Goal: Information Seeking & Learning: Check status

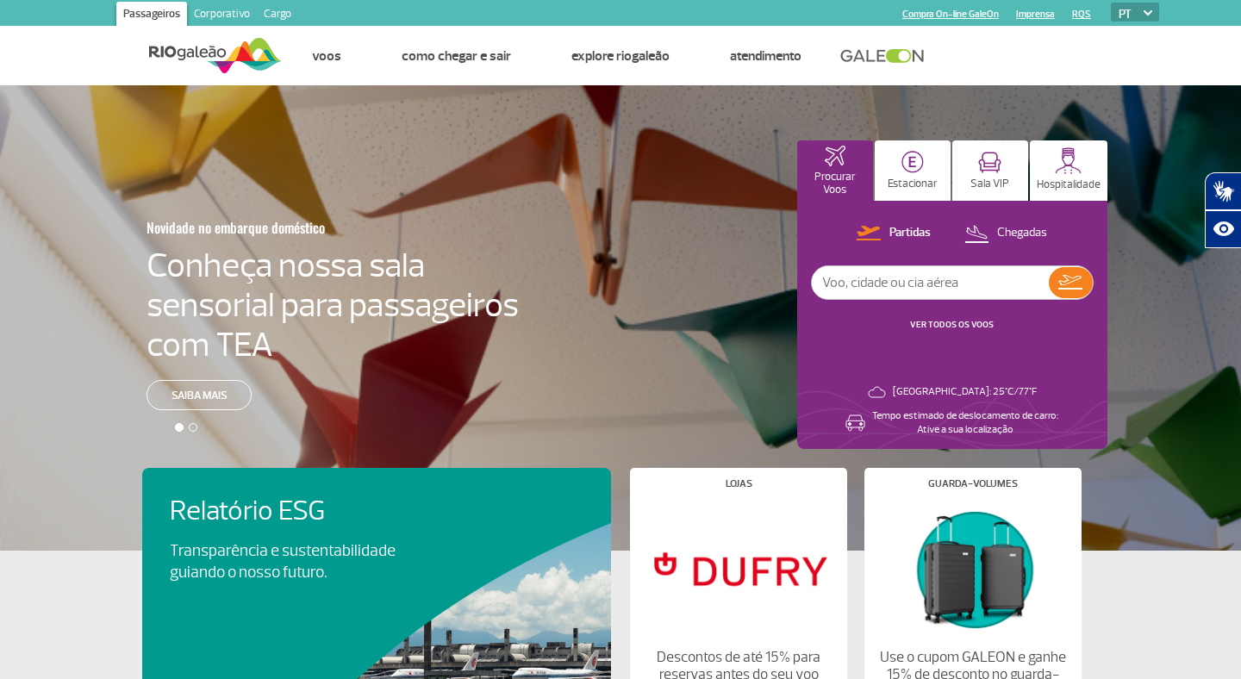
click at [218, 16] on link "Corporativo" at bounding box center [222, 16] width 70 height 28
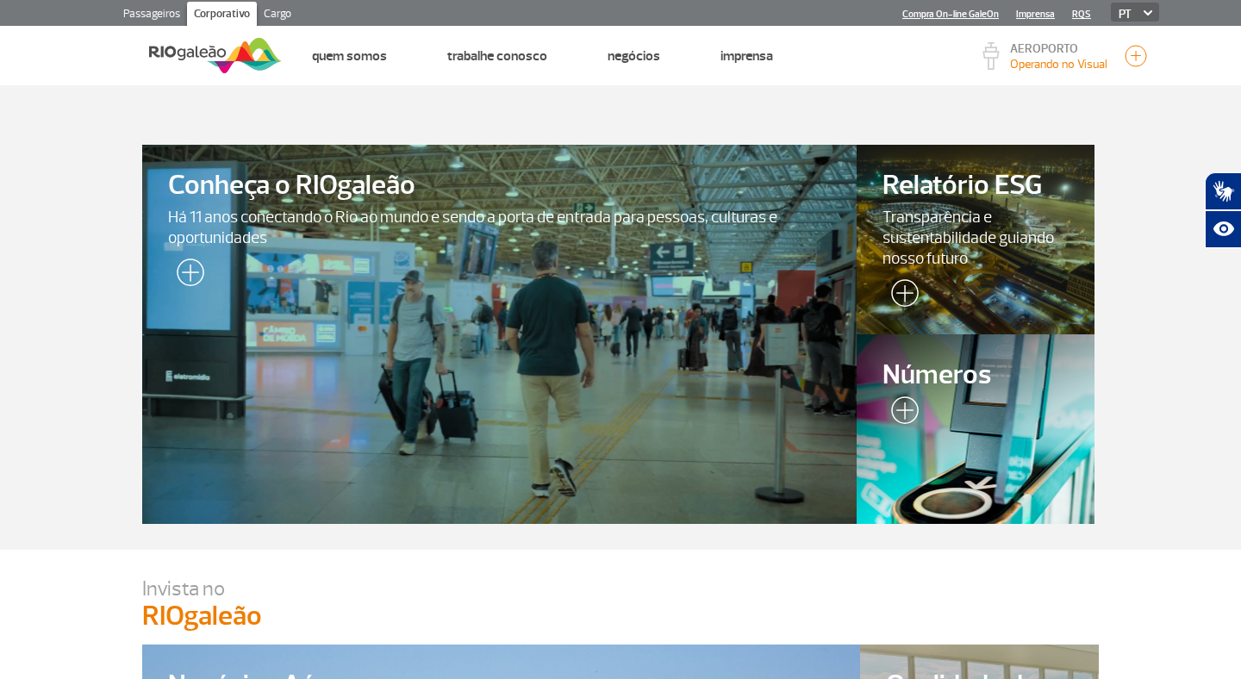
click at [278, 10] on link "Cargo" at bounding box center [277, 16] width 41 height 28
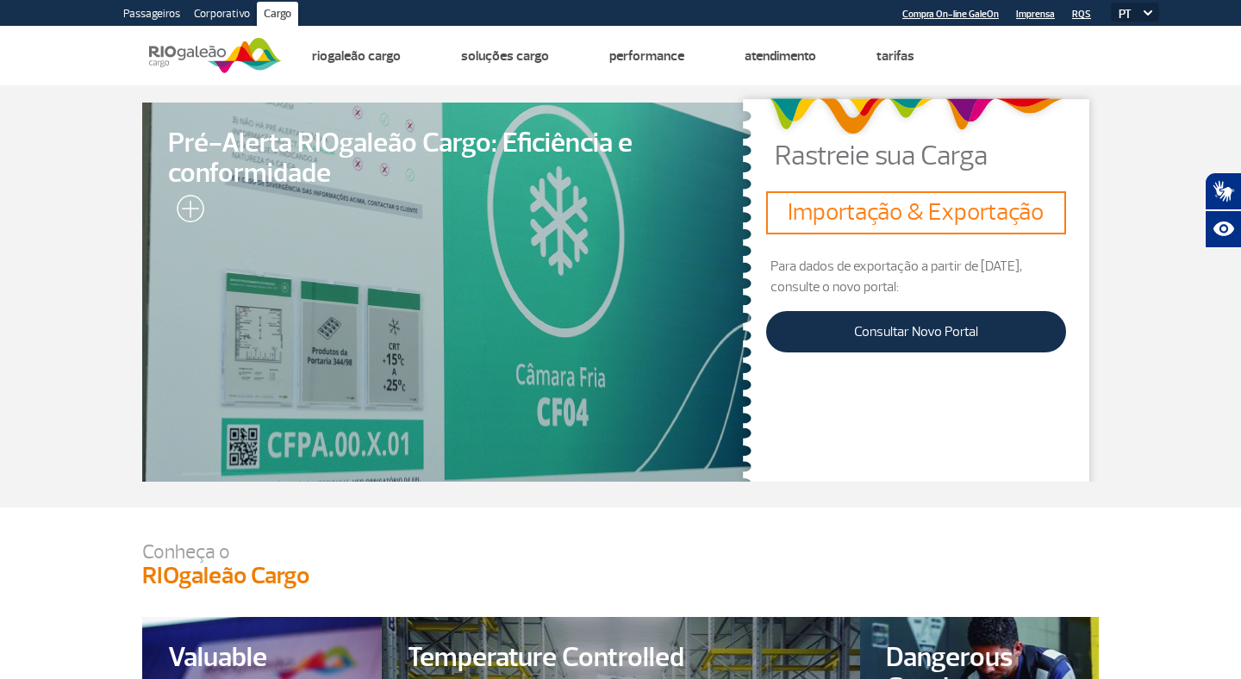
click at [143, 13] on link "Passageiros" at bounding box center [151, 16] width 71 height 28
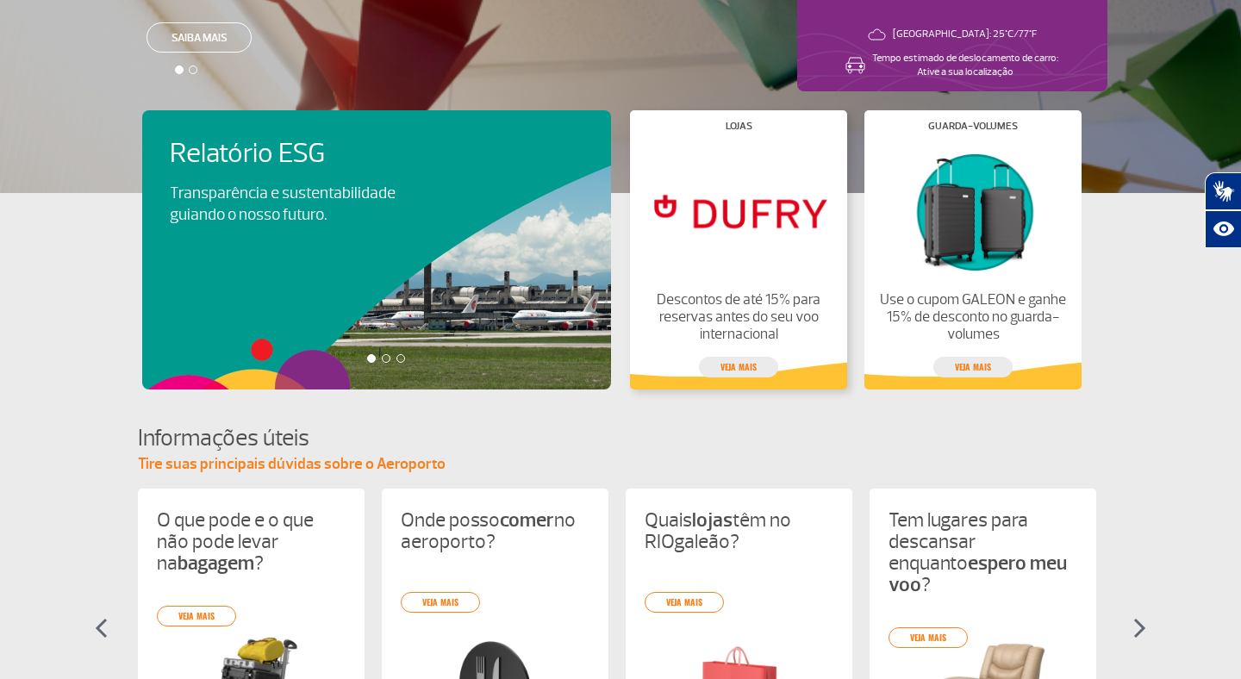
scroll to position [422, 0]
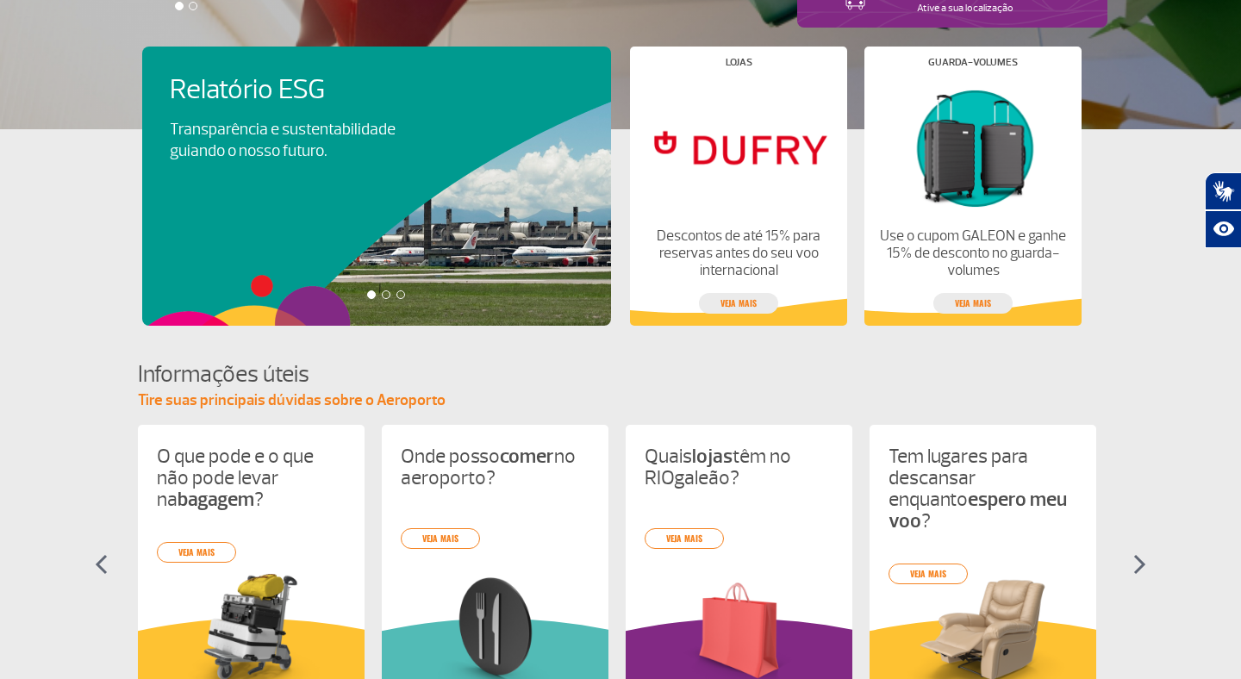
click at [386, 297] on div at bounding box center [386, 294] width 9 height 9
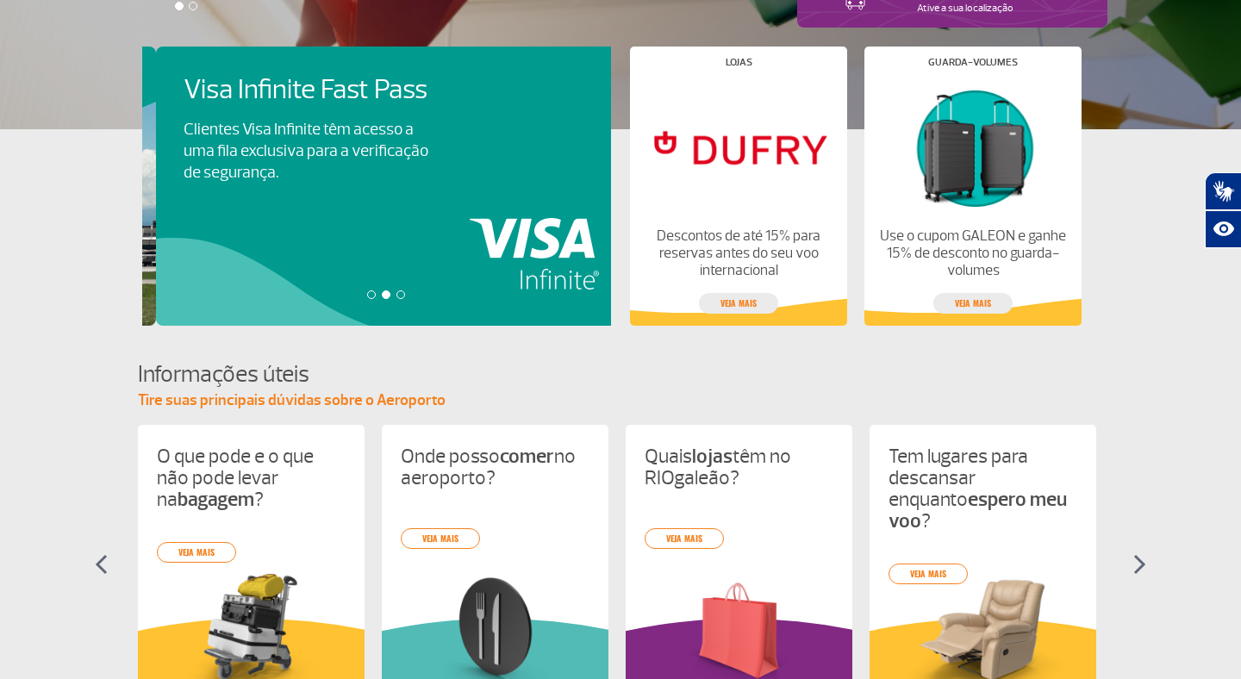
scroll to position [0, 469]
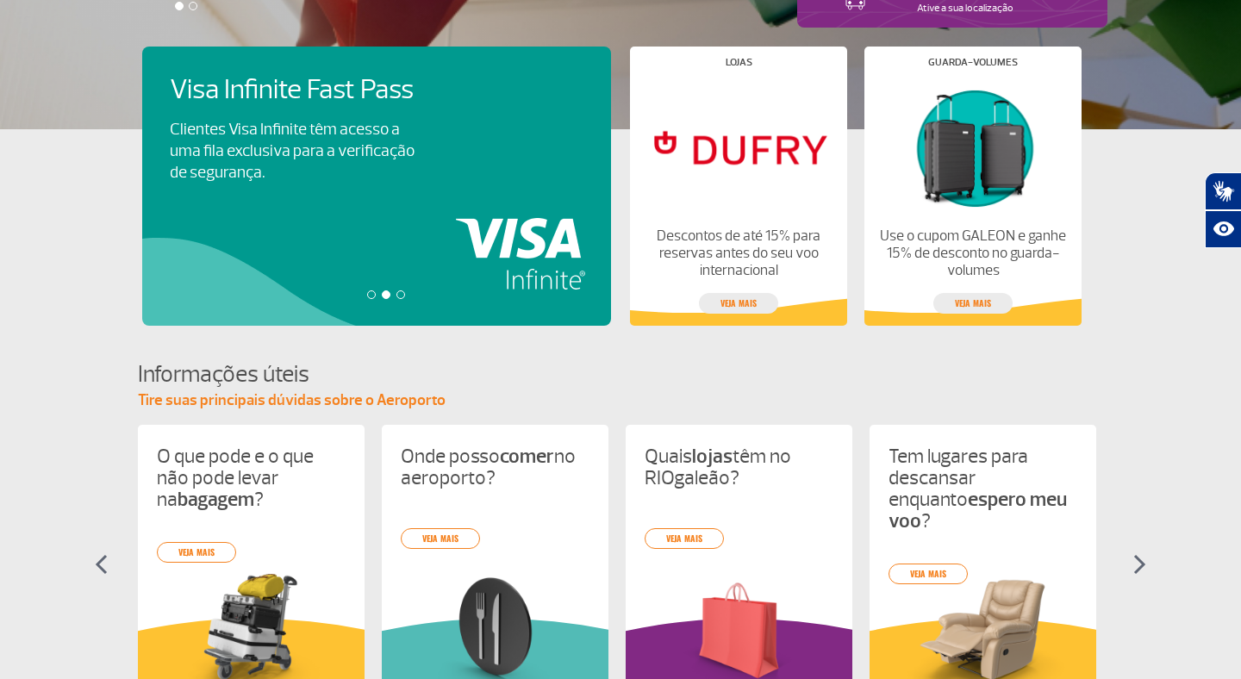
click at [401, 297] on div at bounding box center [401, 294] width 9 height 9
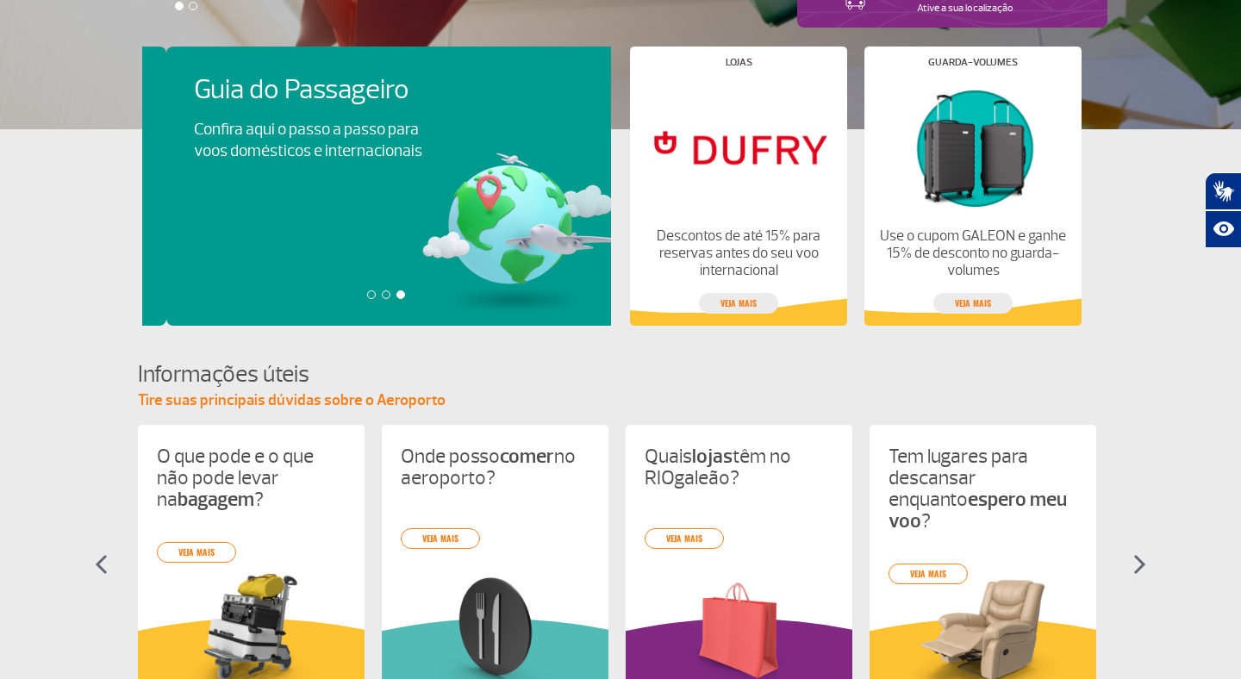
scroll to position [0, 938]
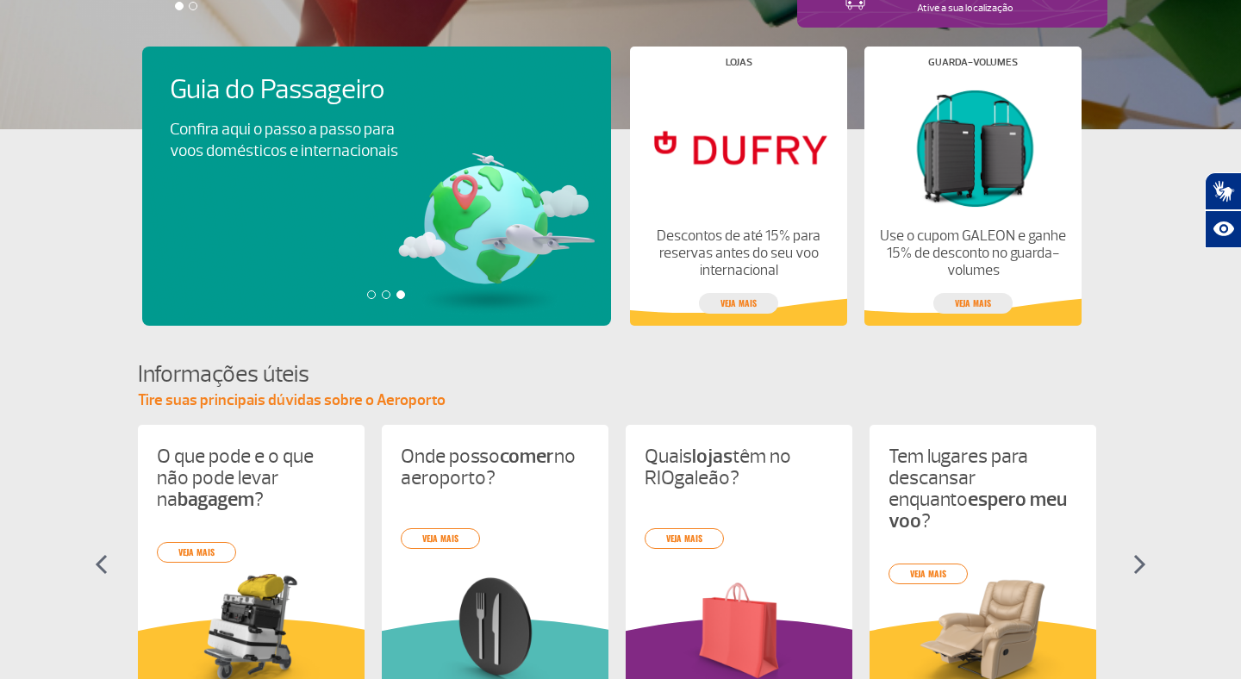
click at [385, 296] on div at bounding box center [386, 294] width 9 height 9
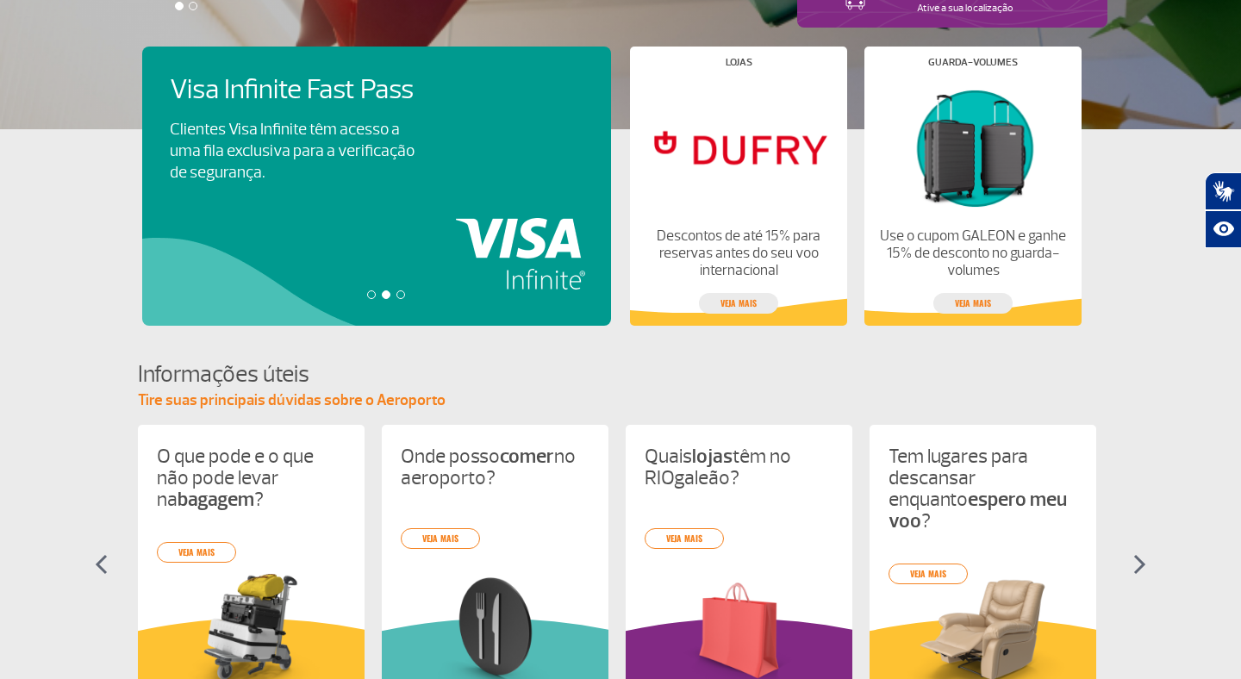
click at [369, 296] on div at bounding box center [371, 294] width 9 height 9
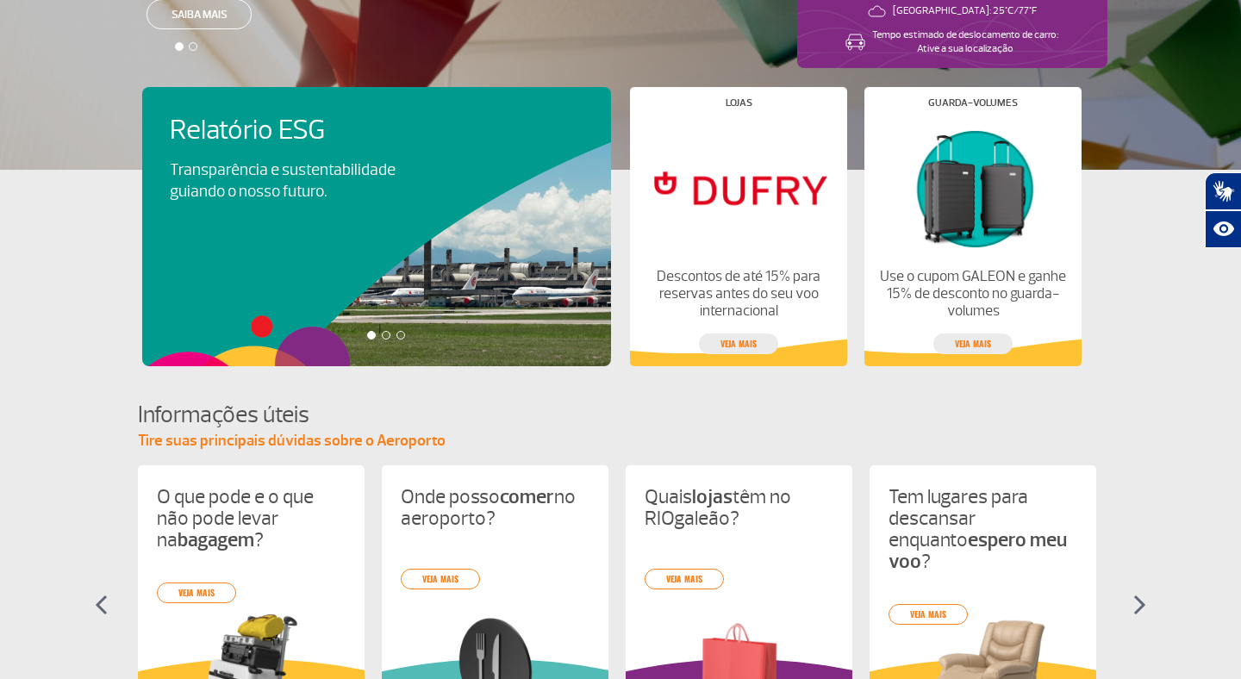
scroll to position [372, 0]
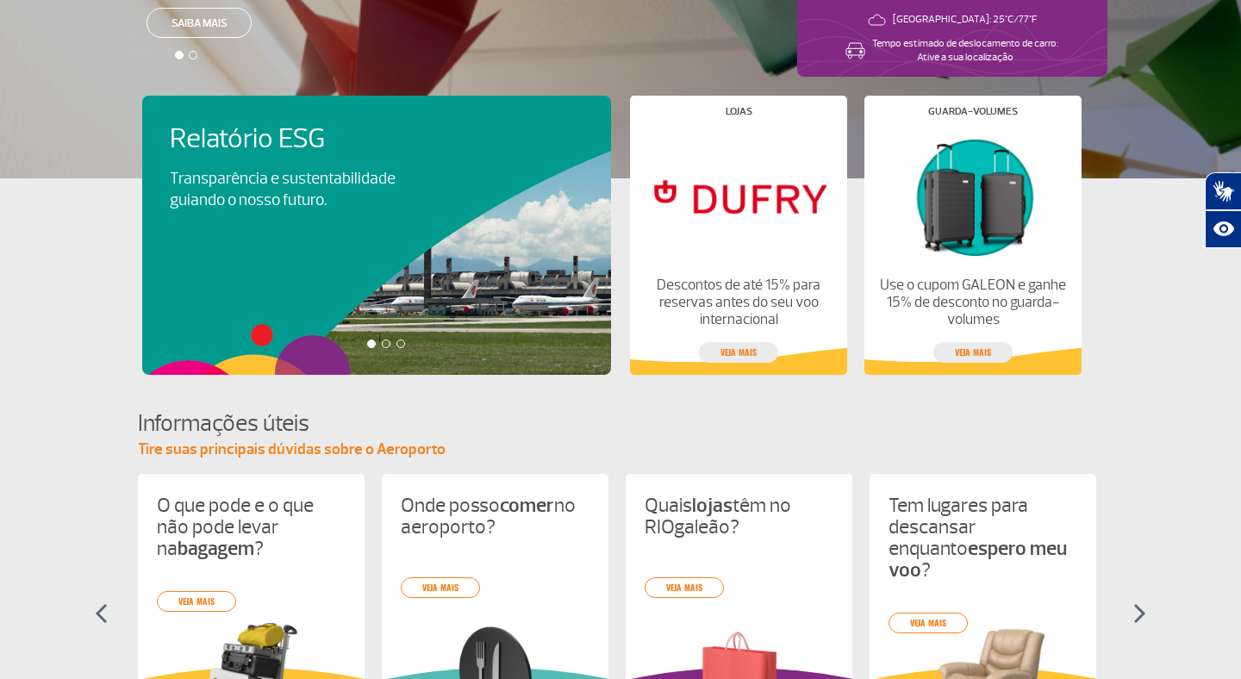
click at [387, 343] on div at bounding box center [386, 344] width 9 height 9
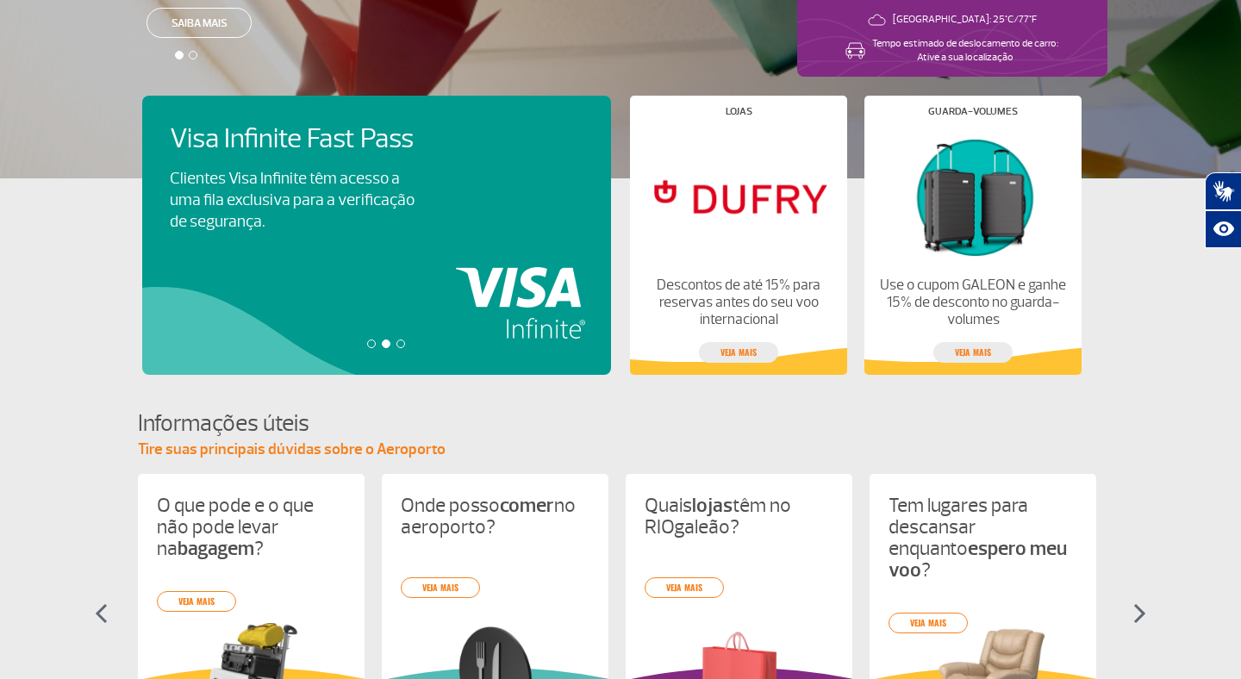
click at [403, 343] on div at bounding box center [401, 344] width 9 height 9
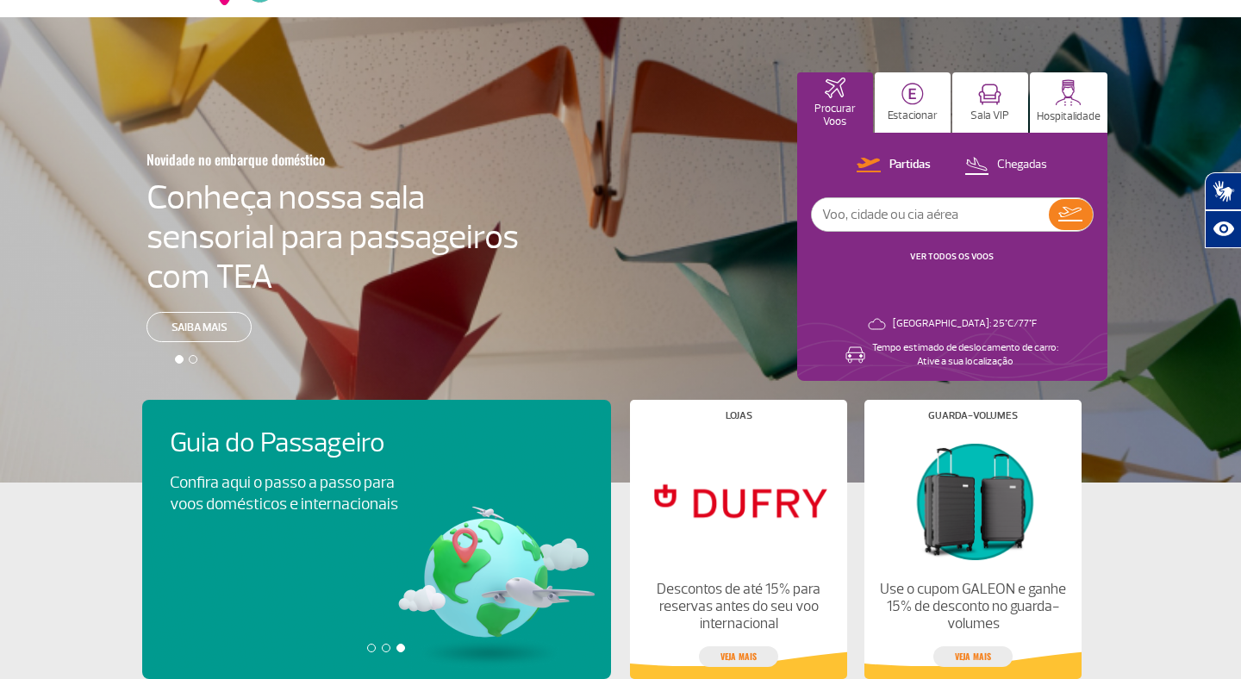
scroll to position [0, 0]
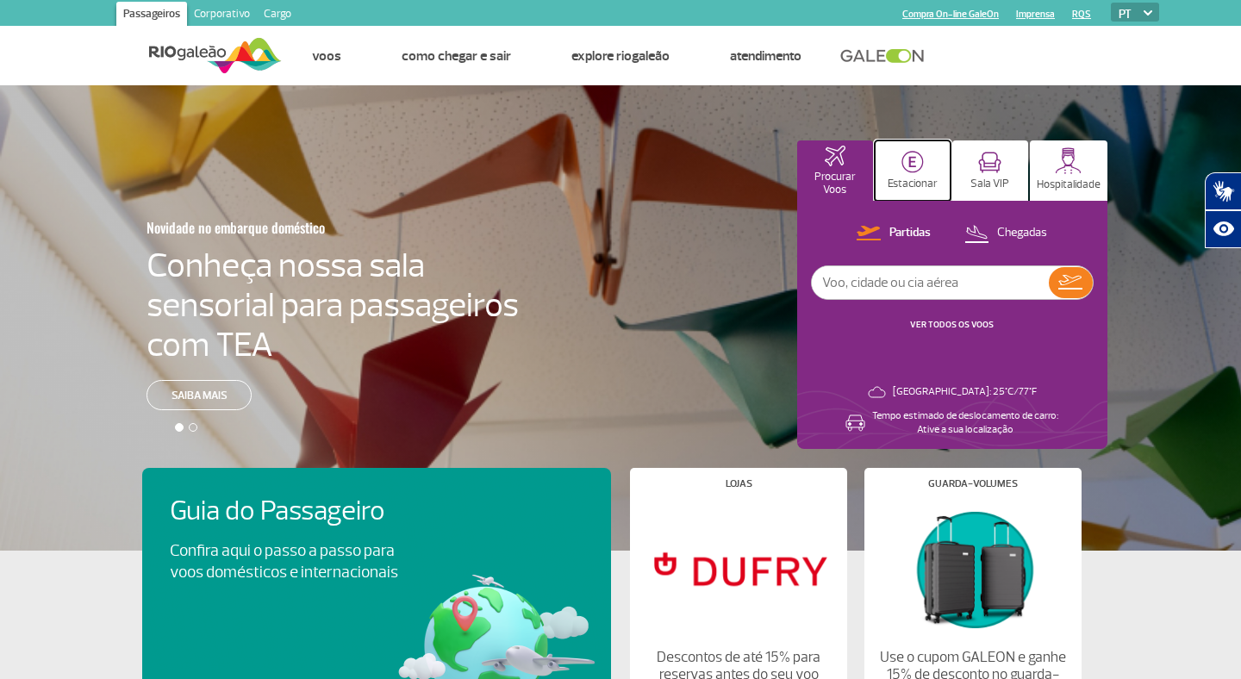
click at [896, 182] on p "Estacionar" at bounding box center [913, 184] width 50 height 13
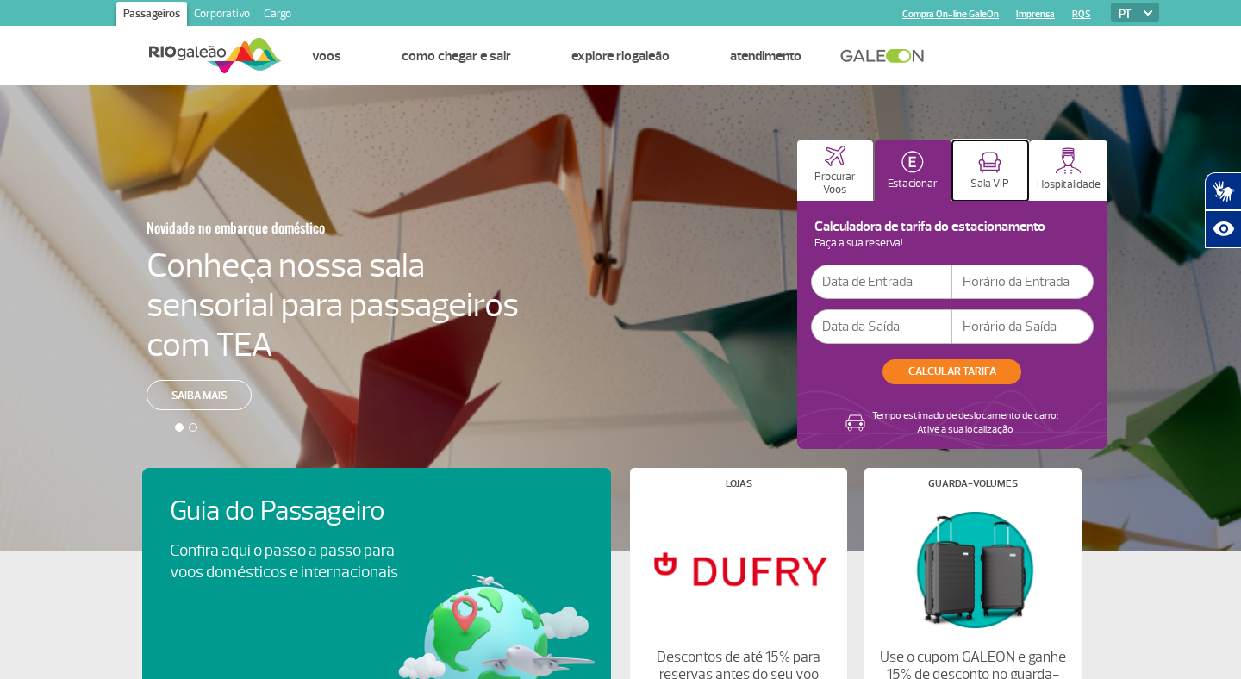
click at [1001, 178] on p "Sala VIP" at bounding box center [990, 184] width 39 height 13
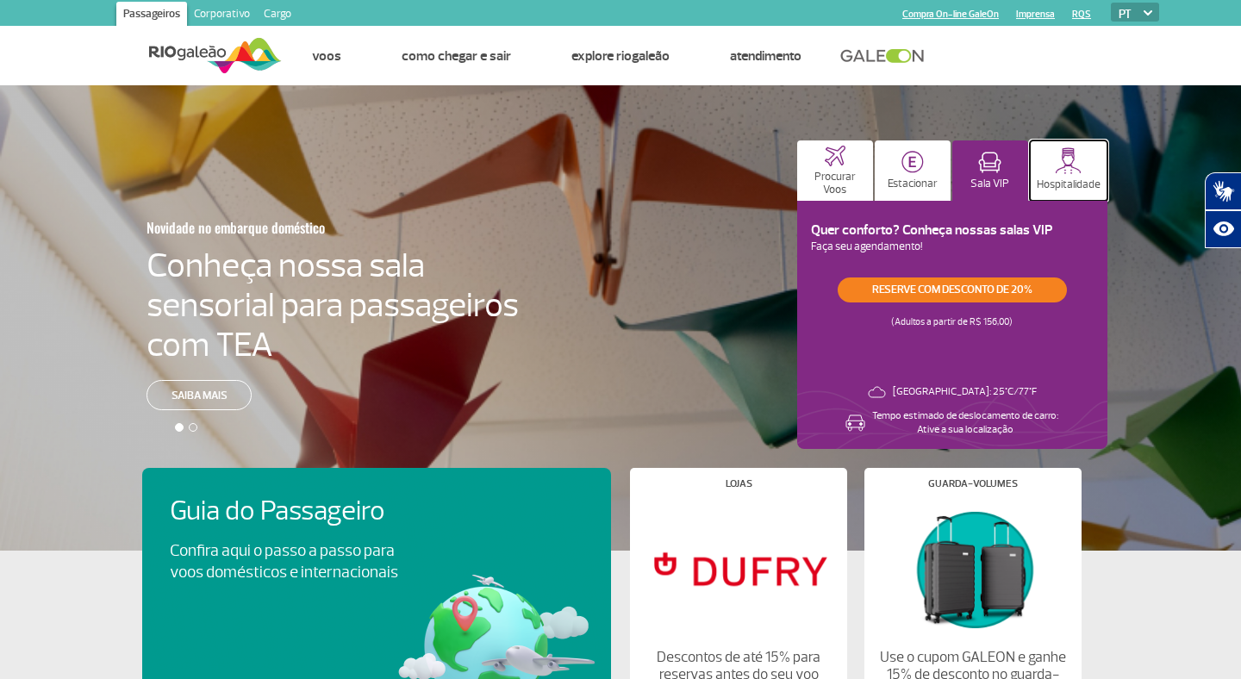
click at [1069, 175] on button "Hospitalidade" at bounding box center [1069, 171] width 78 height 60
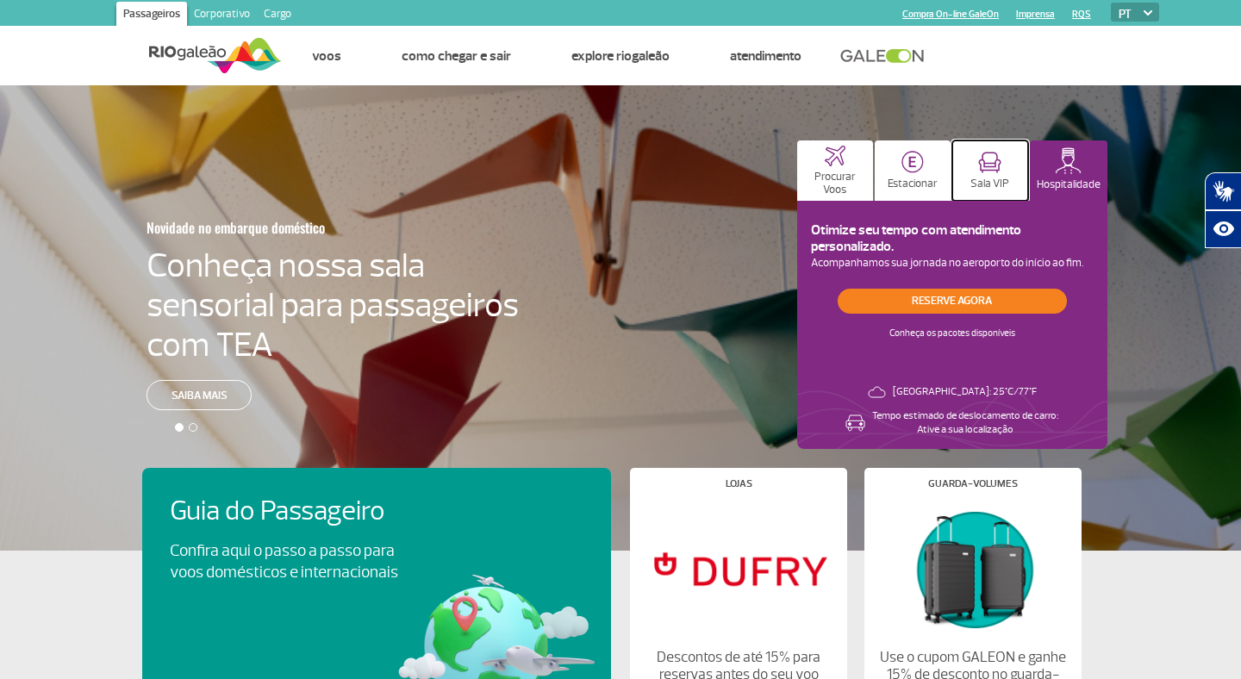
click at [995, 175] on button "Sala VIP" at bounding box center [991, 171] width 76 height 60
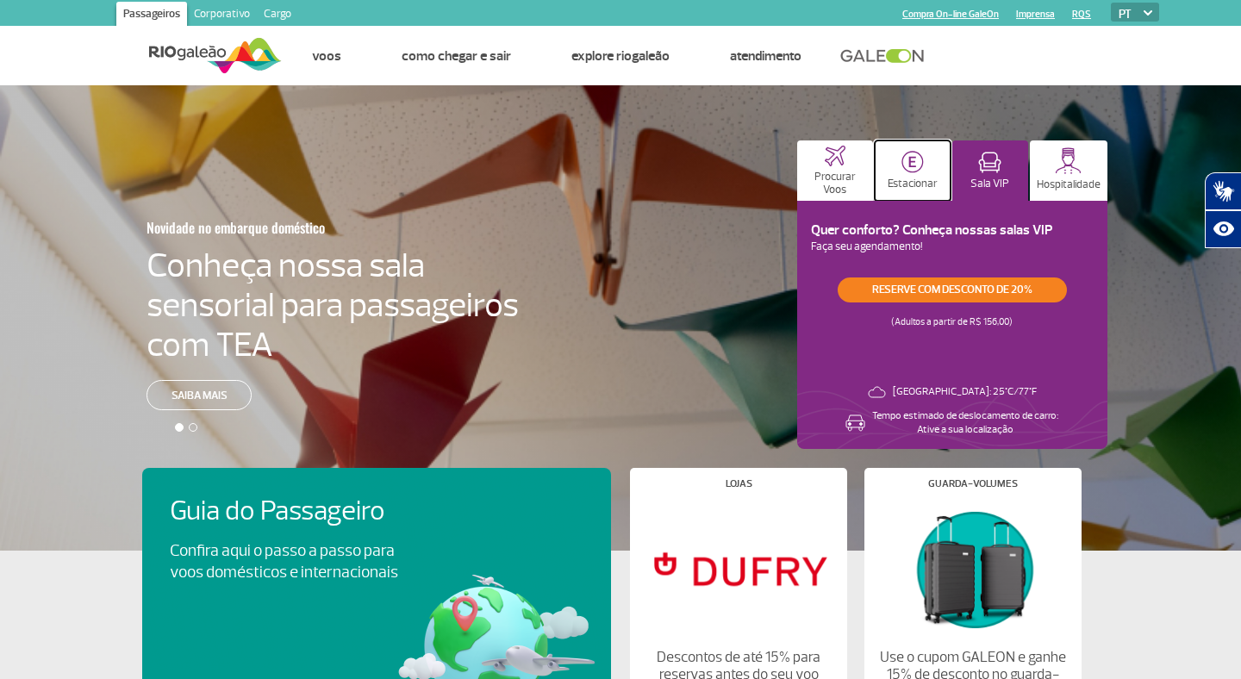
click at [917, 172] on img at bounding box center [913, 162] width 22 height 22
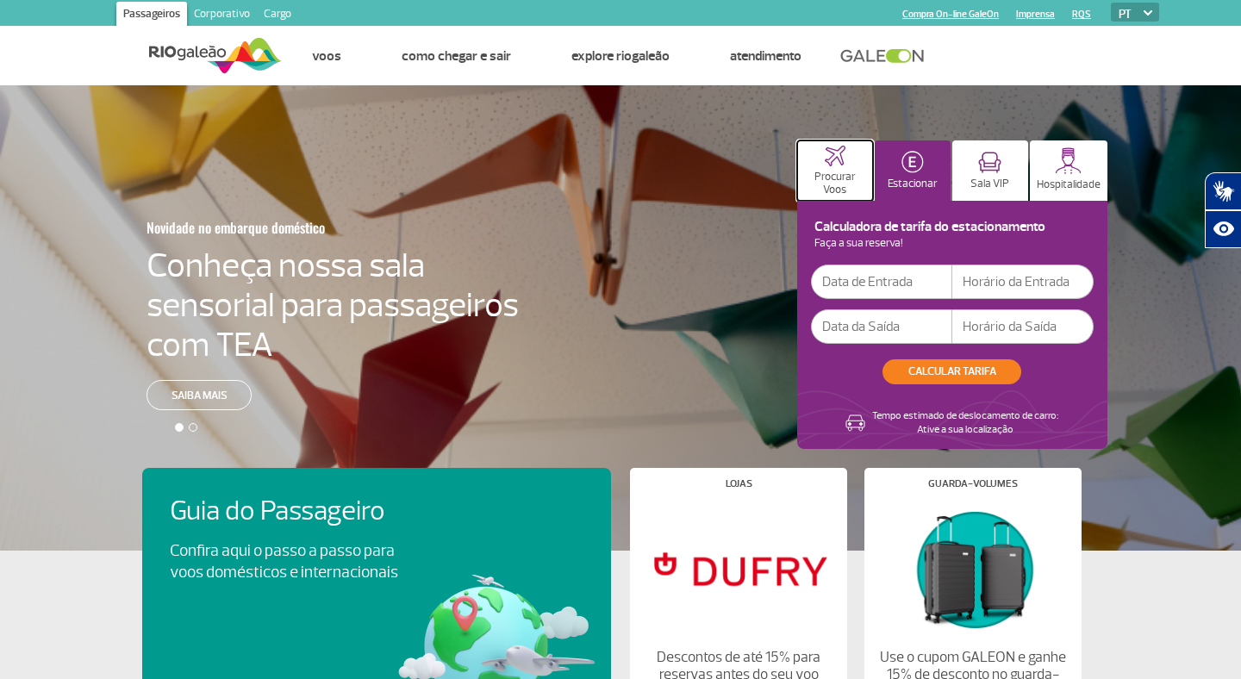
click at [829, 177] on p "Procurar Voos" at bounding box center [835, 184] width 59 height 26
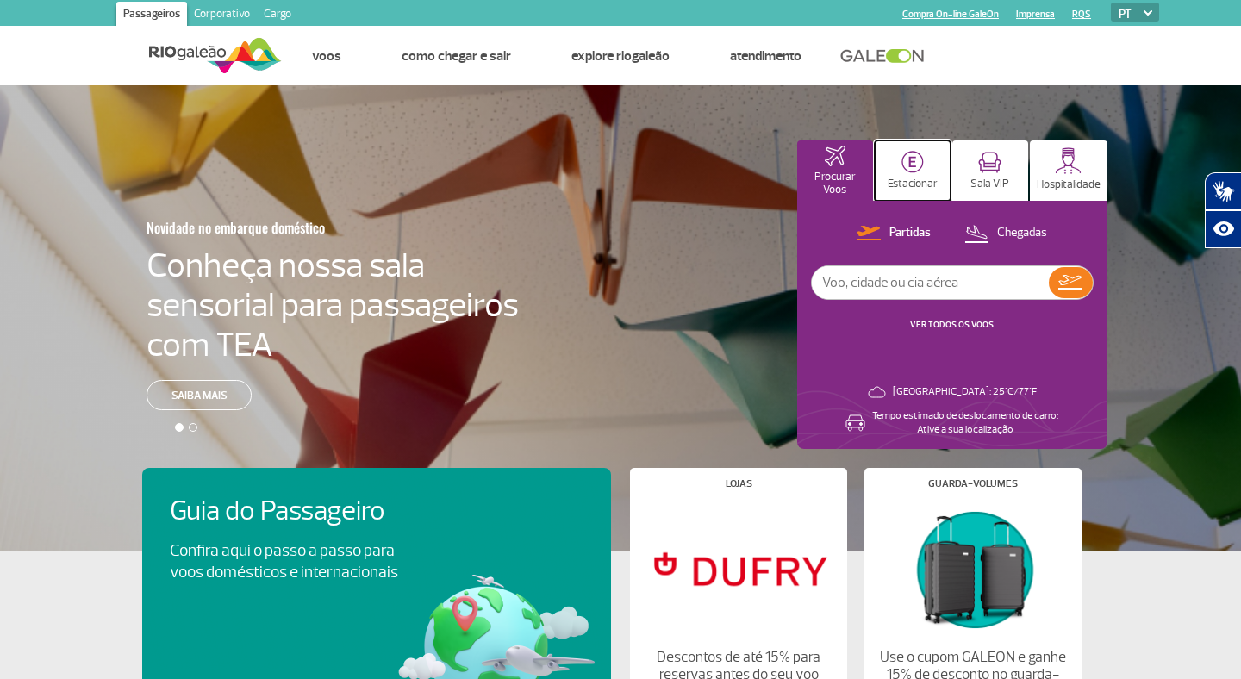
click at [920, 175] on button "Estacionar" at bounding box center [913, 171] width 76 height 60
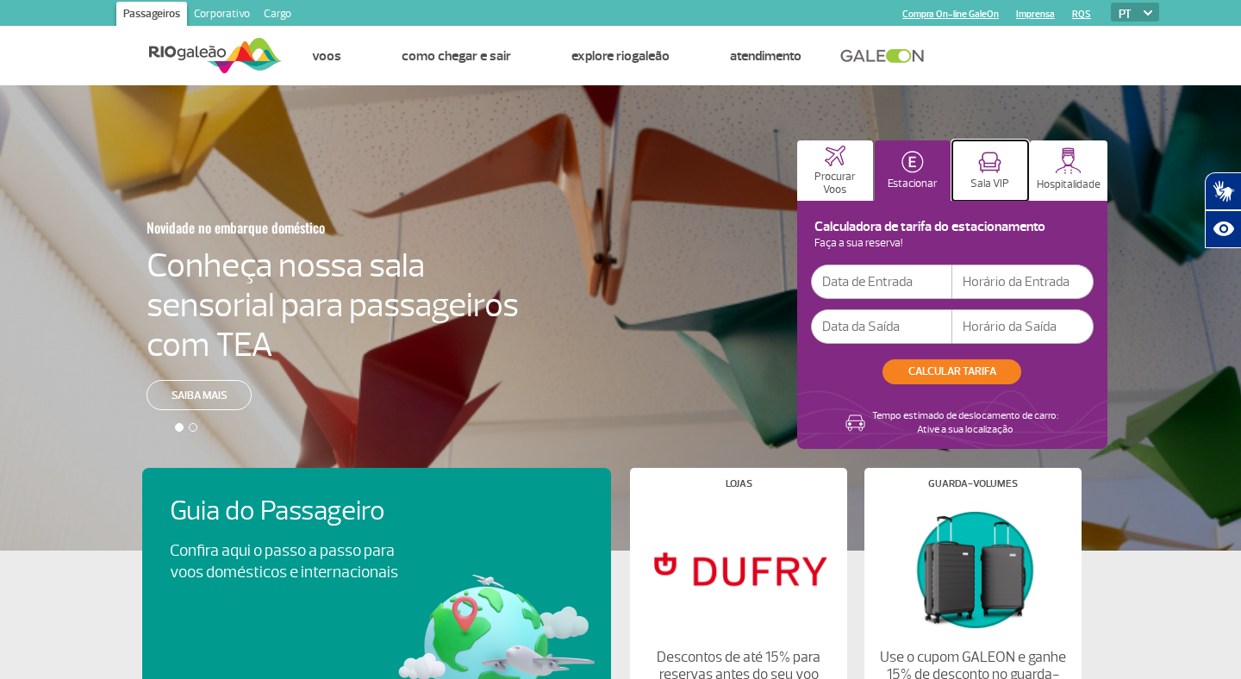
click at [996, 178] on p "Sala VIP" at bounding box center [990, 184] width 39 height 13
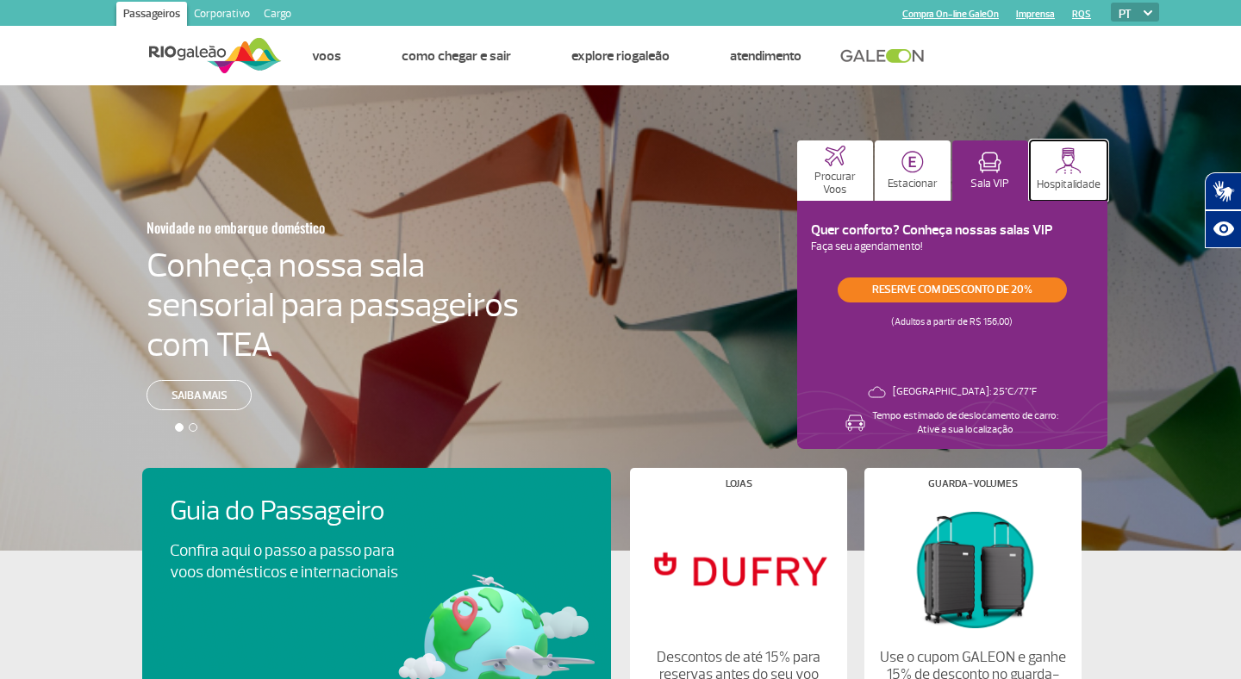
click at [1065, 181] on p "Hospitalidade" at bounding box center [1069, 184] width 64 height 13
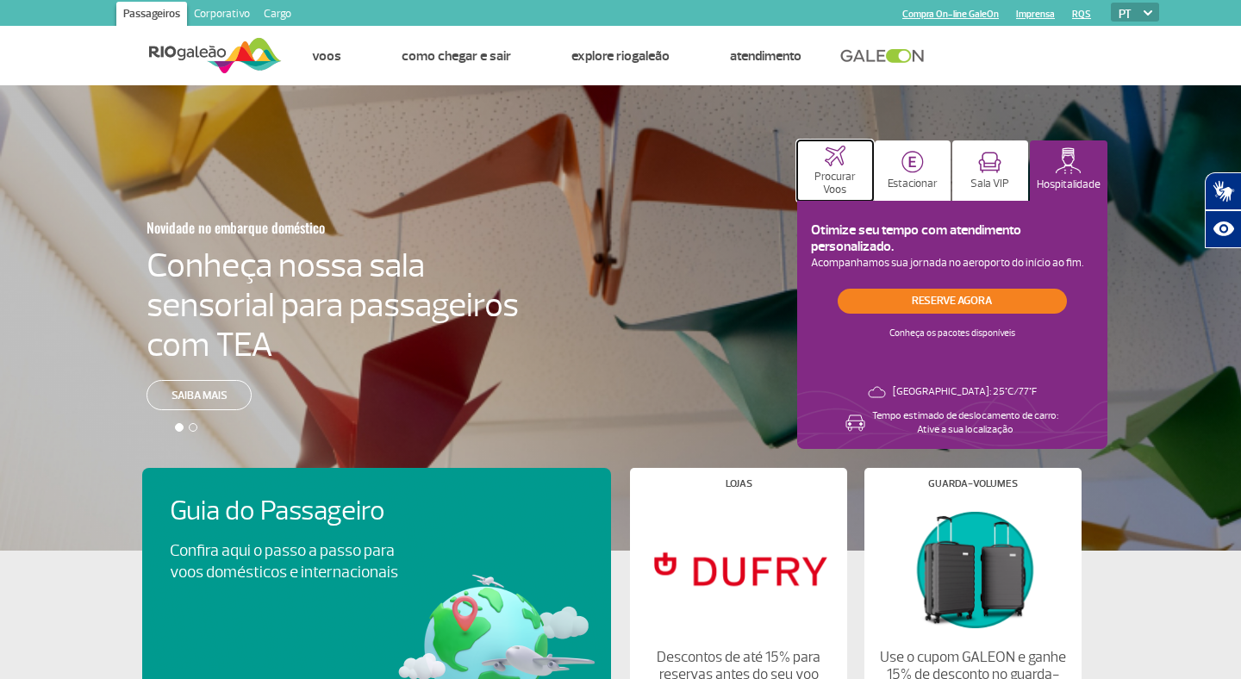
drag, startPoint x: 807, startPoint y: 184, endPoint x: 798, endPoint y: 183, distance: 8.7
click at [807, 184] on p "Procurar Voos" at bounding box center [835, 184] width 59 height 26
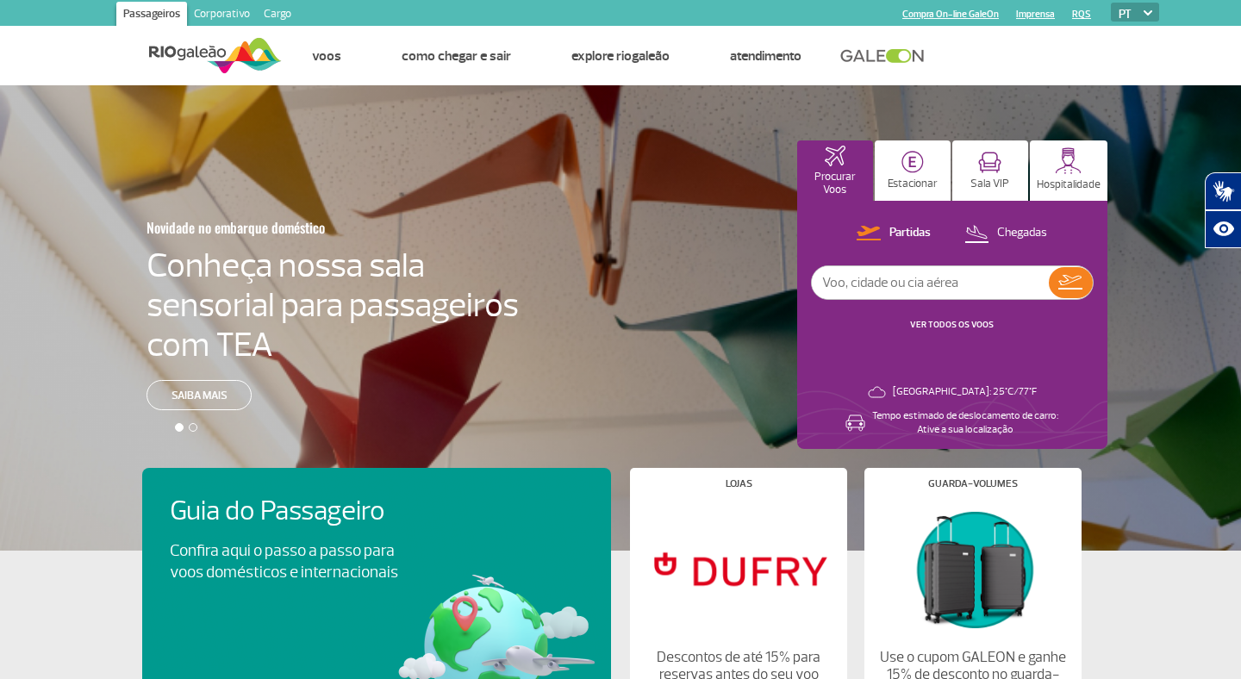
click at [192, 426] on div at bounding box center [193, 427] width 9 height 9
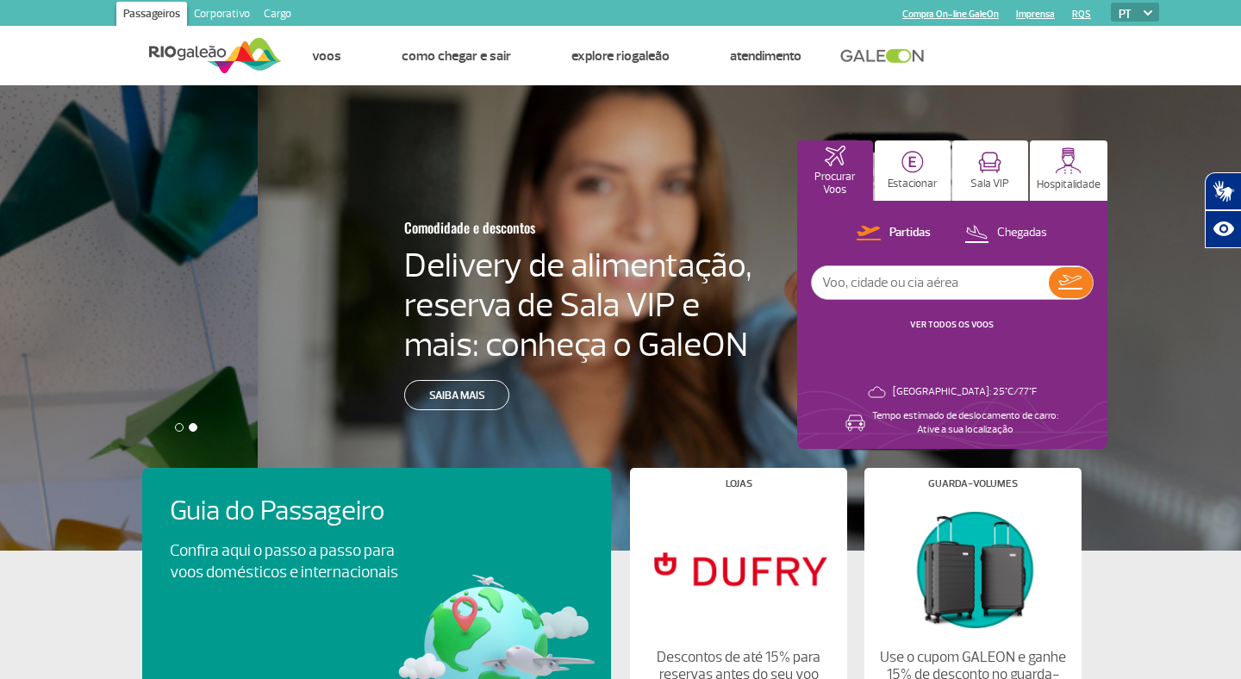
scroll to position [0, 1259]
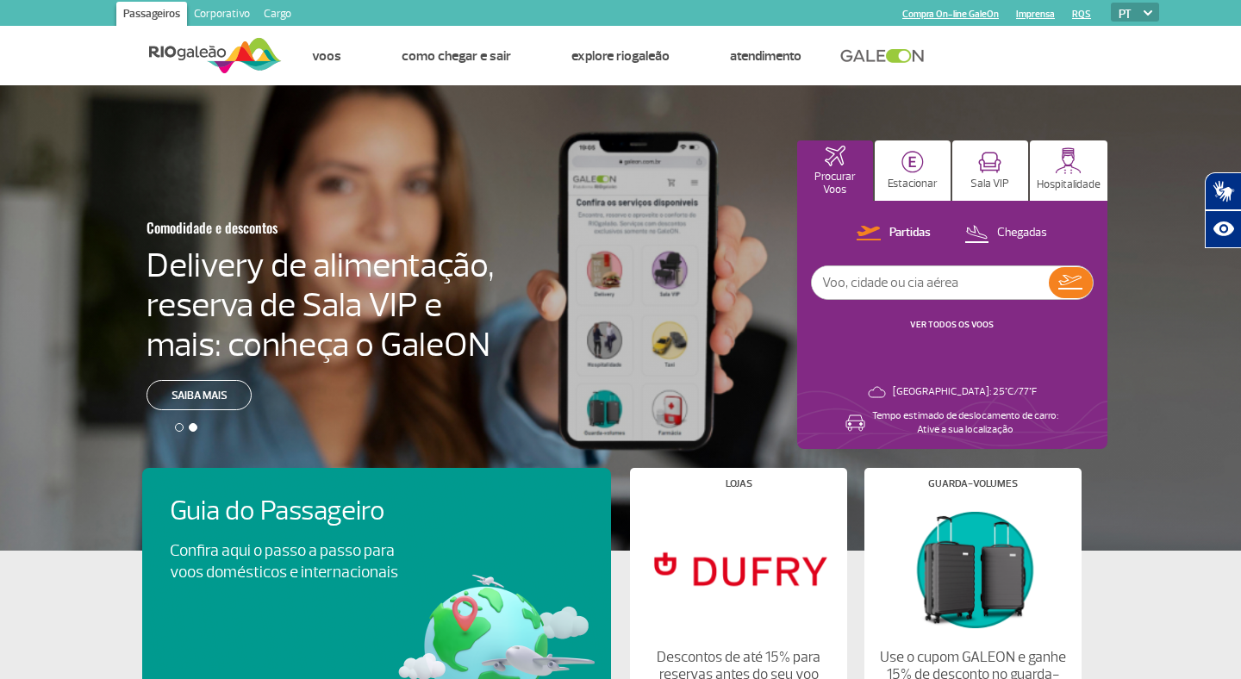
click at [179, 426] on div at bounding box center [179, 427] width 9 height 9
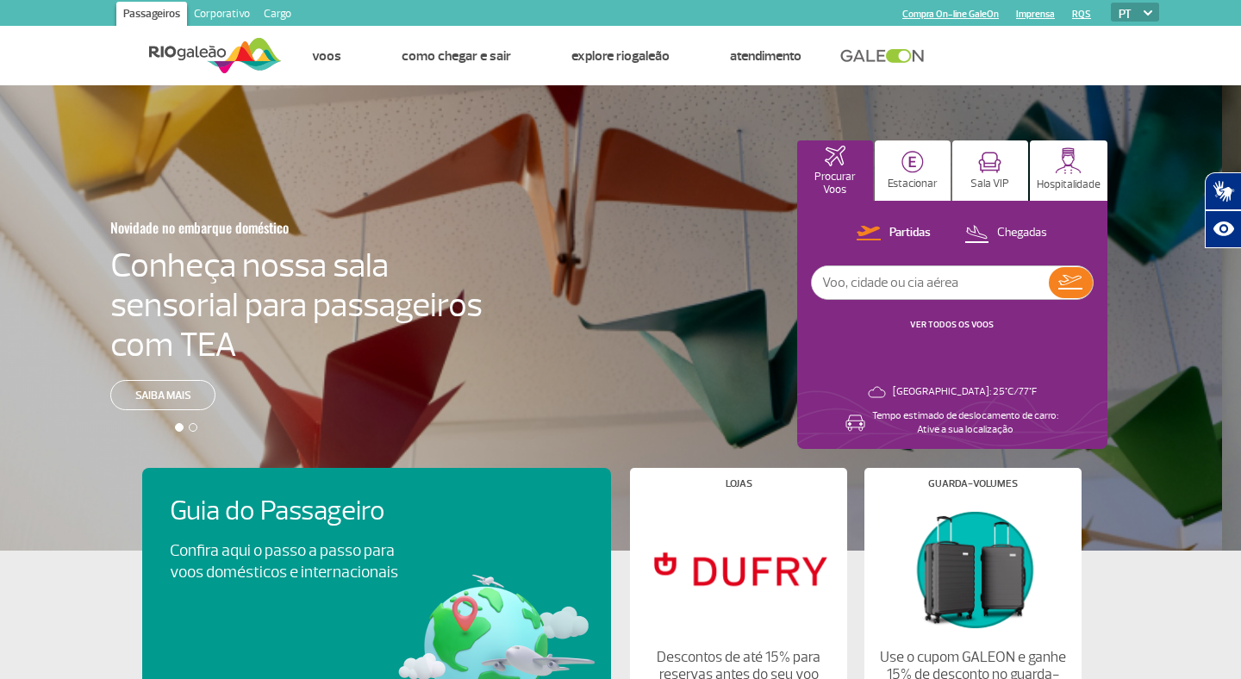
scroll to position [0, 0]
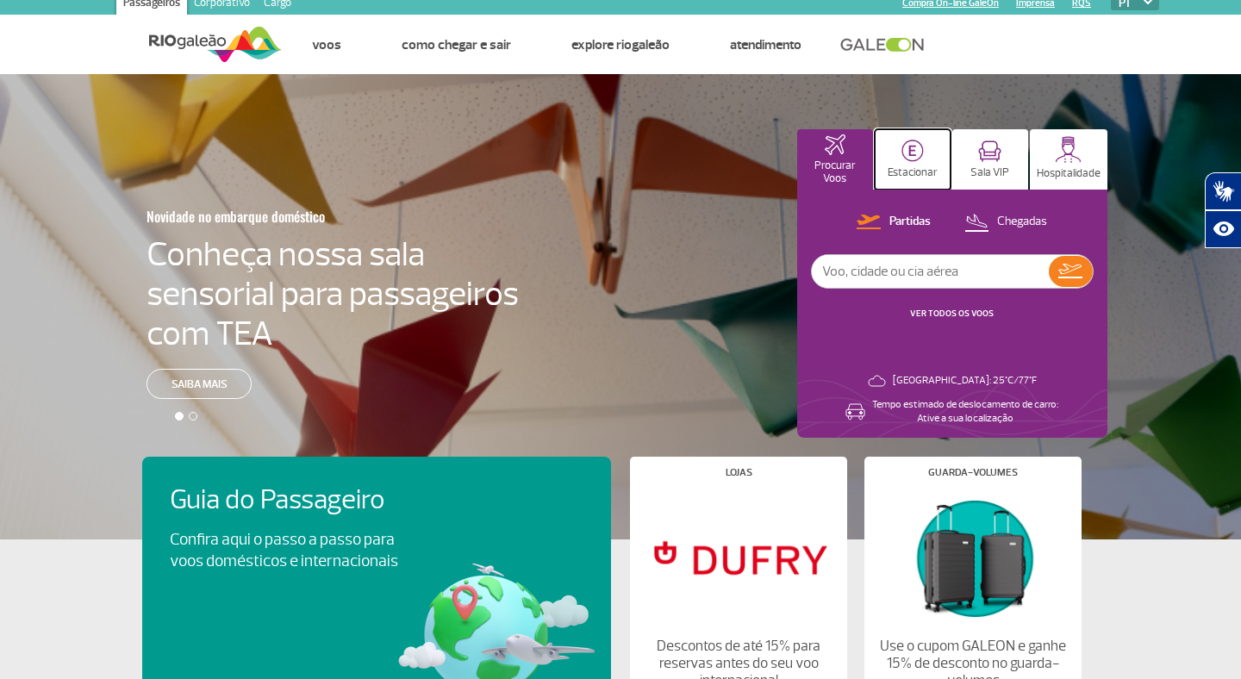
click at [914, 171] on button "Estacionar" at bounding box center [913, 159] width 76 height 60
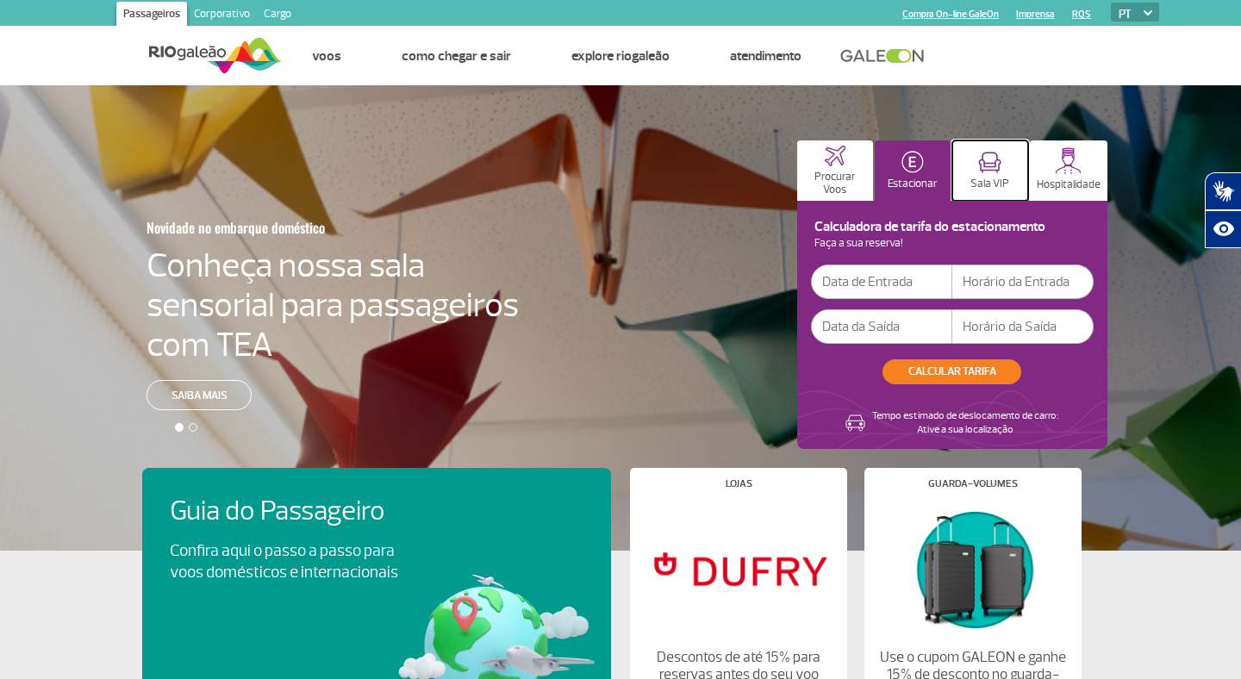
click at [988, 174] on button "Sala VIP" at bounding box center [991, 171] width 76 height 60
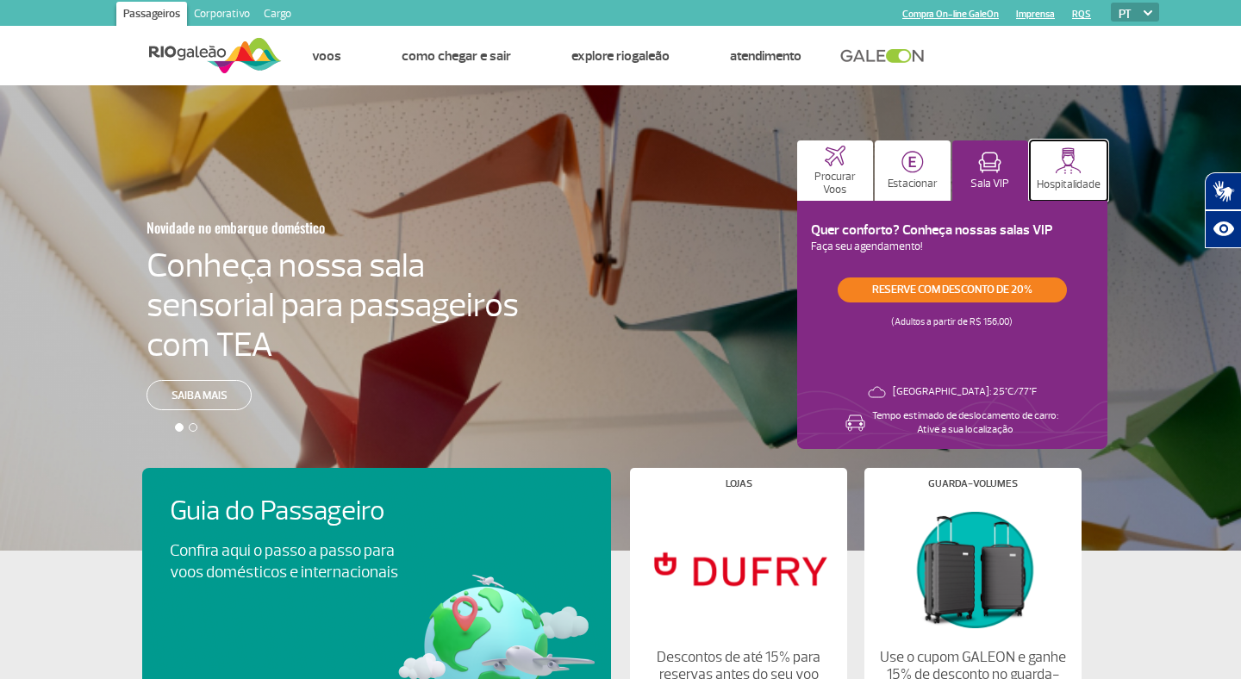
click at [1073, 175] on button "Hospitalidade" at bounding box center [1069, 171] width 78 height 60
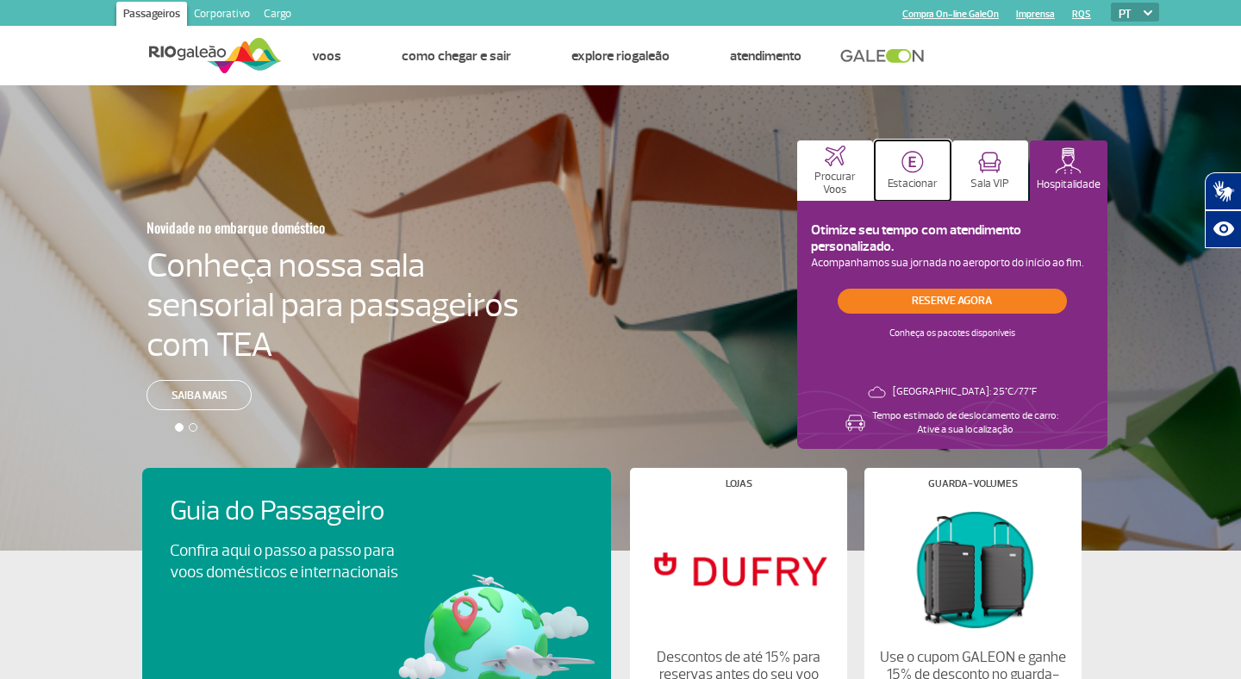
drag, startPoint x: 903, startPoint y: 173, endPoint x: 850, endPoint y: 176, distance: 52.6
click at [903, 172] on button "Estacionar" at bounding box center [913, 171] width 76 height 60
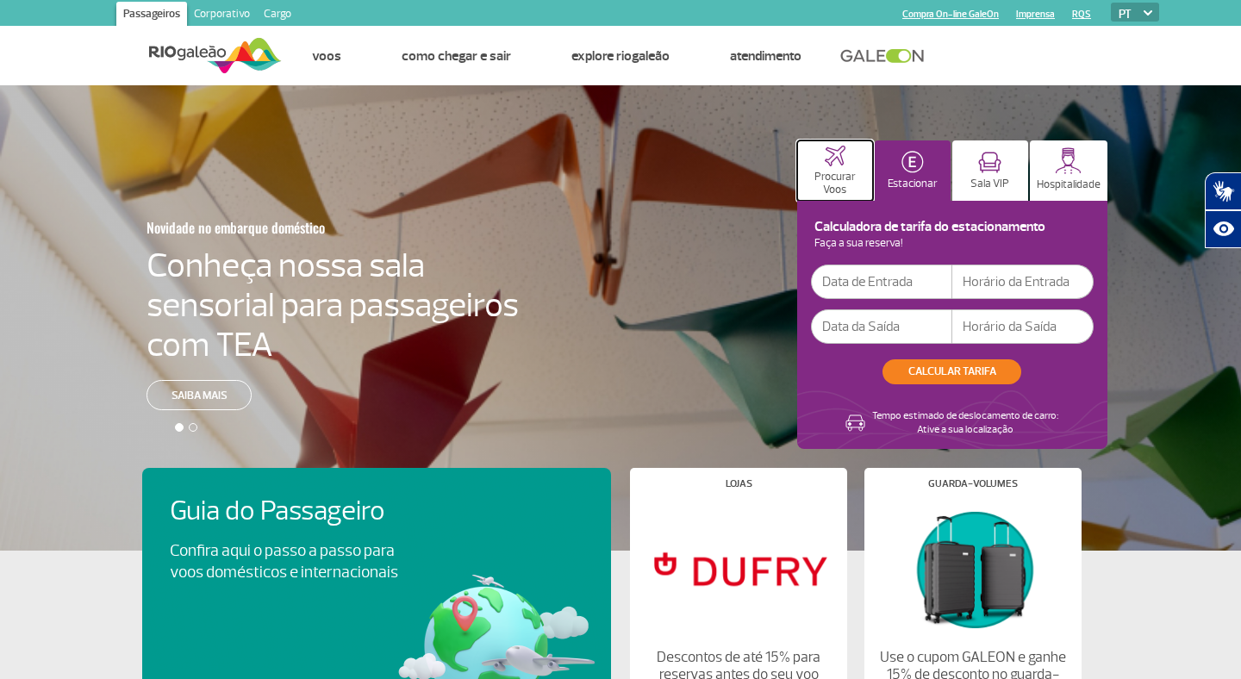
click at [834, 176] on p "Procurar Voos" at bounding box center [835, 184] width 59 height 26
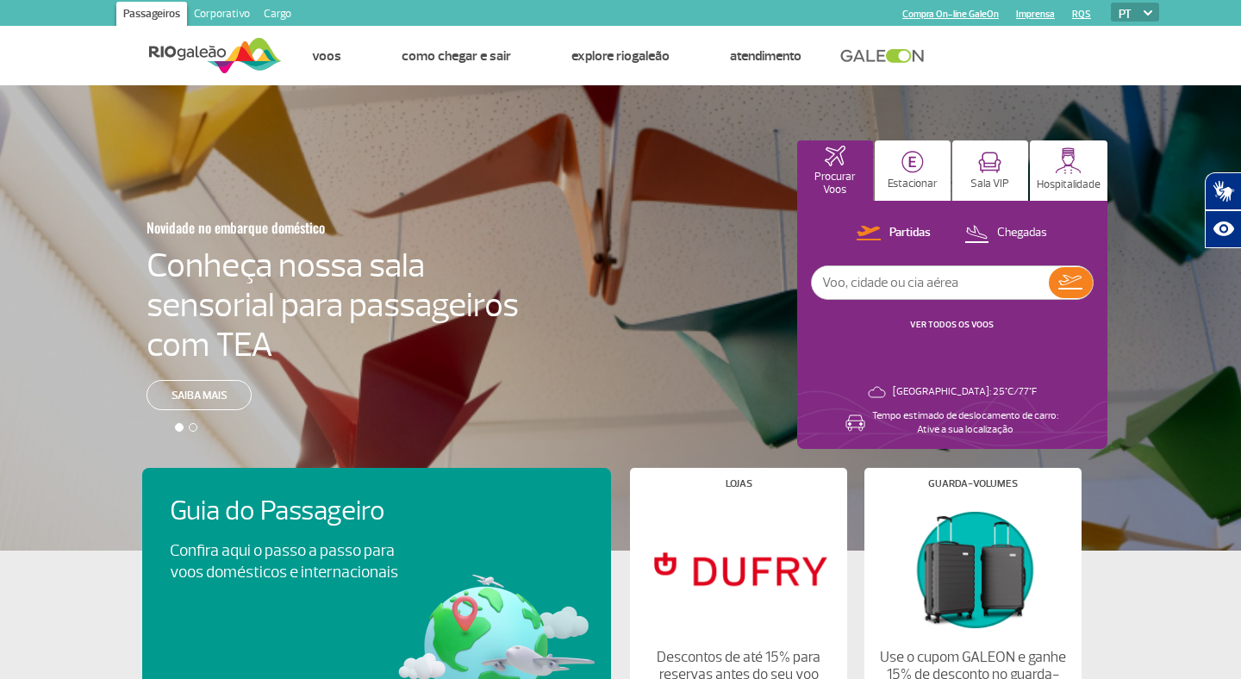
click at [823, 214] on div "Partidas Chegadas VER TODOS OS VOOS Rio de Janeiro: 25°C/77°F Tempo estimado de…" at bounding box center [952, 325] width 310 height 248
click at [921, 168] on img at bounding box center [913, 162] width 22 height 22
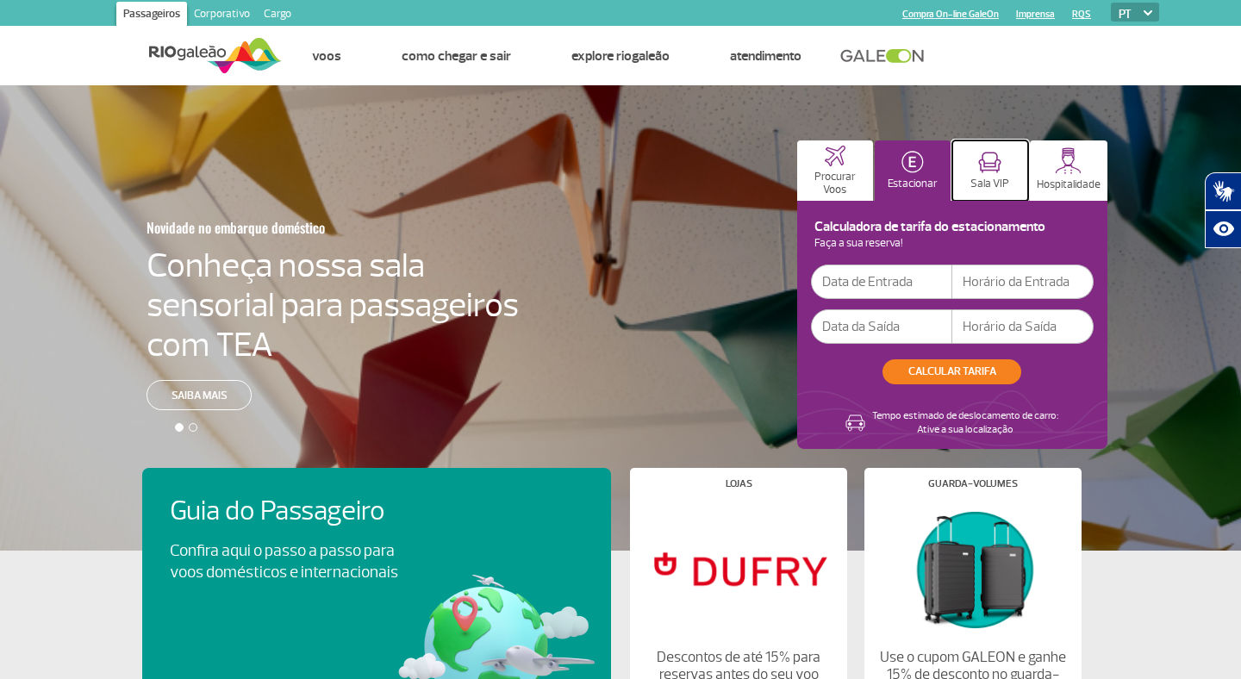
click at [989, 169] on img at bounding box center [989, 163] width 23 height 22
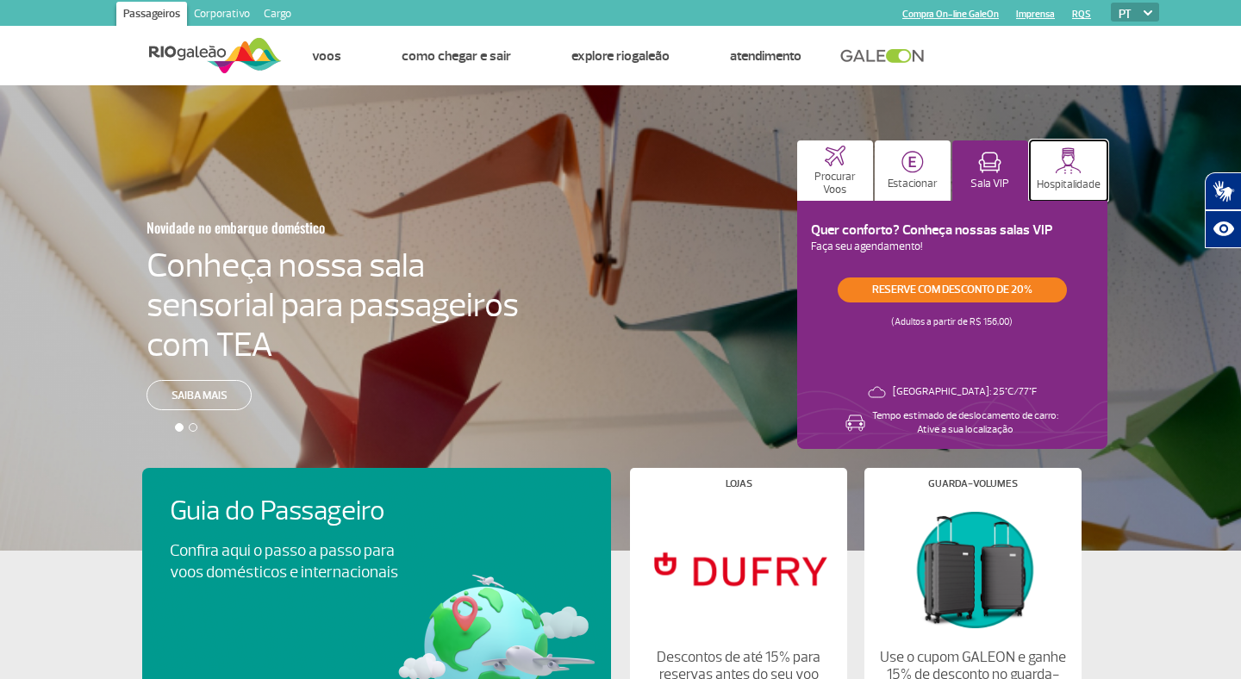
click at [1071, 170] on img at bounding box center [1068, 160] width 27 height 27
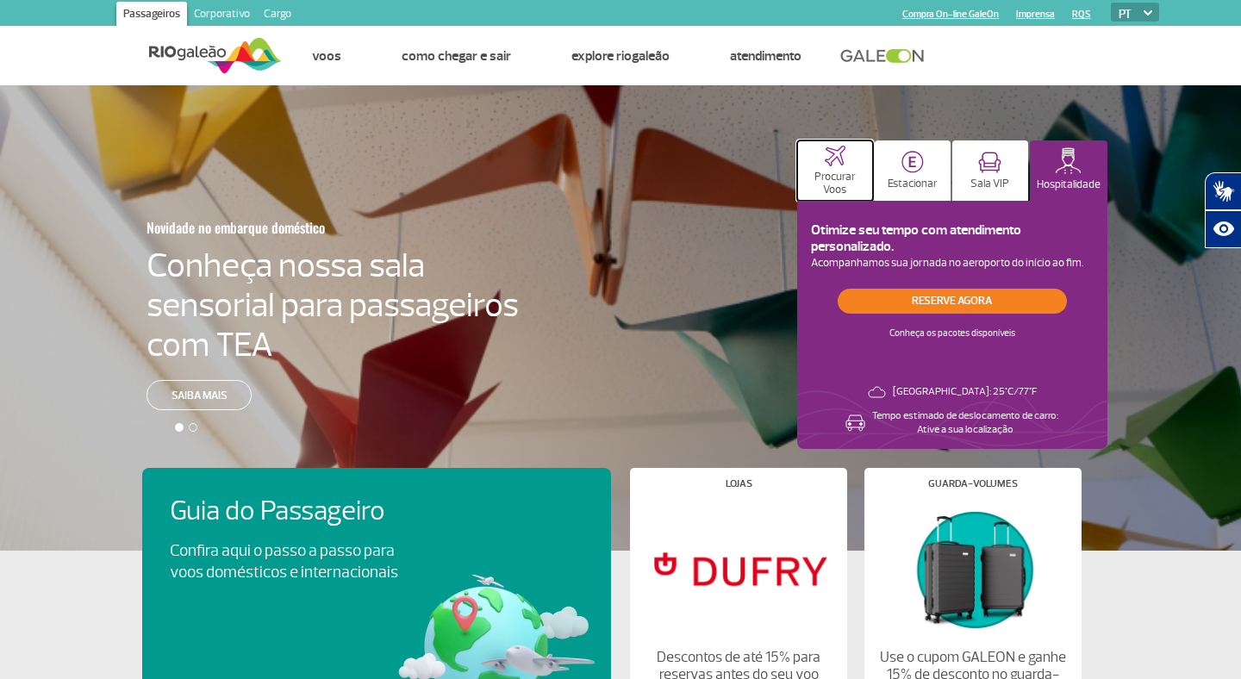
click at [838, 174] on p "Procurar Voos" at bounding box center [835, 184] width 59 height 26
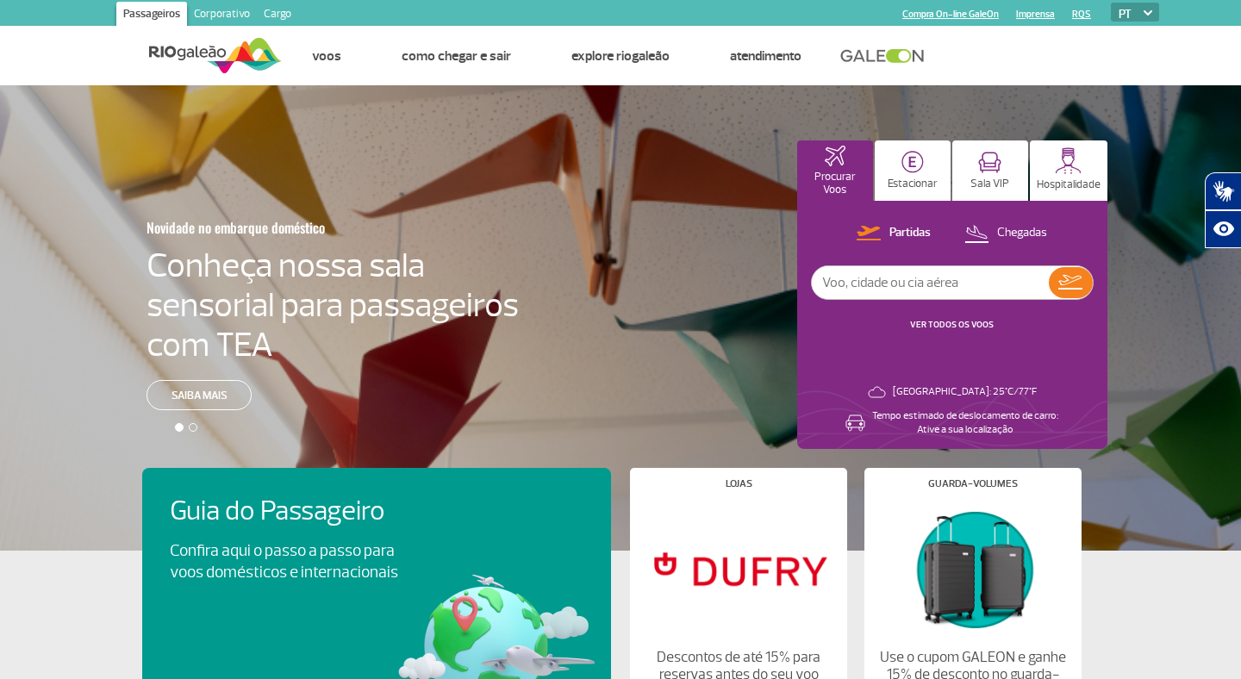
click at [1051, 60] on ul "Página inicial Estacionamento Locadoras Táxis e aplicativos Ônibus BRT Metrô Ca…" at bounding box center [721, 56] width 878 height 59
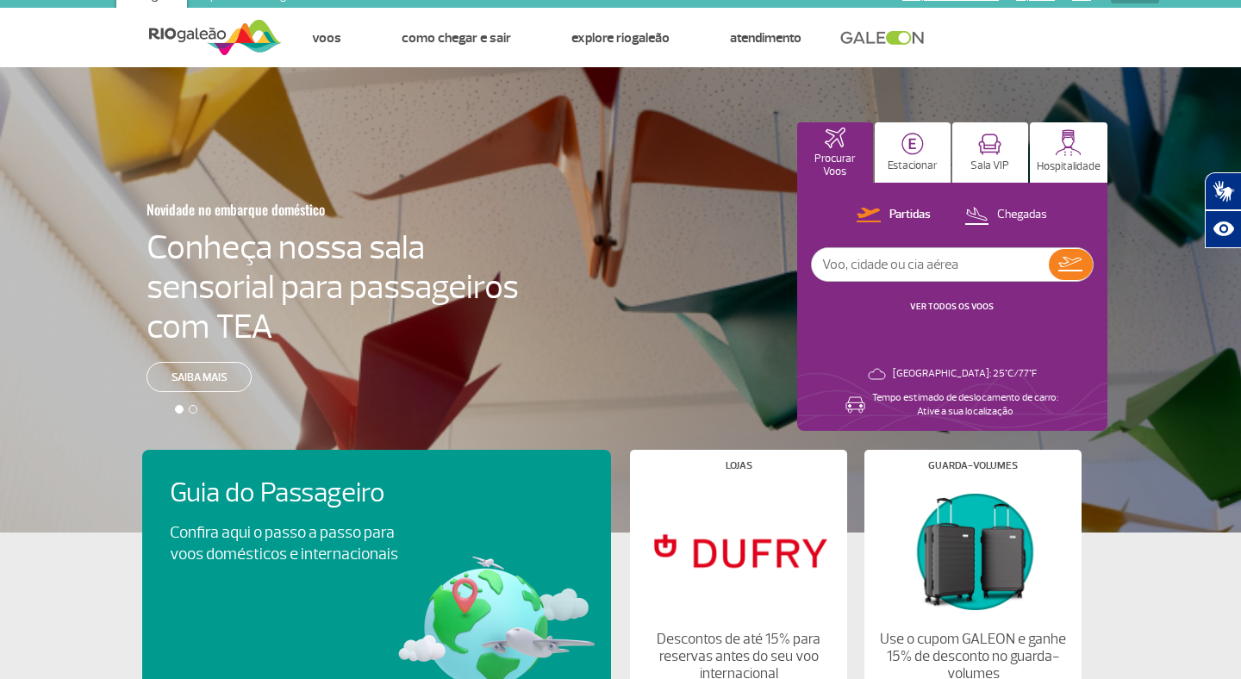
scroll to position [19, 0]
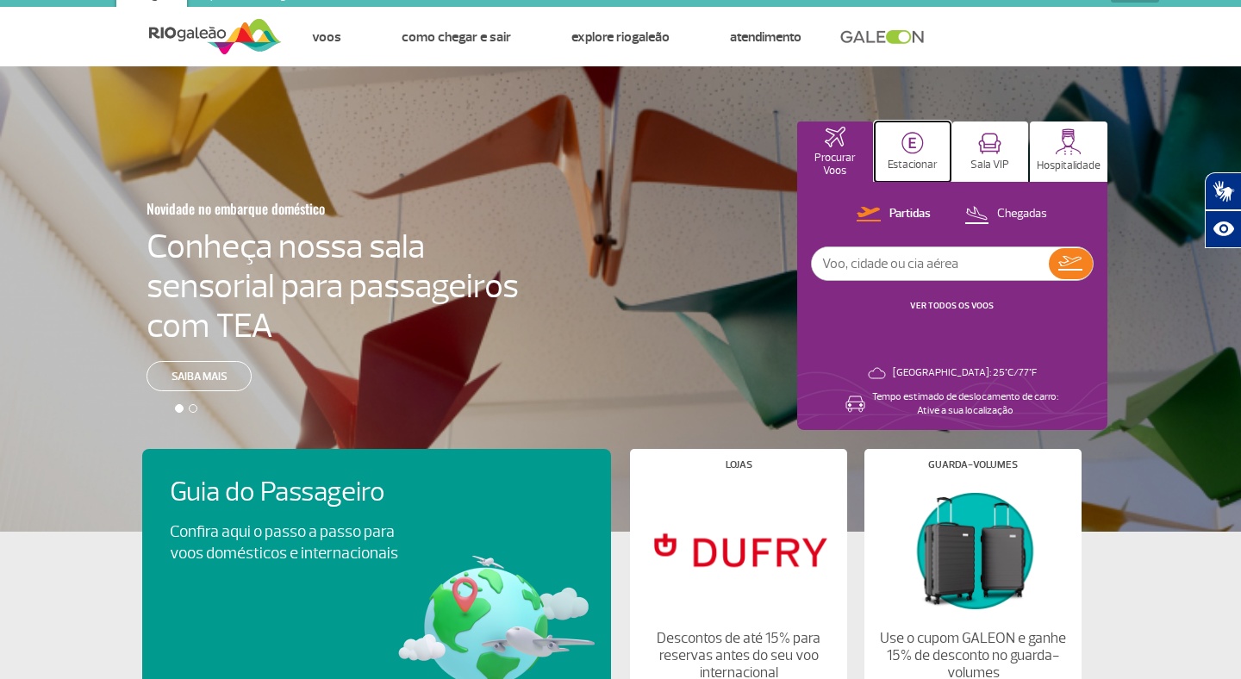
drag, startPoint x: 913, startPoint y: 142, endPoint x: 925, endPoint y: 142, distance: 12.1
click at [913, 142] on img at bounding box center [913, 143] width 22 height 22
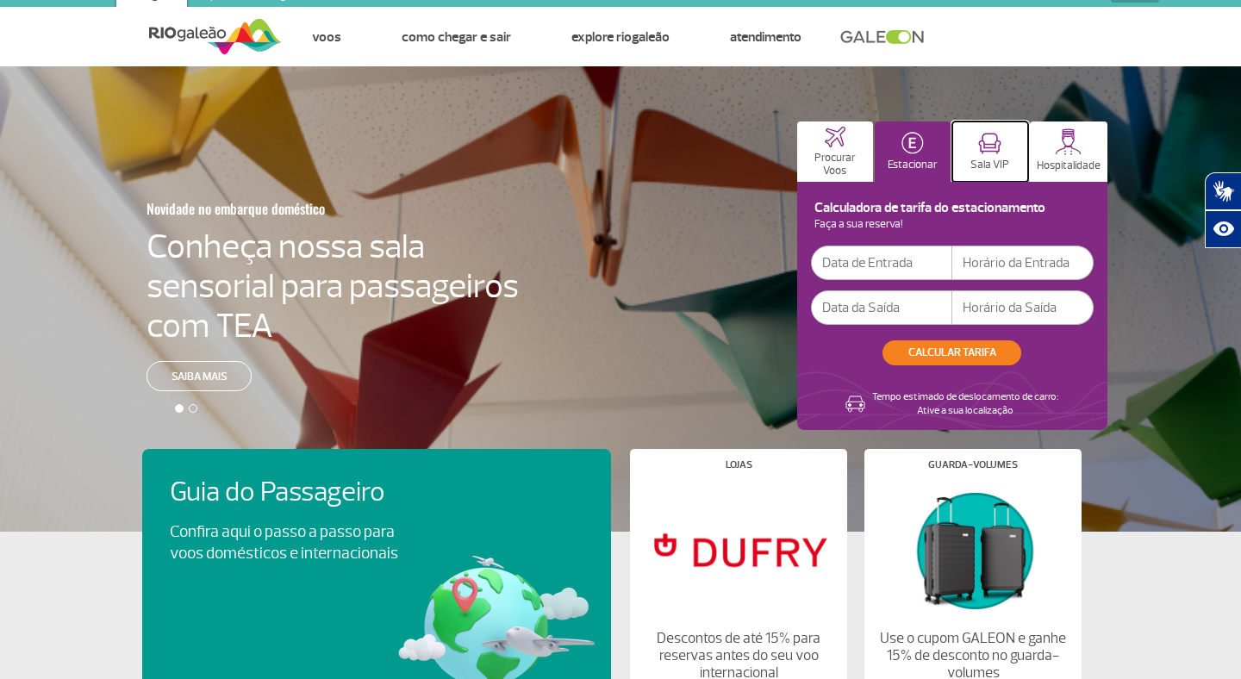
click at [974, 145] on button "Sala VIP" at bounding box center [991, 152] width 76 height 60
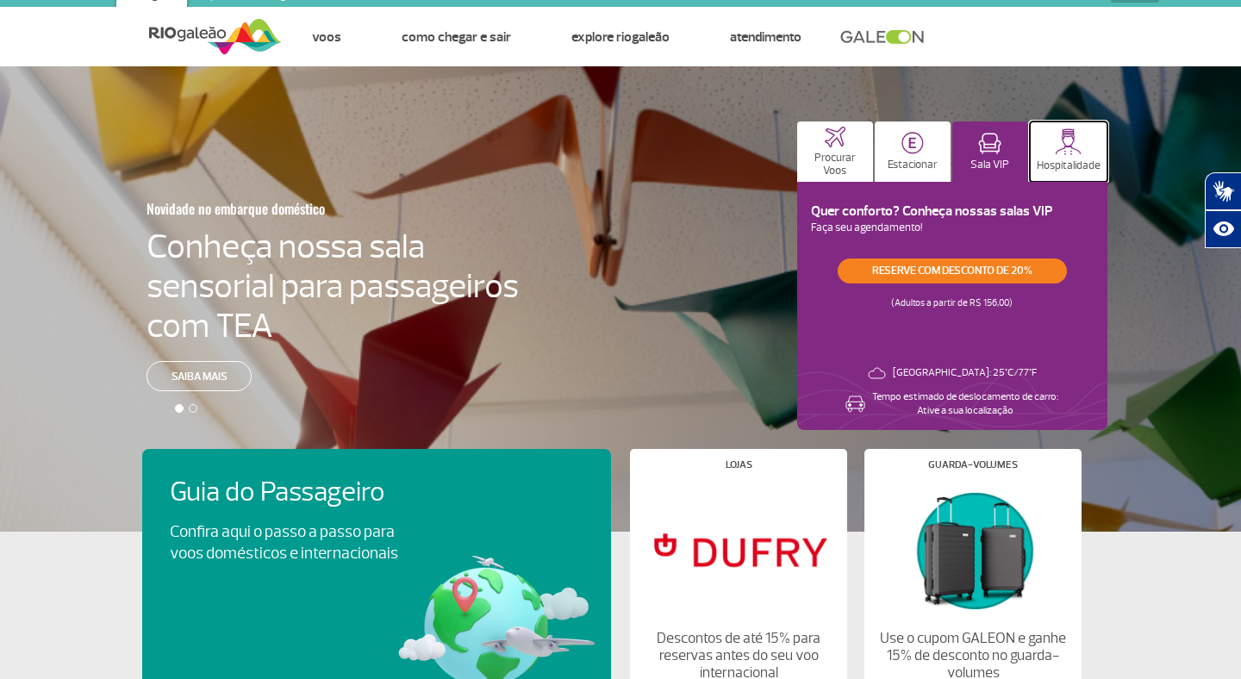
click at [1061, 142] on img at bounding box center [1068, 141] width 27 height 27
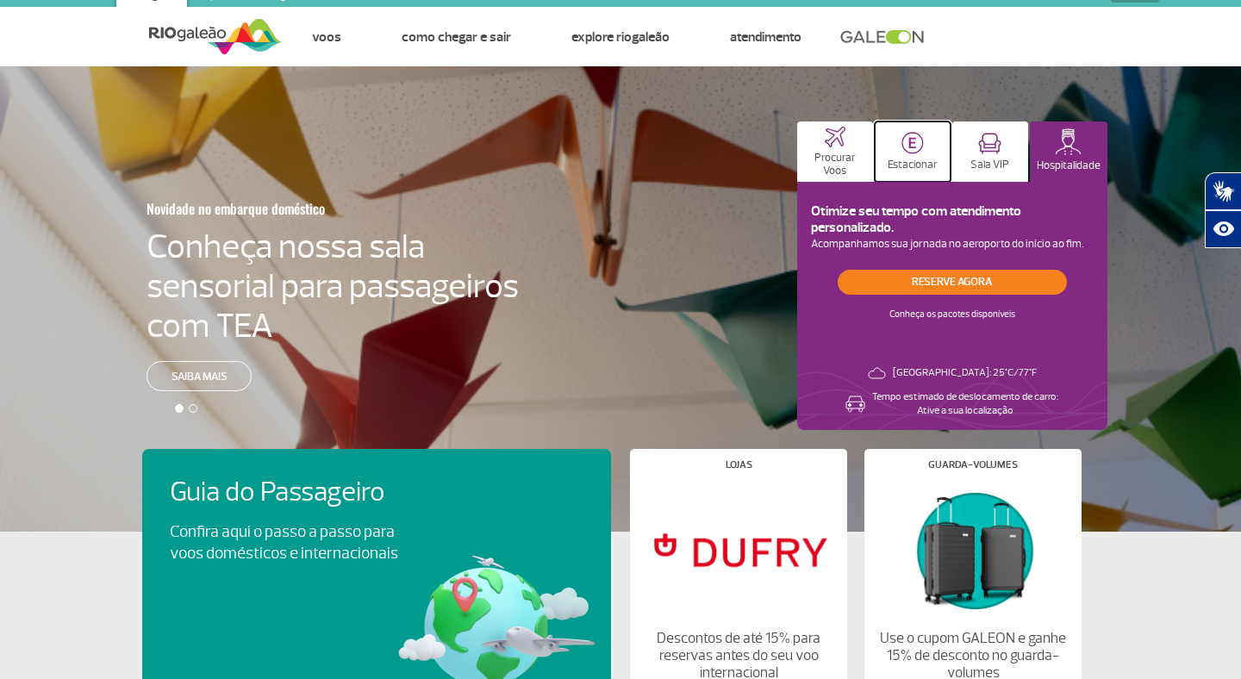
click at [926, 151] on button "Estacionar" at bounding box center [913, 152] width 76 height 60
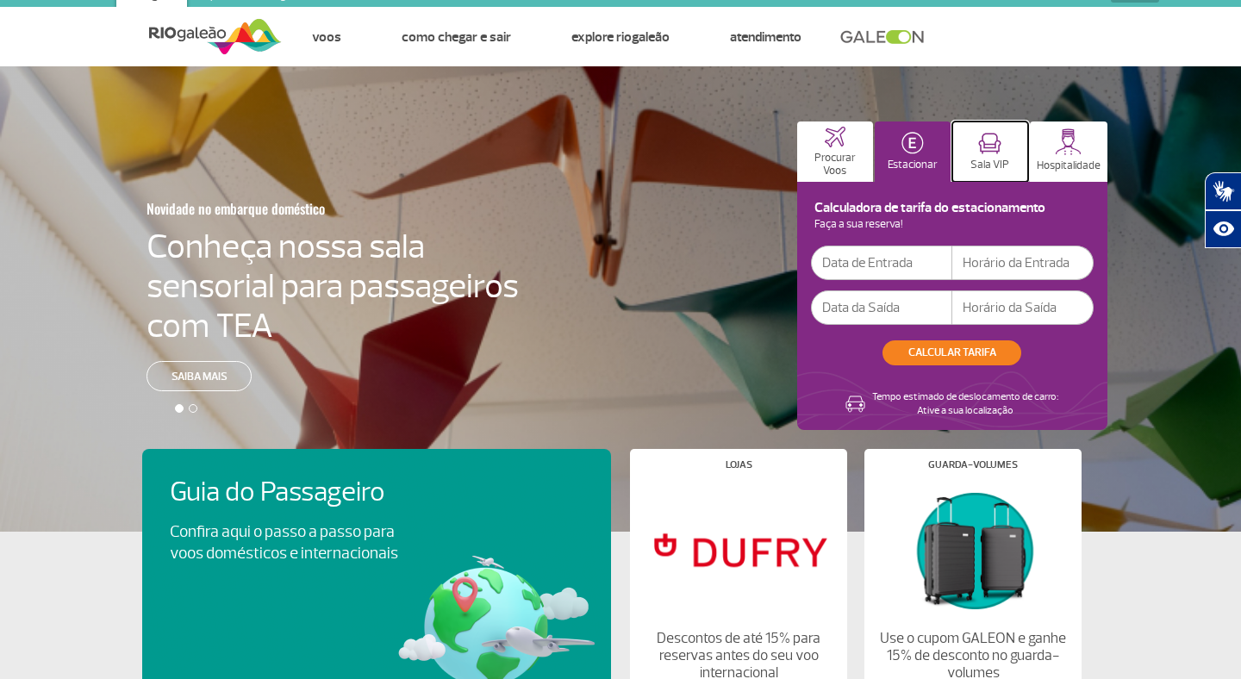
drag, startPoint x: 988, startPoint y: 159, endPoint x: 1036, endPoint y: 159, distance: 48.3
click at [988, 159] on p "Sala VIP" at bounding box center [990, 165] width 39 height 13
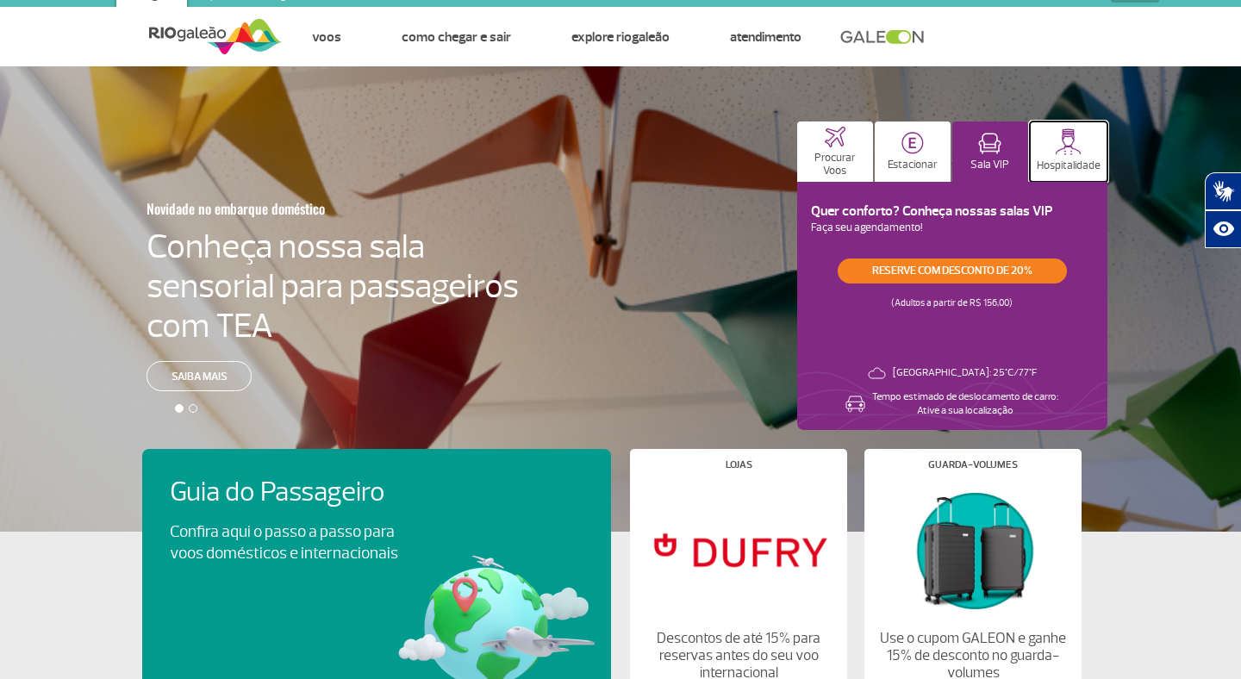
click at [1080, 151] on img at bounding box center [1068, 141] width 27 height 27
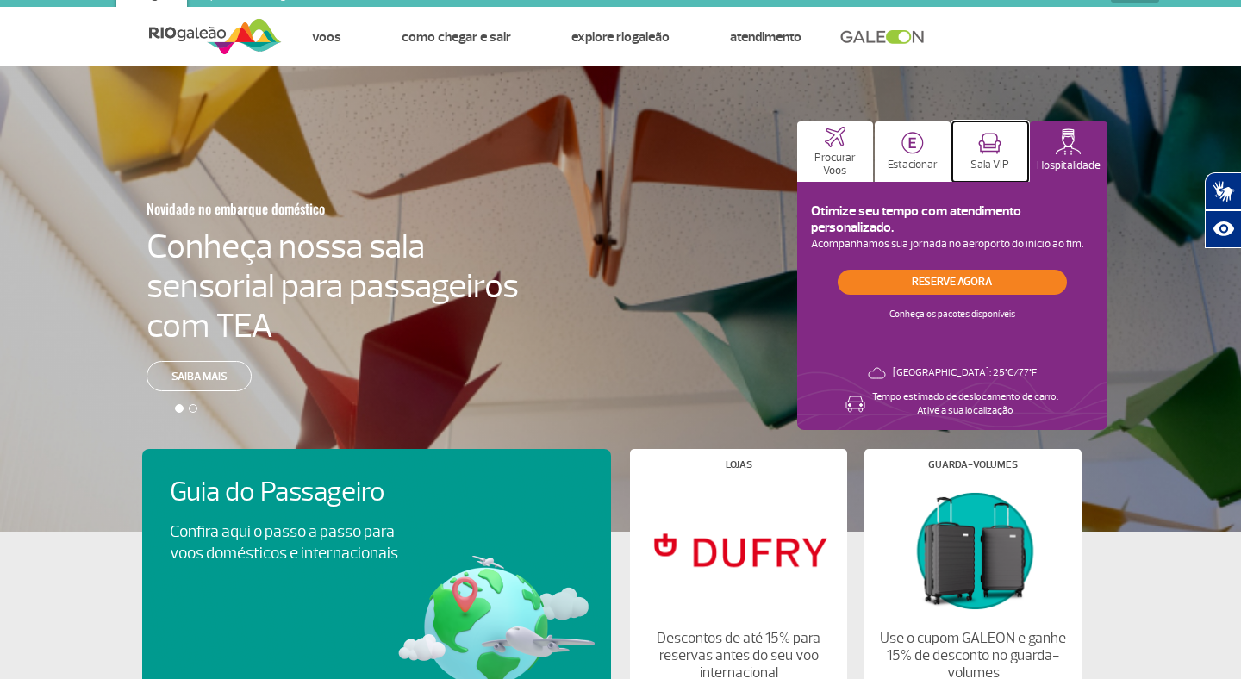
click at [987, 143] on img at bounding box center [989, 144] width 23 height 22
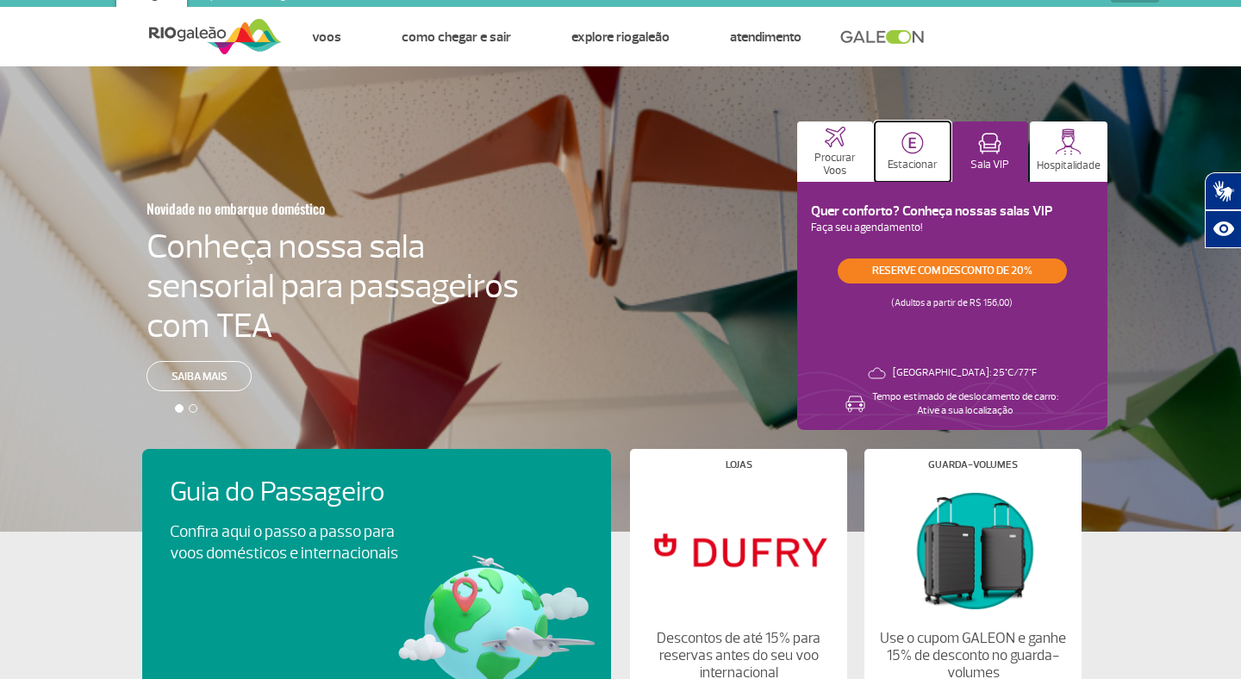
click at [917, 144] on img at bounding box center [913, 143] width 22 height 22
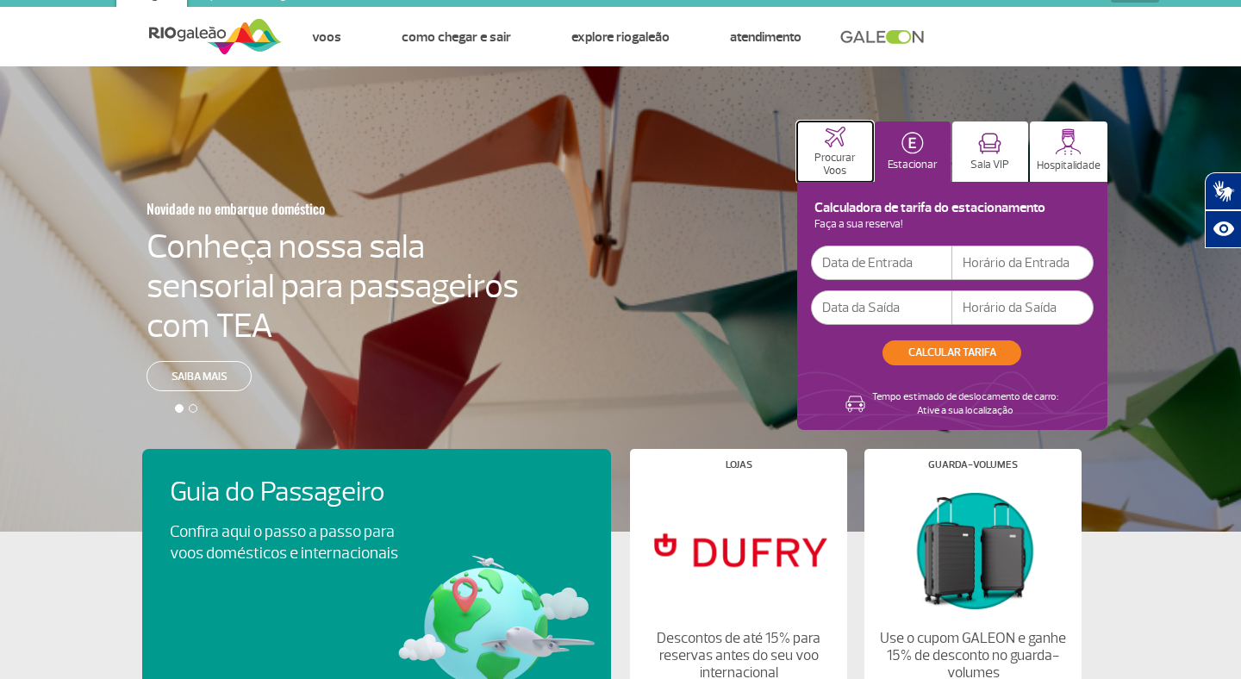
click at [832, 145] on img at bounding box center [835, 137] width 21 height 21
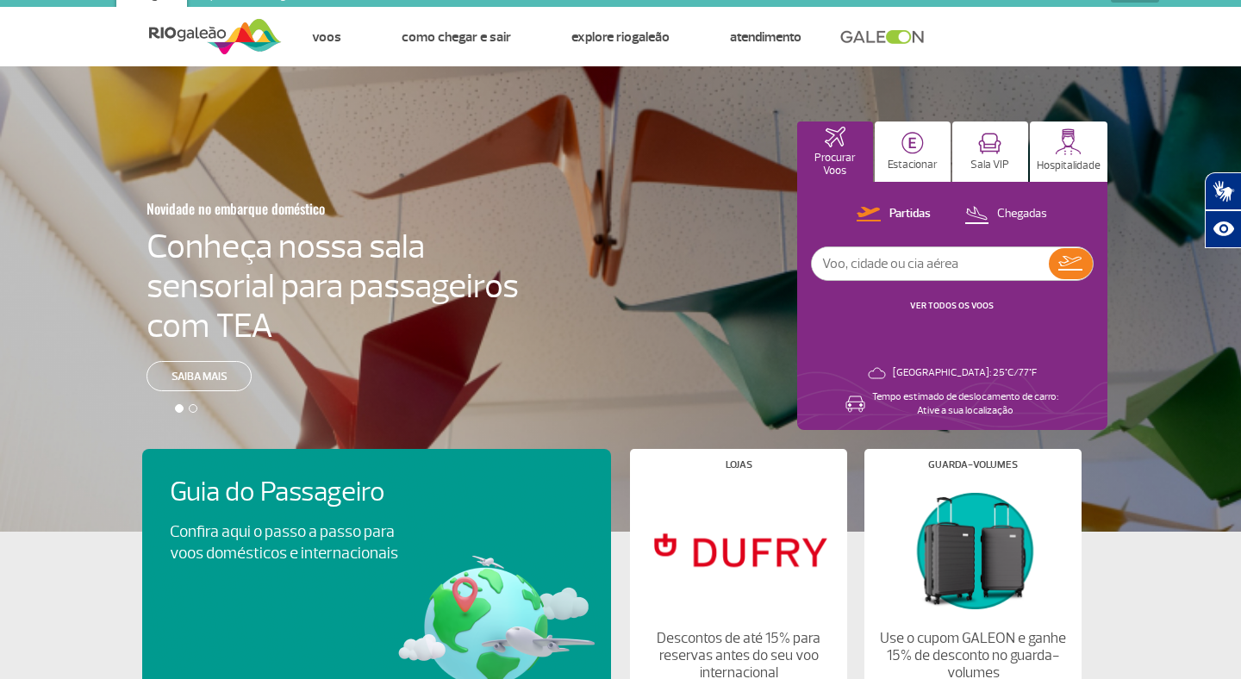
click at [798, 82] on div "Novidade no embarque doméstico Conheça nossa sala sensorial para passageiros co…" at bounding box center [620, 298] width 1241 height 465
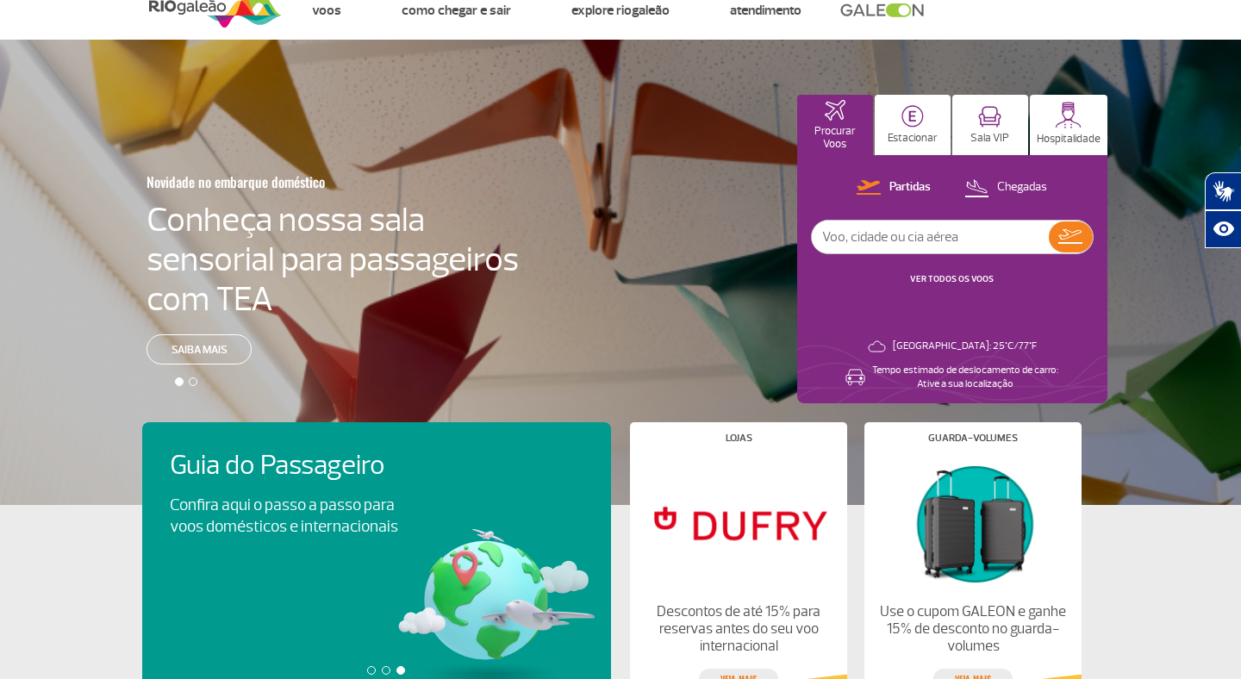
scroll to position [59, 0]
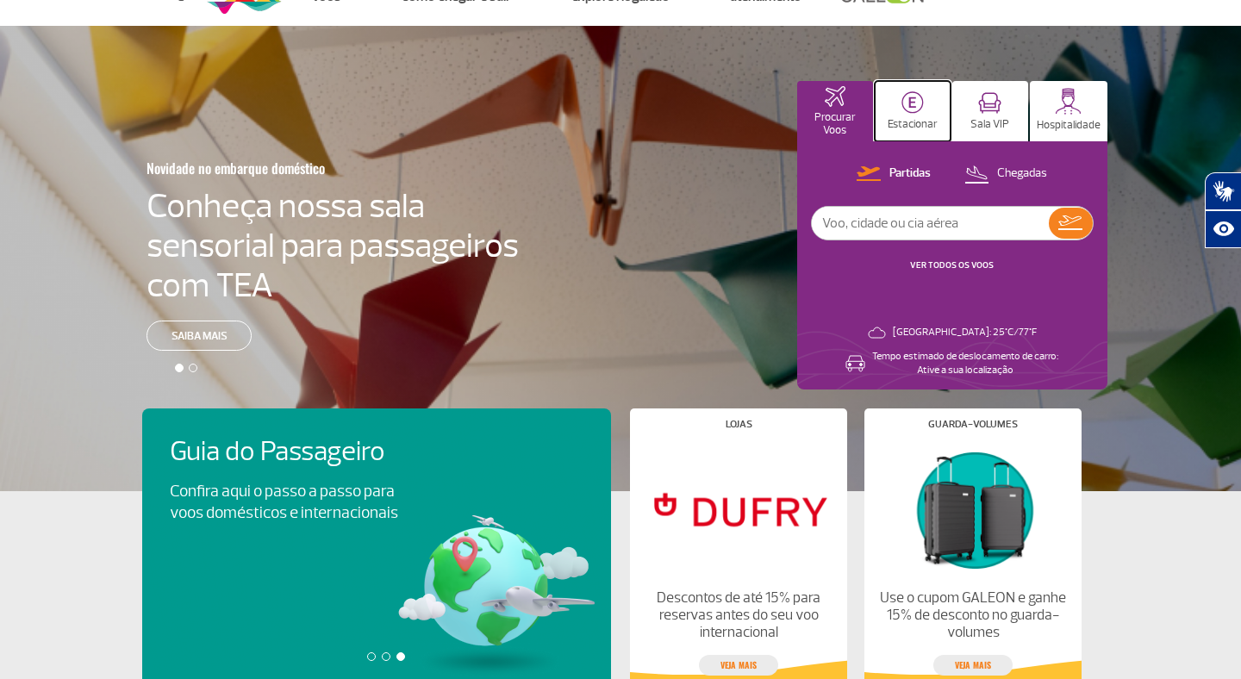
drag, startPoint x: 912, startPoint y: 119, endPoint x: 949, endPoint y: 120, distance: 37.1
click at [912, 119] on p "Estacionar" at bounding box center [913, 124] width 50 height 13
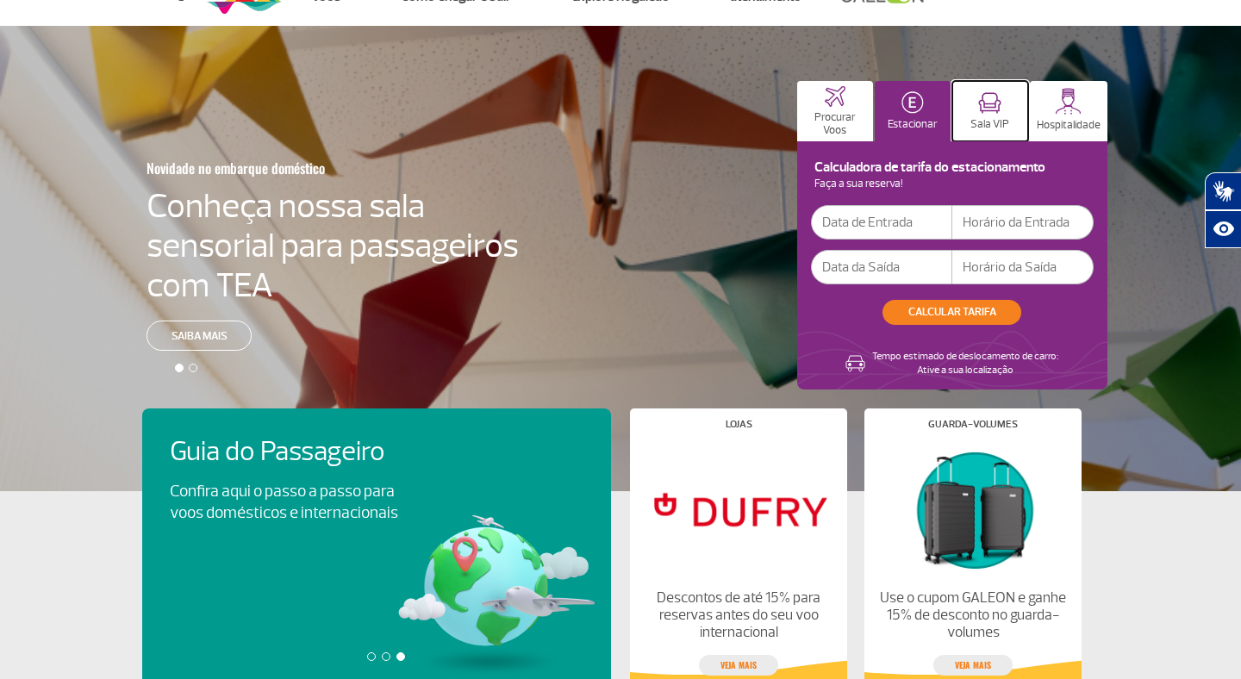
drag, startPoint x: 1009, startPoint y: 114, endPoint x: 1047, endPoint y: 116, distance: 38.8
click at [1009, 114] on button "Sala VIP" at bounding box center [991, 111] width 76 height 60
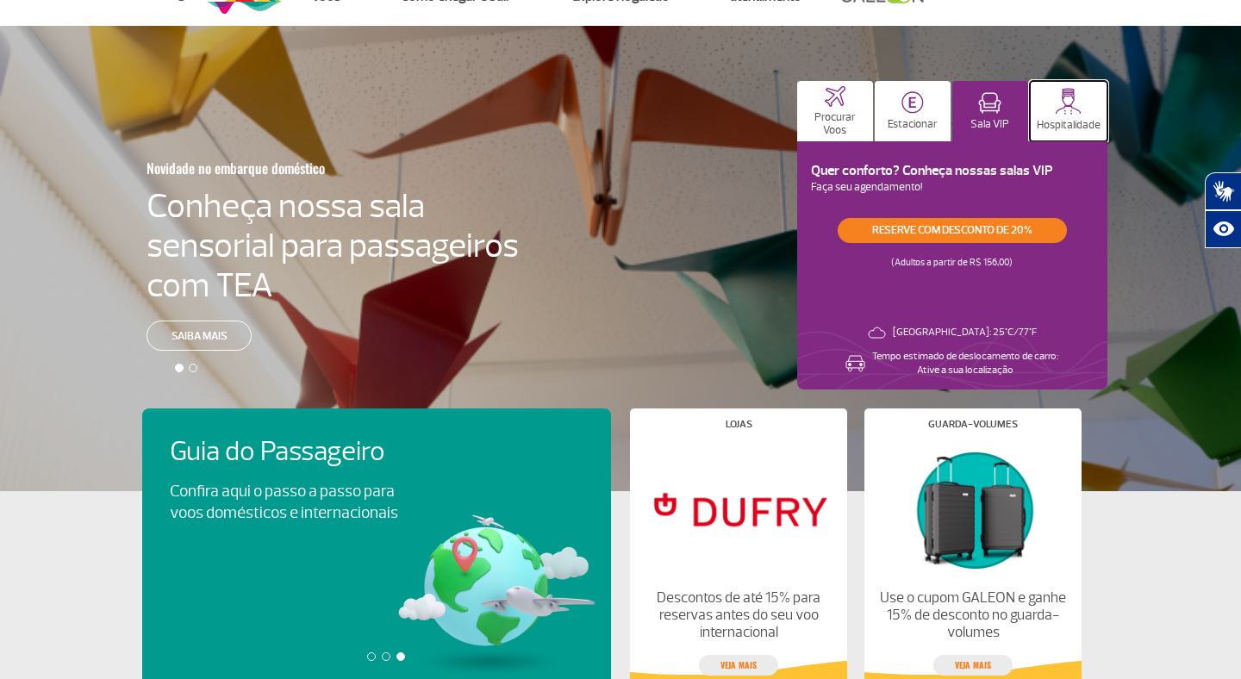
click at [1062, 116] on button "Hospitalidade" at bounding box center [1069, 111] width 78 height 60
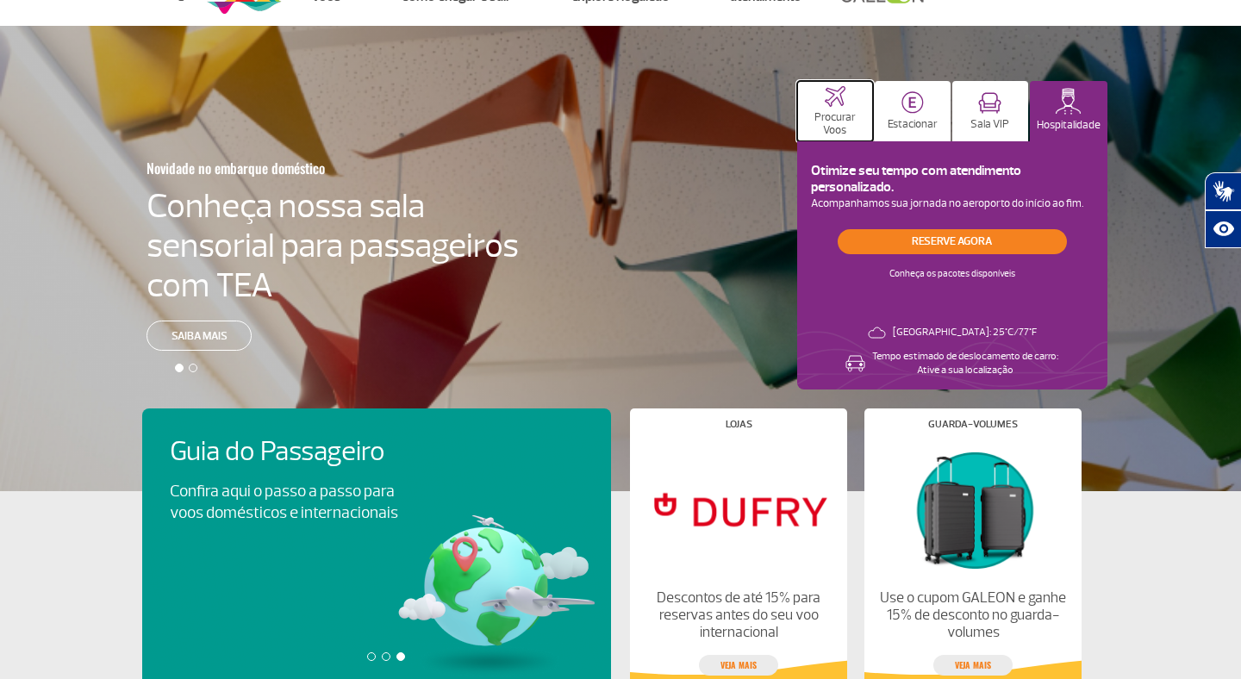
click at [848, 112] on p "Procurar Voos" at bounding box center [835, 124] width 59 height 26
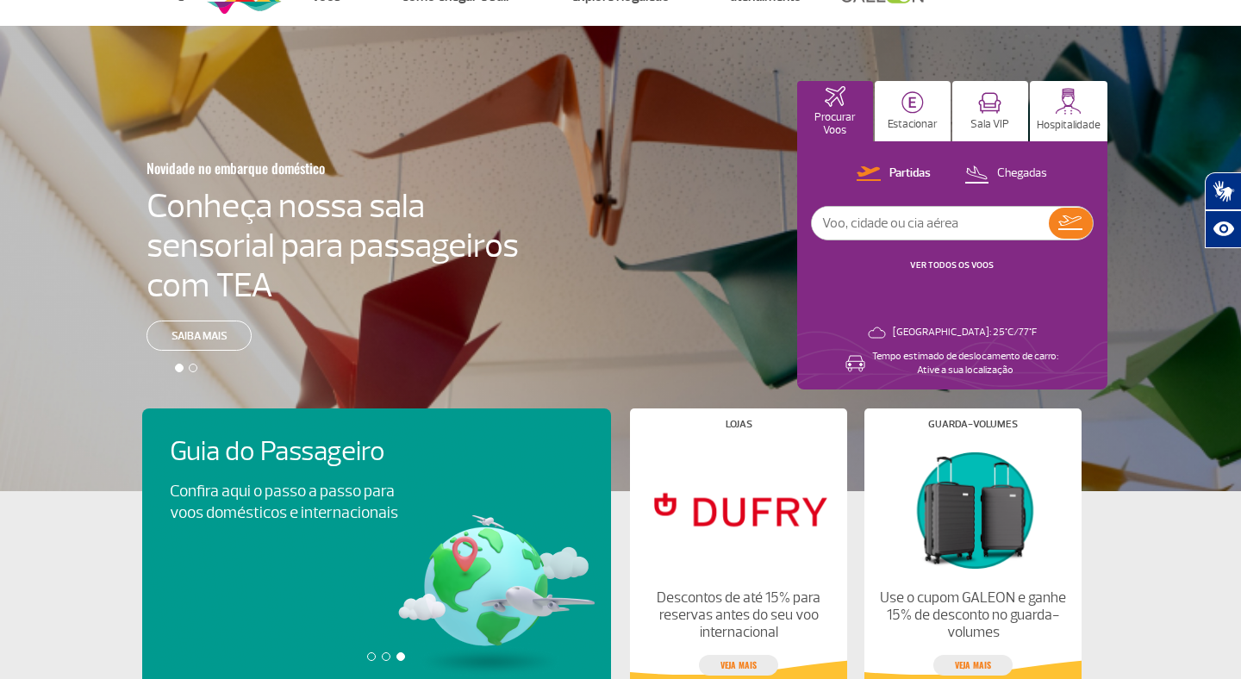
click at [819, 158] on div "Partidas Chegadas VER TODOS OS VOOS Rio de Janeiro: 25°C/77°F Tempo estimado de…" at bounding box center [952, 265] width 310 height 248
click at [863, 224] on input "text" at bounding box center [930, 223] width 237 height 33
click at [918, 118] on p "Estacionar" at bounding box center [913, 124] width 50 height 13
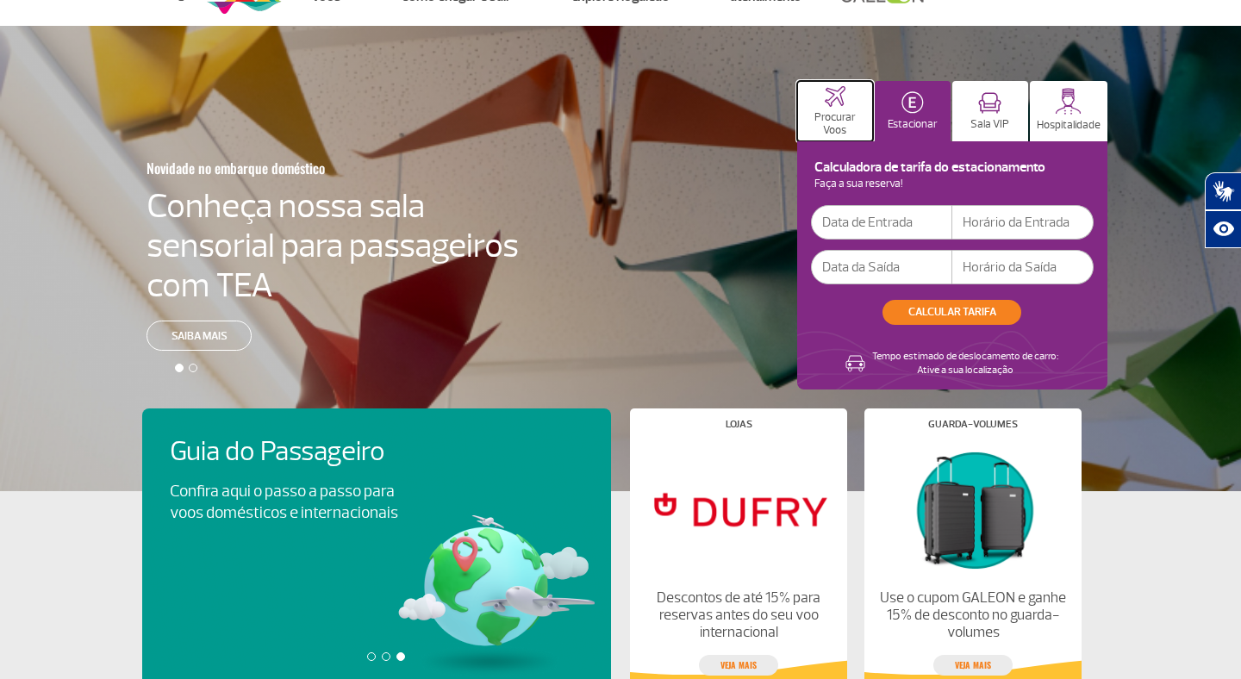
drag, startPoint x: 846, startPoint y: 116, endPoint x: 892, endPoint y: 113, distance: 45.8
click at [846, 116] on p "Procurar Voos" at bounding box center [835, 124] width 59 height 26
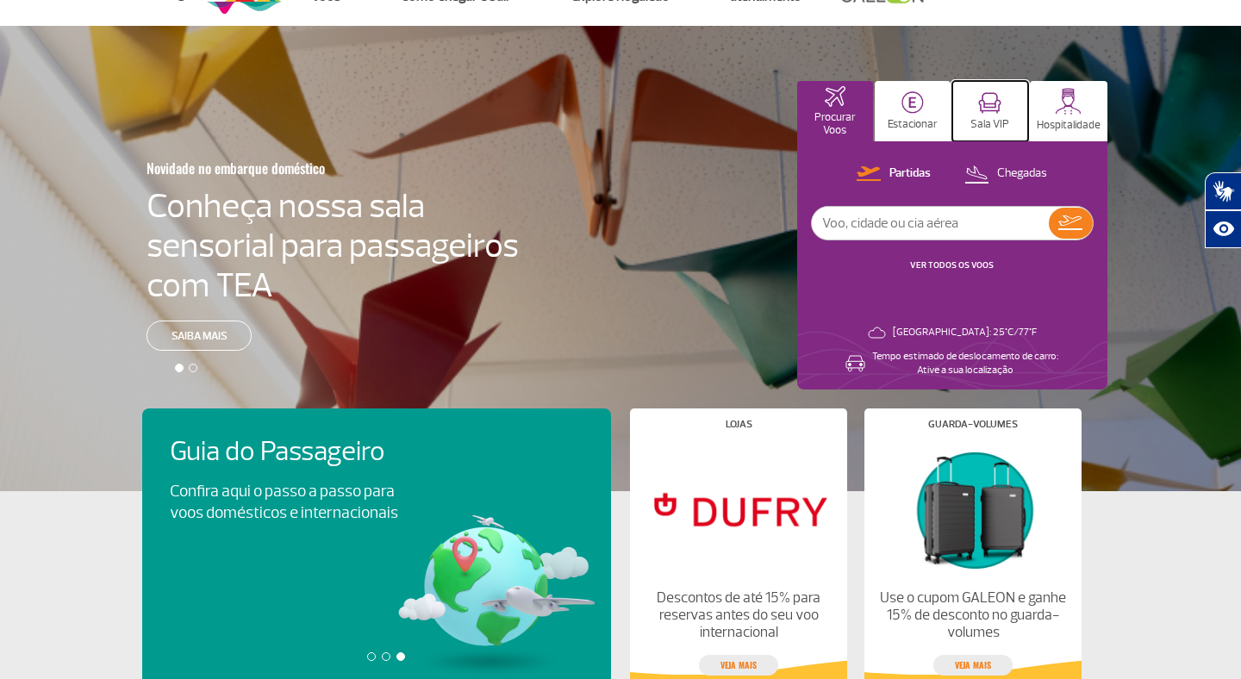
click at [1003, 107] on button "Sala VIP" at bounding box center [991, 111] width 76 height 60
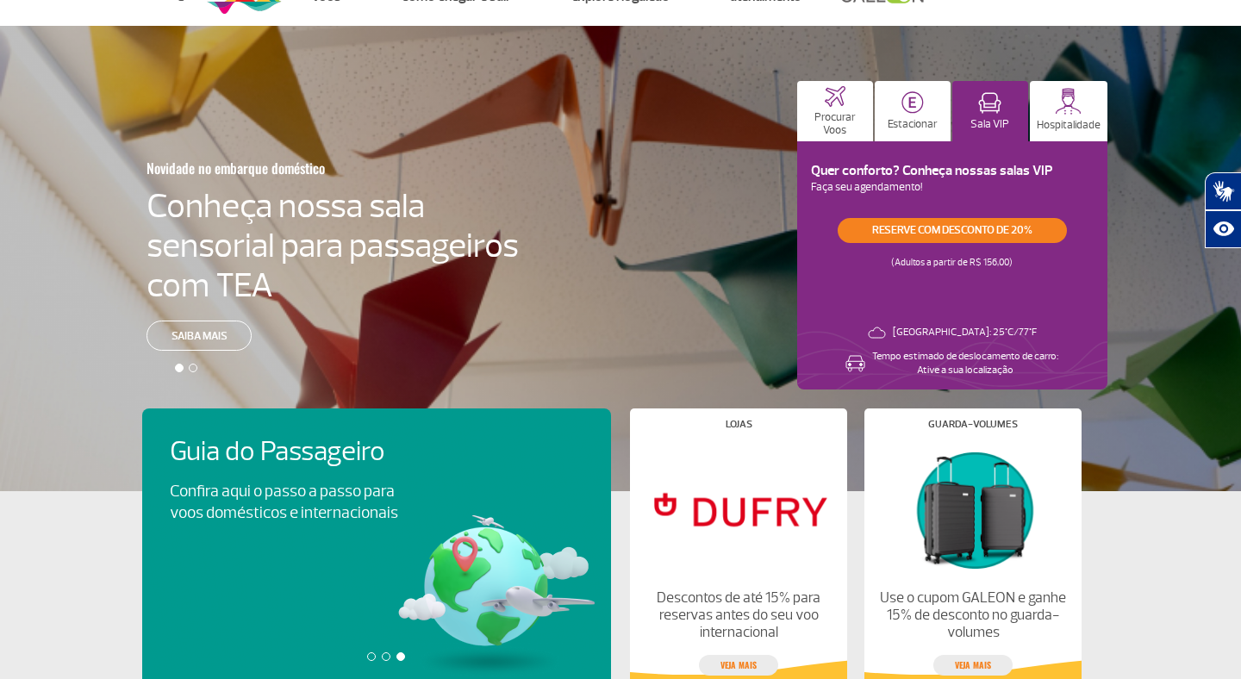
drag, startPoint x: 947, startPoint y: 192, endPoint x: 985, endPoint y: 147, distance: 58.7
click at [949, 193] on p "Faça seu agendamento!" at bounding box center [952, 187] width 283 height 17
click at [1067, 123] on p "Hospitalidade" at bounding box center [1069, 125] width 64 height 13
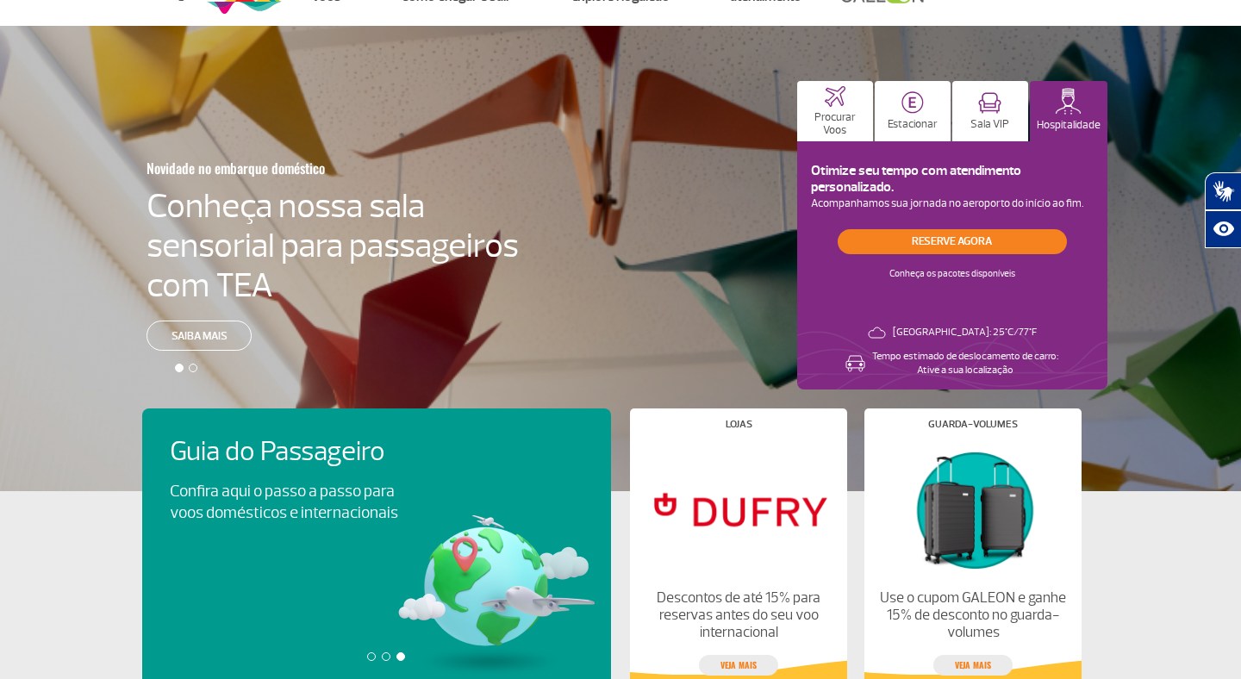
click at [946, 196] on p "Acompanhamos sua jornada no aeroporto do início ao fim." at bounding box center [952, 204] width 283 height 17
click at [840, 123] on p "Procurar Voos" at bounding box center [835, 124] width 59 height 26
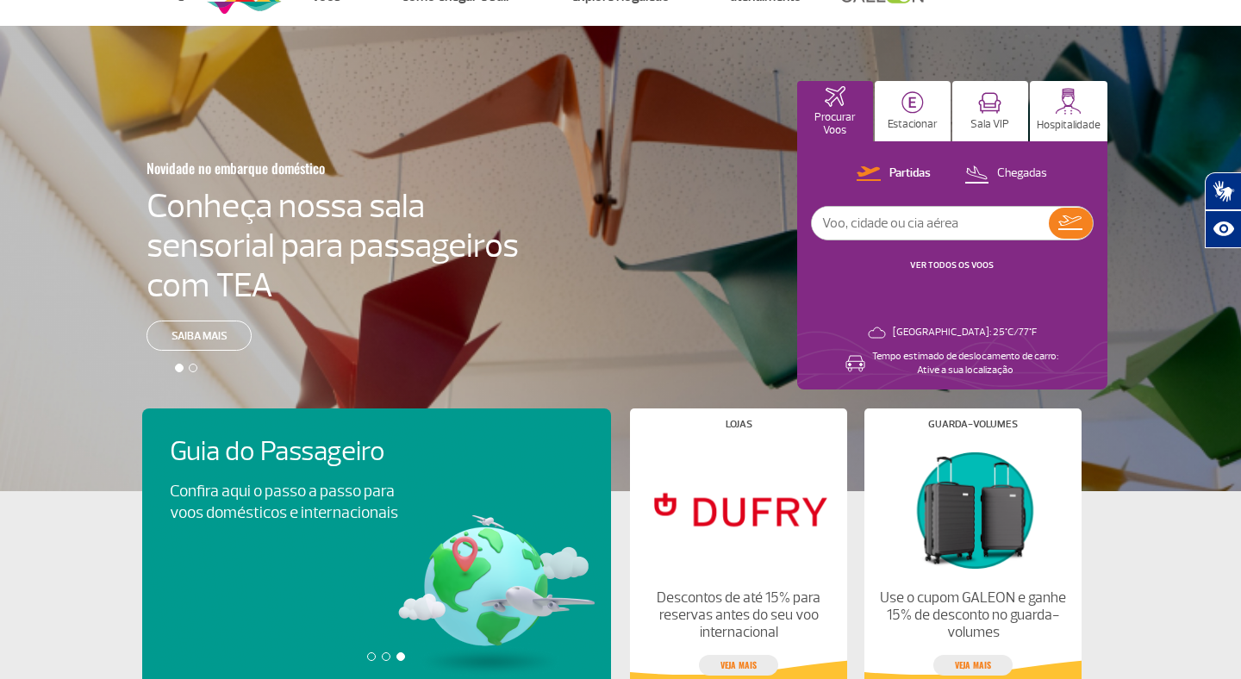
click at [978, 55] on div at bounding box center [629, 273] width 1259 height 495
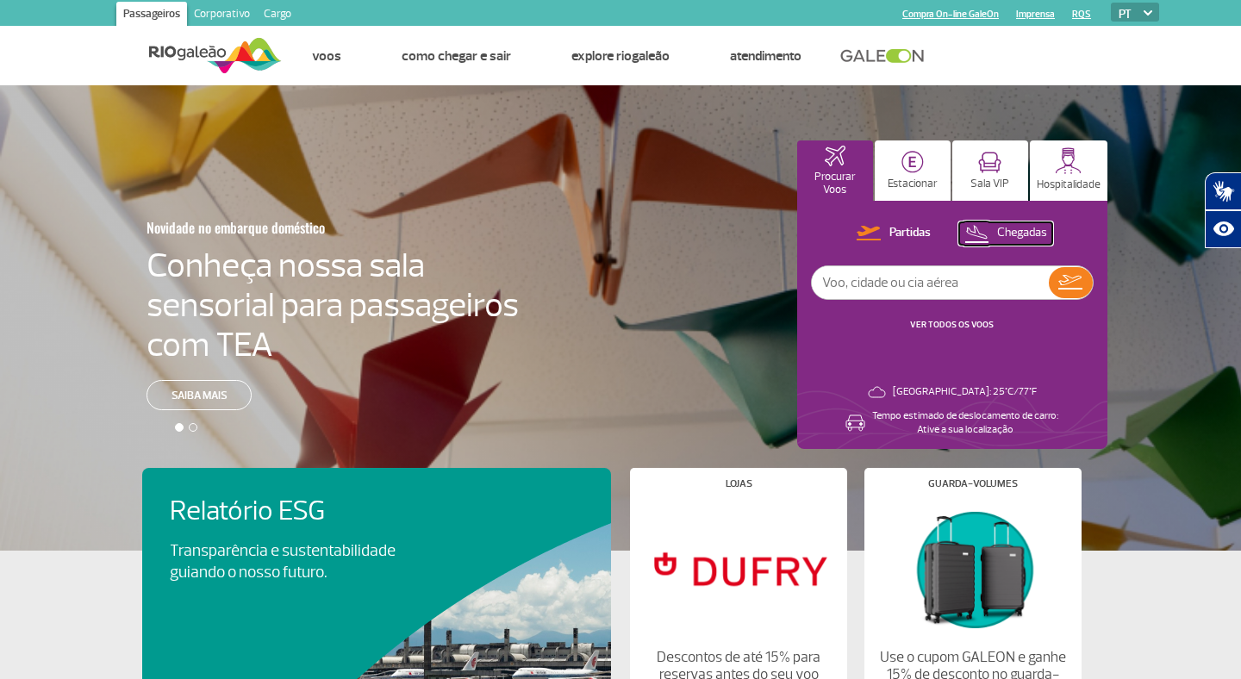
click at [983, 239] on img at bounding box center [977, 233] width 24 height 23
click at [896, 239] on p "Partidas" at bounding box center [910, 233] width 41 height 16
click at [857, 287] on input "text" at bounding box center [930, 282] width 237 height 33
type input "gol"
click at [1074, 284] on img at bounding box center [1071, 282] width 24 height 15
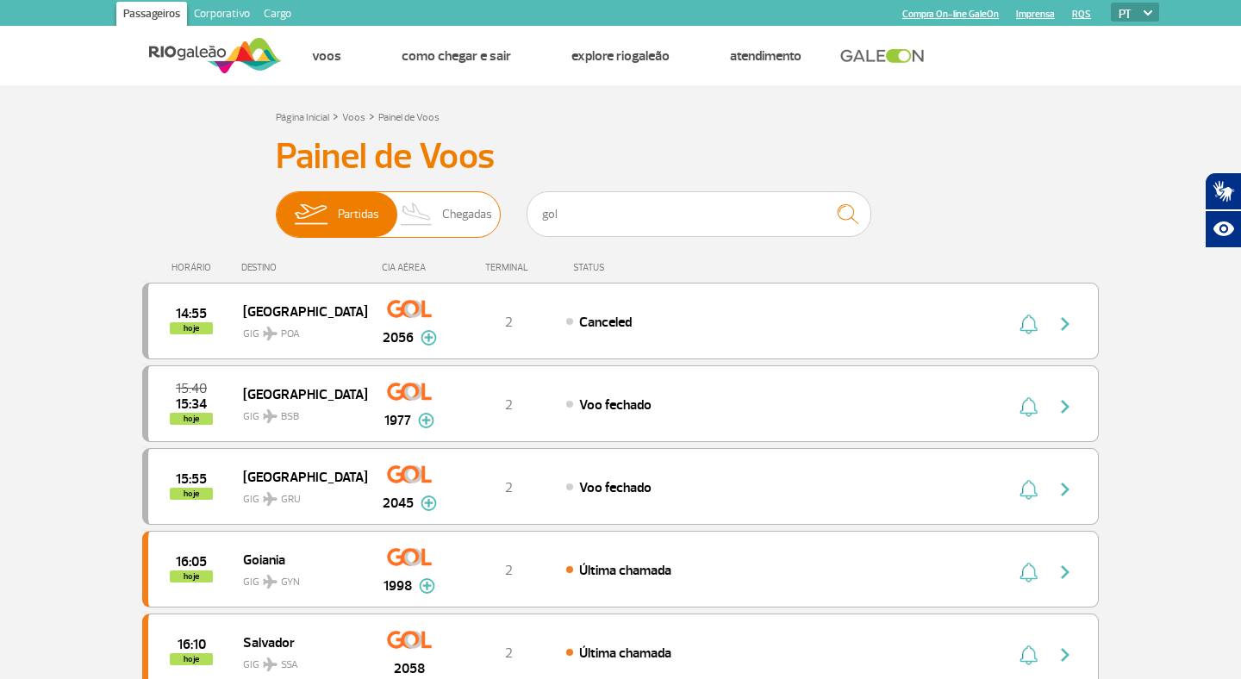
click at [449, 220] on span "Chegadas" at bounding box center [467, 214] width 50 height 45
click at [276, 206] on input "Partidas Chegadas" at bounding box center [276, 206] width 0 height 0
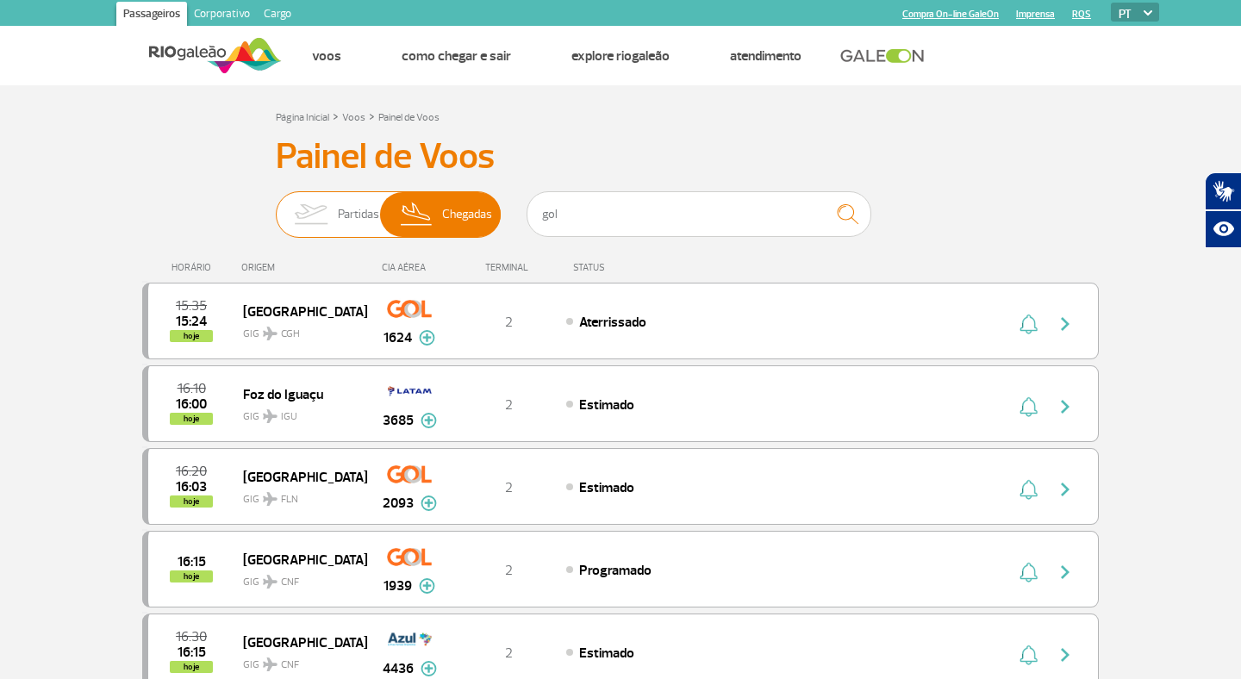
click at [320, 214] on img at bounding box center [311, 214] width 54 height 45
click at [276, 206] on input "Partidas Chegadas" at bounding box center [276, 206] width 0 height 0
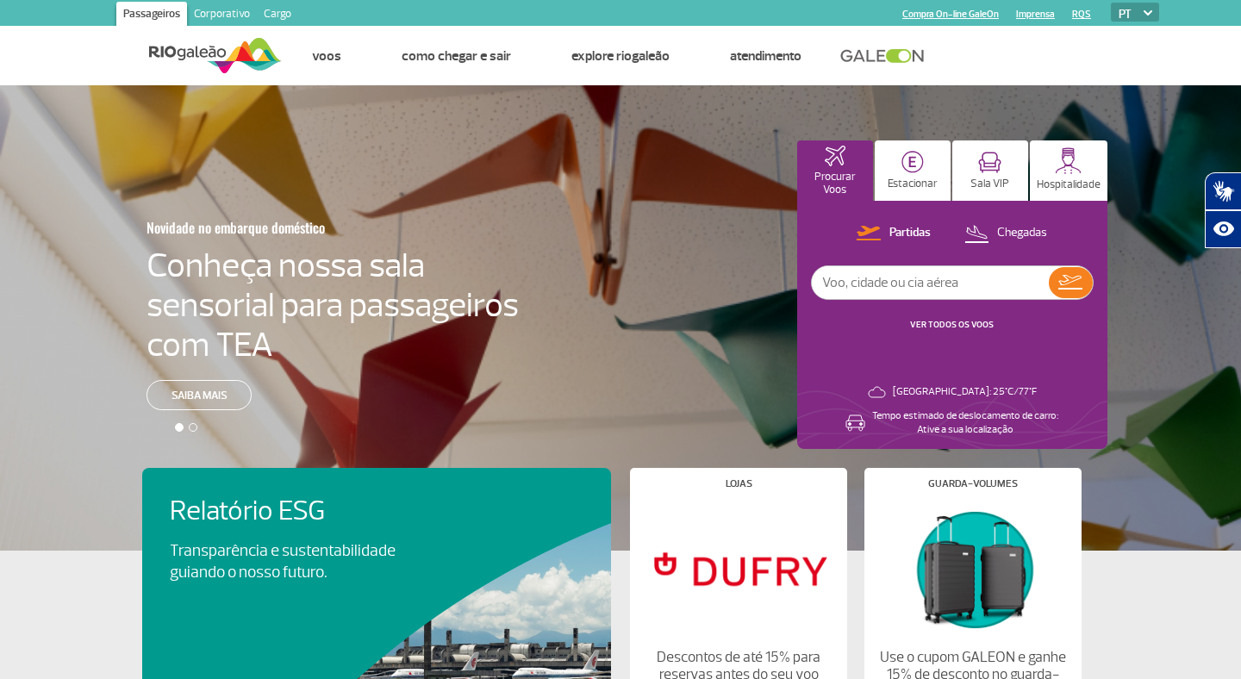
click at [956, 428] on p "Tempo estimado de deslocamento de carro: Ative a sua localização" at bounding box center [965, 423] width 186 height 28
click at [863, 426] on img at bounding box center [952, 419] width 310 height 59
click at [840, 284] on input "text" at bounding box center [930, 282] width 237 height 33
type input "gol"
click at [1074, 273] on button at bounding box center [1071, 282] width 44 height 31
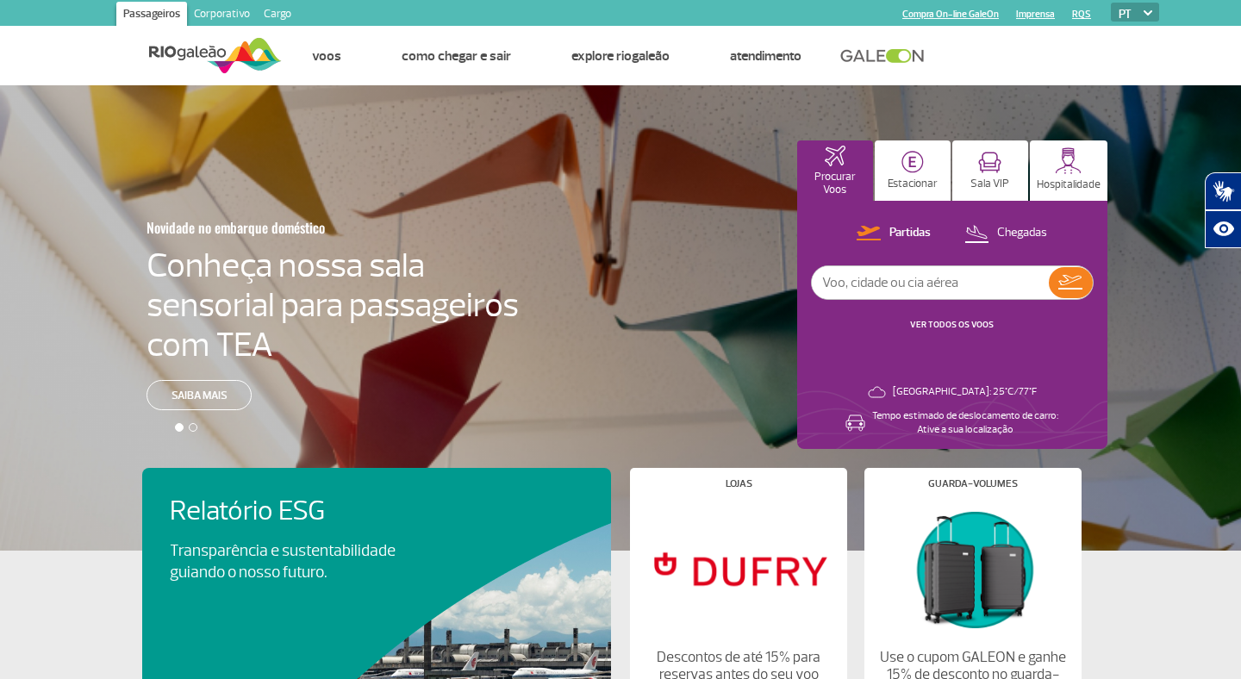
click at [983, 283] on input "text" at bounding box center [930, 282] width 237 height 33
type input "gol"
click at [1078, 284] on img at bounding box center [1071, 282] width 24 height 15
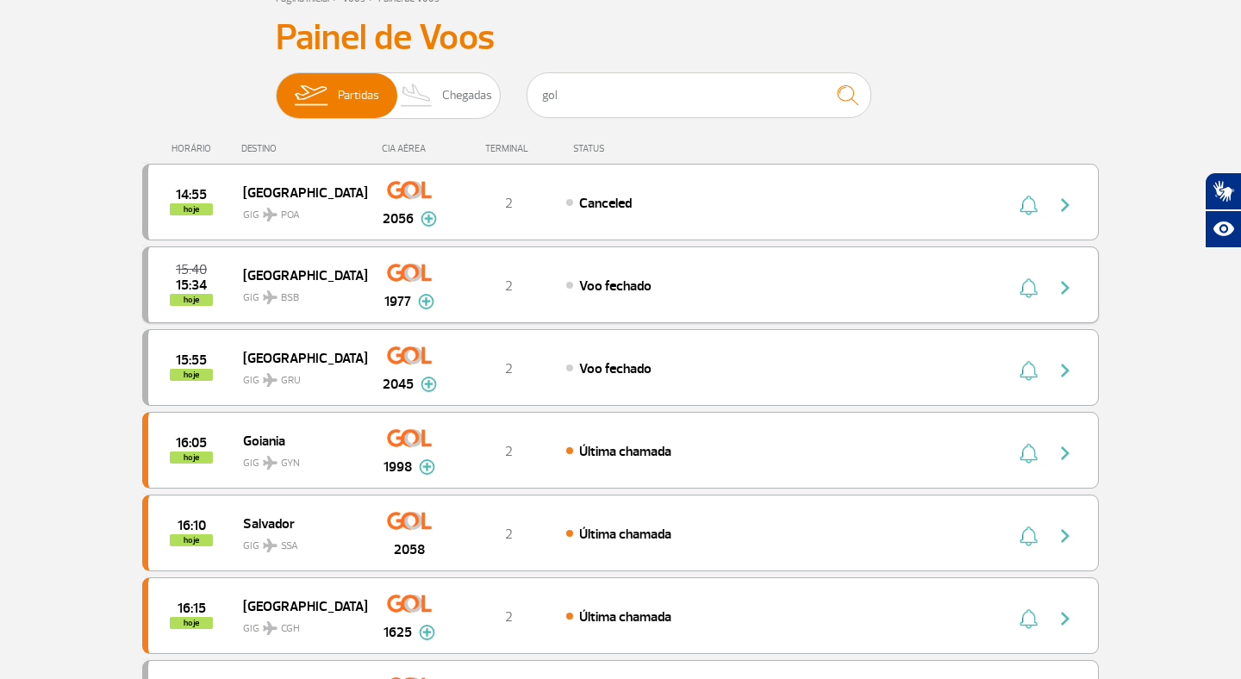
scroll to position [192, 0]
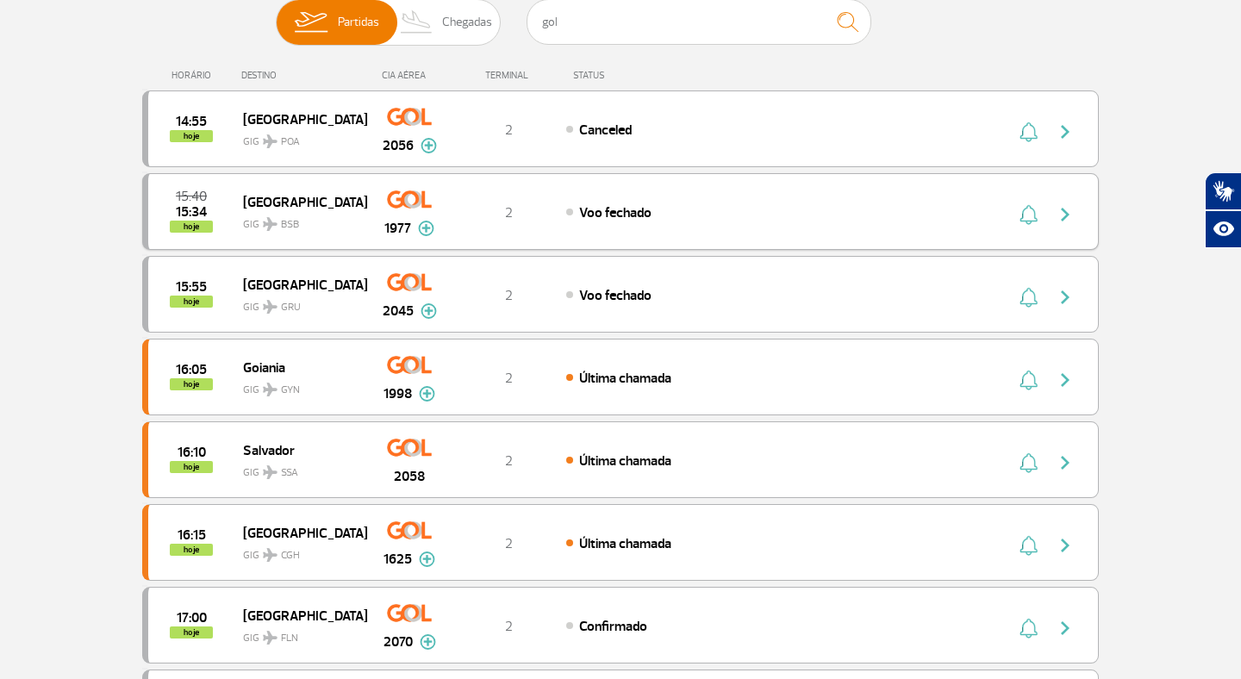
click at [1064, 214] on img "button" at bounding box center [1065, 214] width 21 height 21
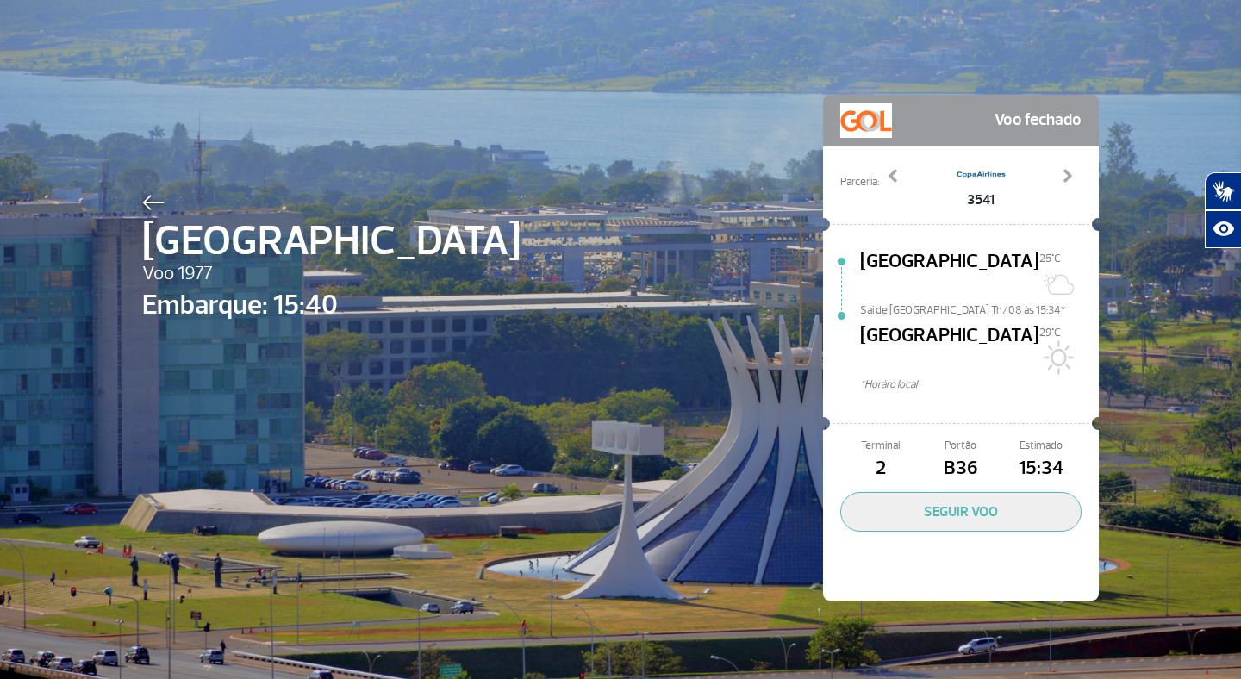
click at [154, 201] on img at bounding box center [153, 203] width 22 height 16
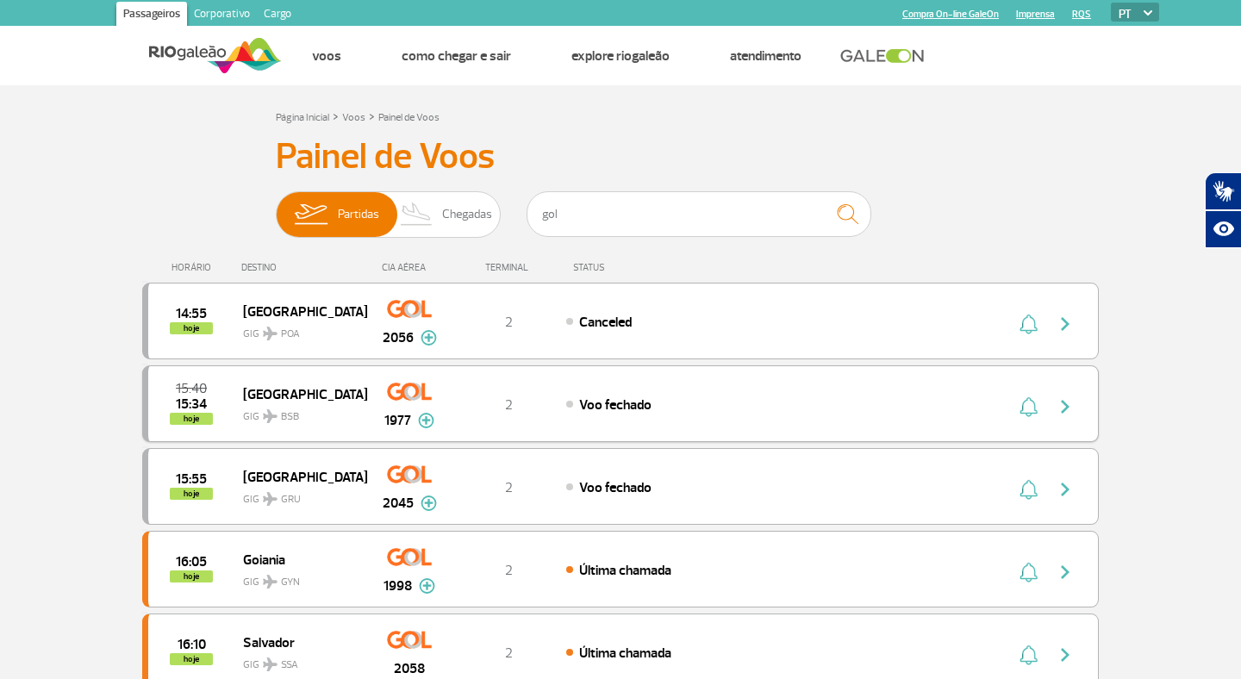
click at [1033, 413] on img "button" at bounding box center [1029, 407] width 18 height 21
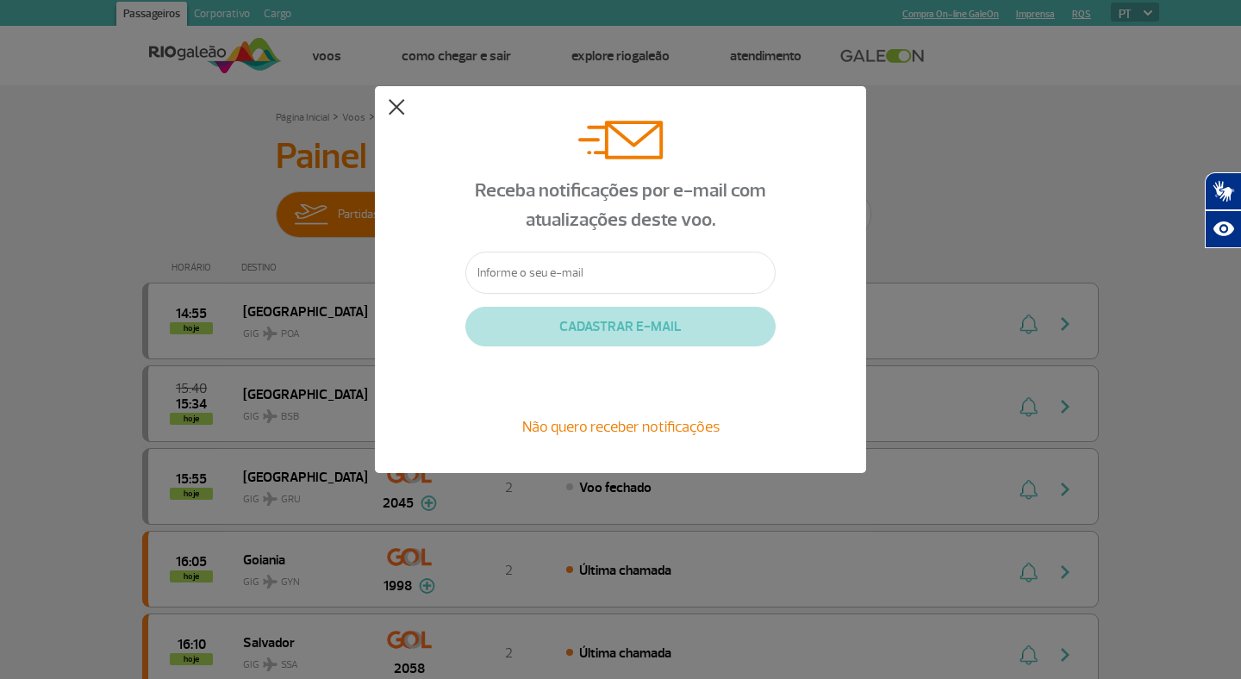
click at [392, 108] on button at bounding box center [396, 107] width 17 height 17
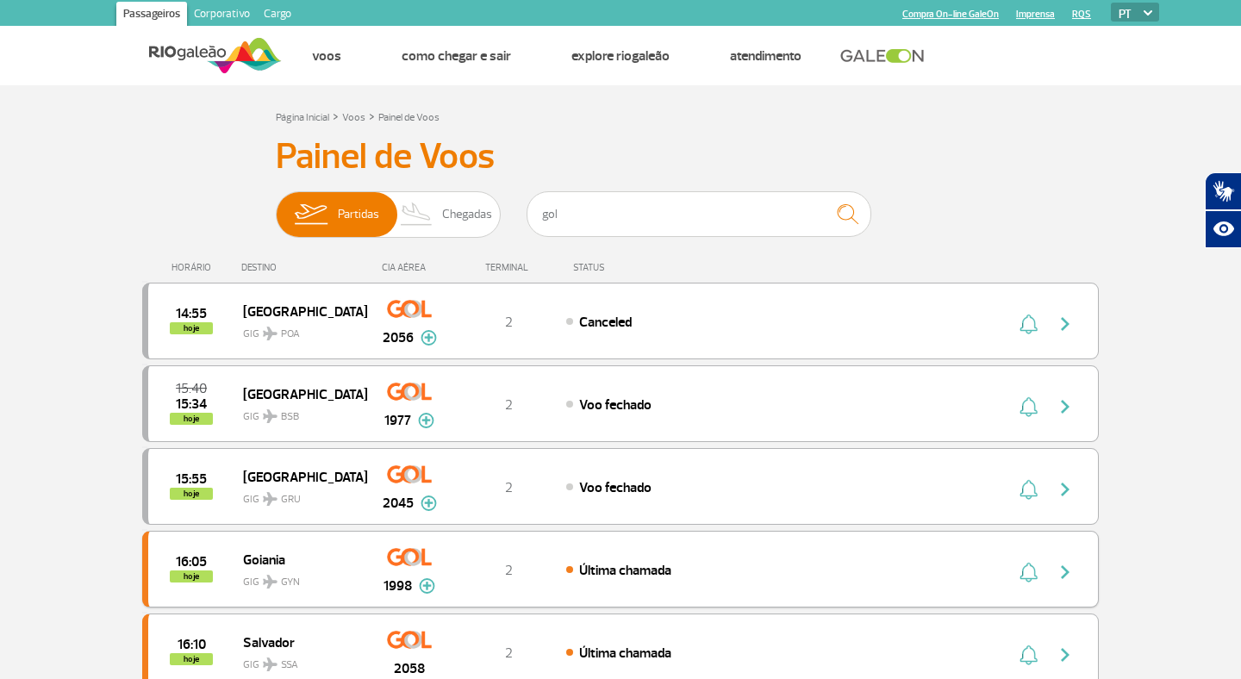
scroll to position [112, 0]
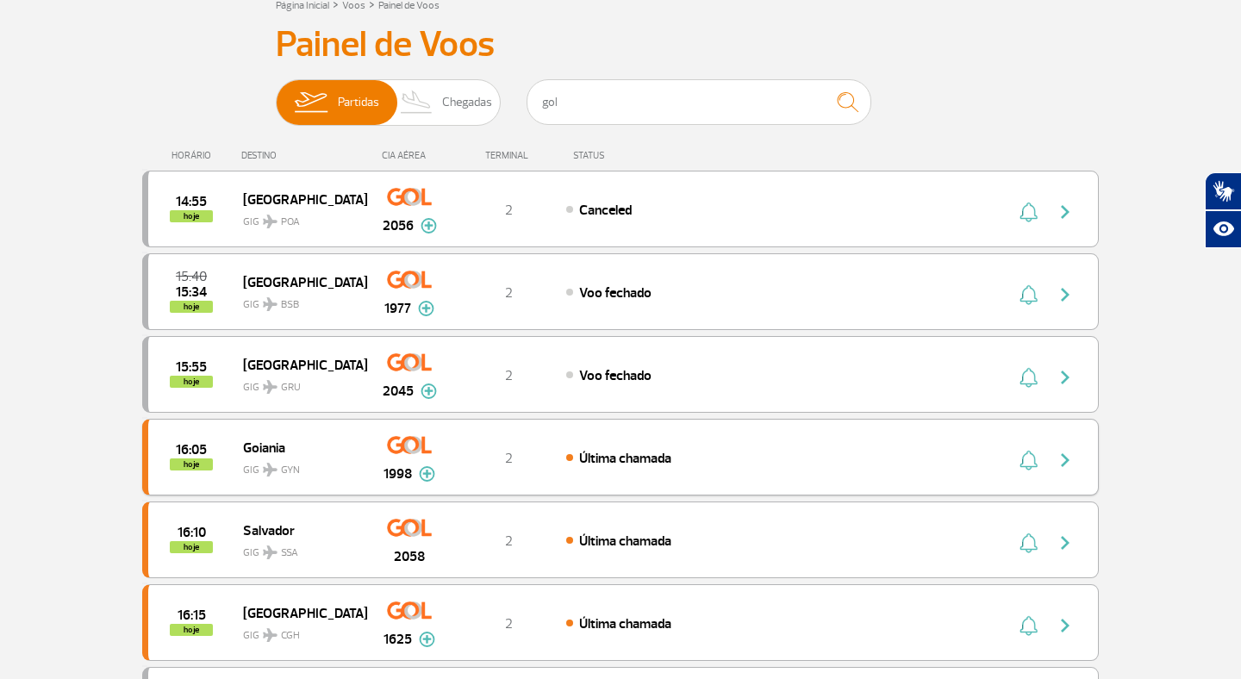
click at [1074, 457] on img "button" at bounding box center [1065, 460] width 21 height 21
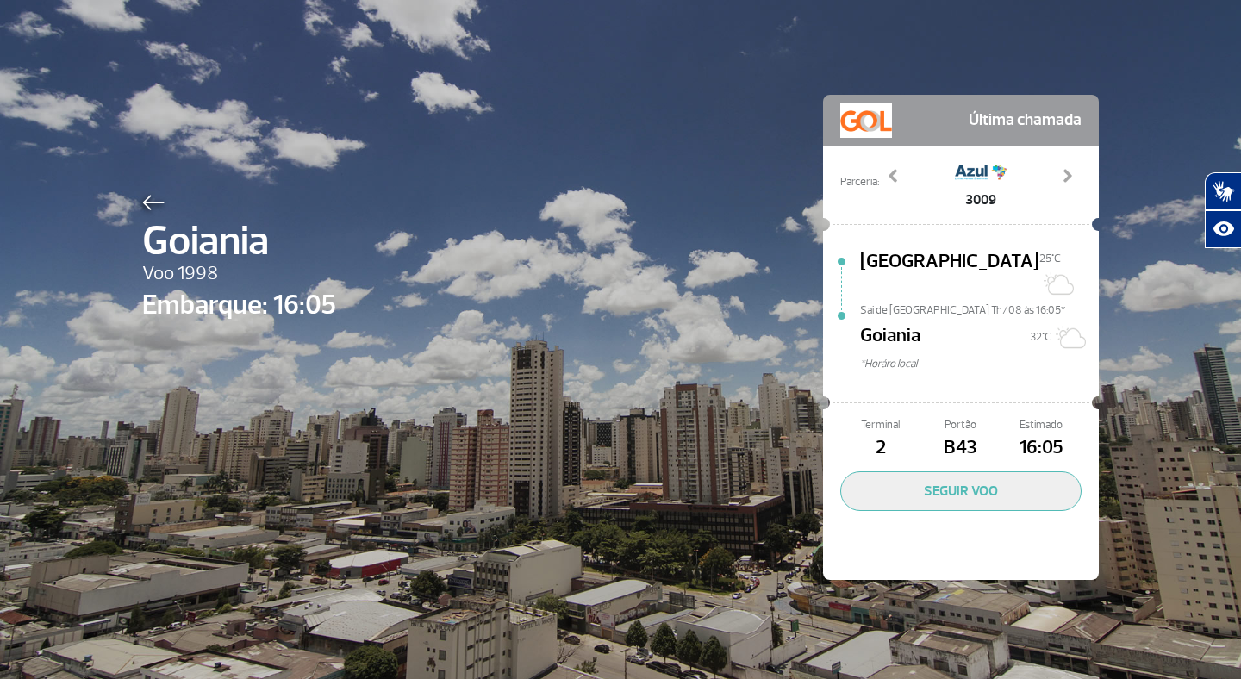
click at [962, 248] on span "[GEOGRAPHIC_DATA]" at bounding box center [949, 274] width 179 height 55
click at [153, 197] on img at bounding box center [153, 203] width 22 height 16
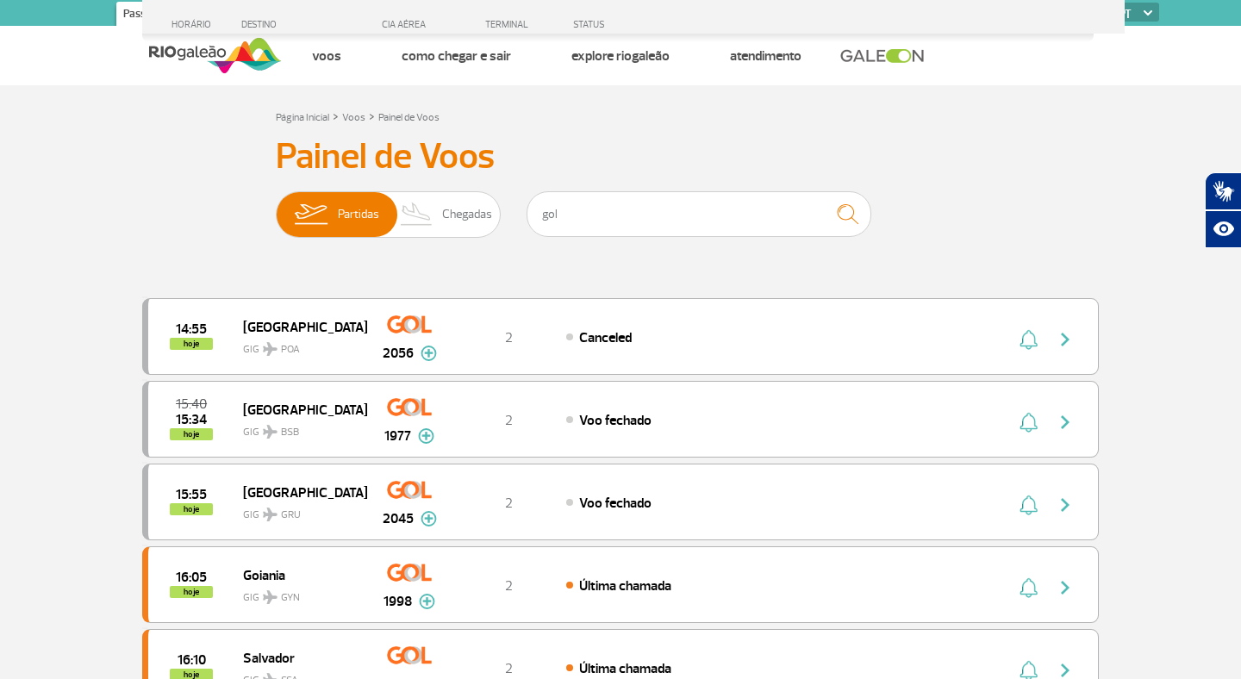
scroll to position [1018, 0]
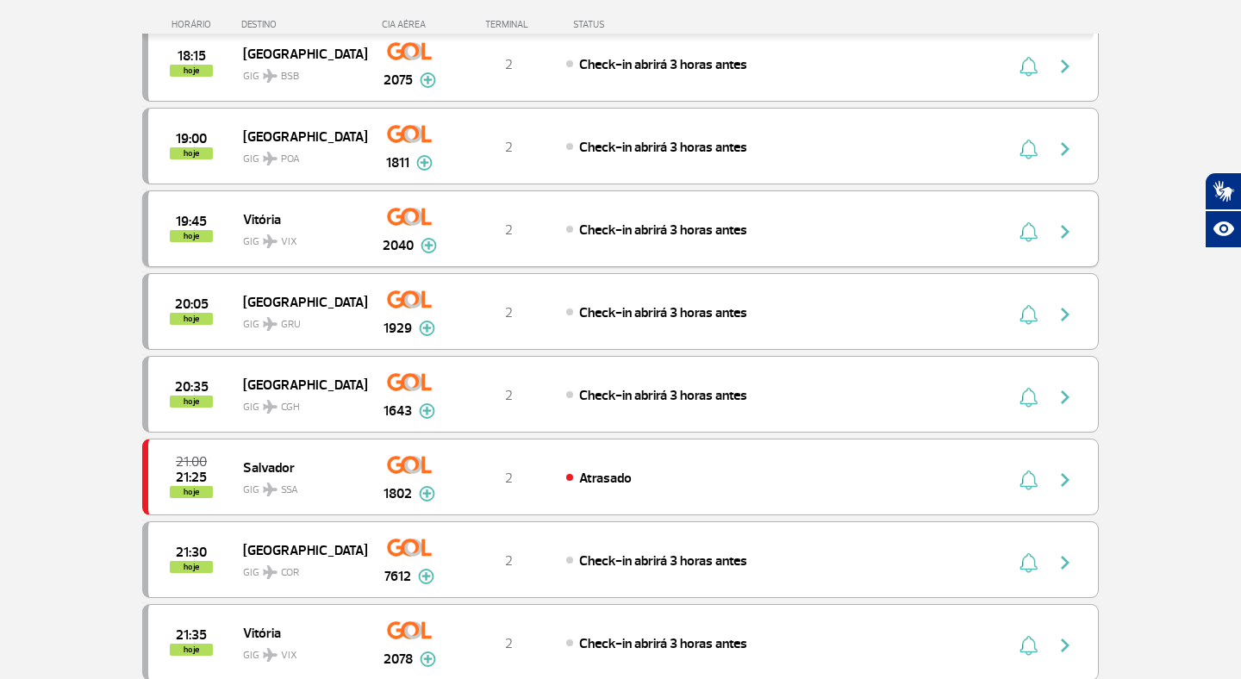
click at [1066, 309] on img "button" at bounding box center [1065, 314] width 21 height 21
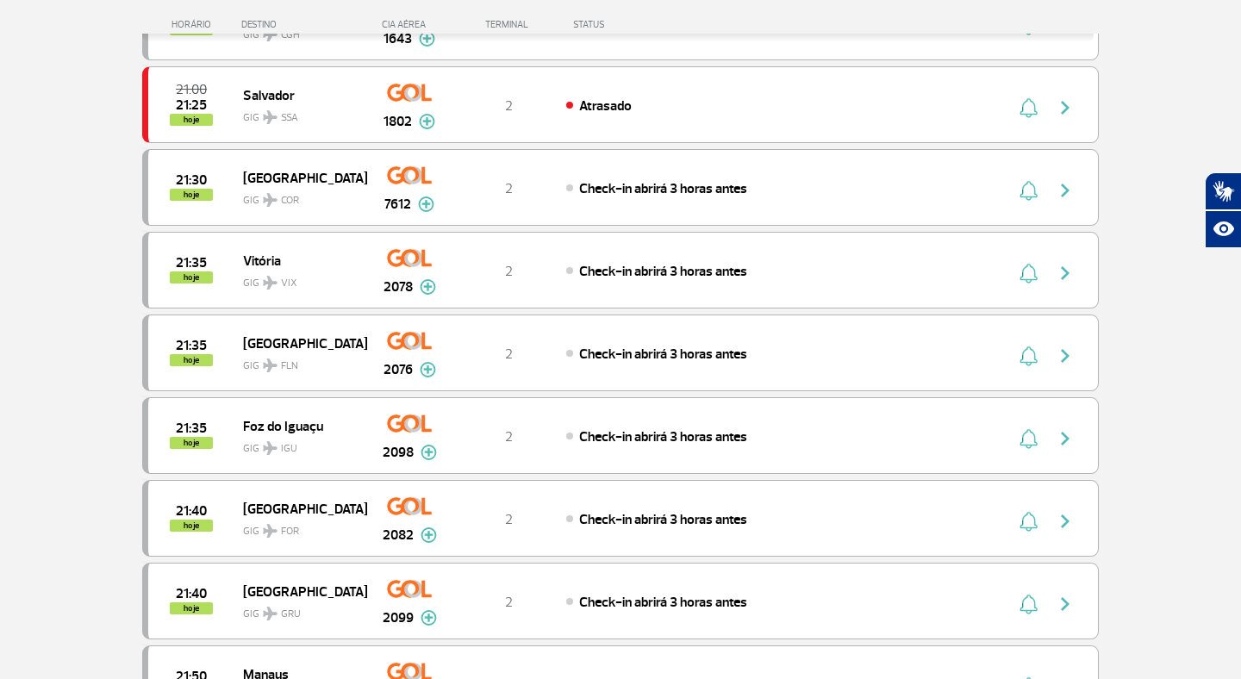
scroll to position [1409, 0]
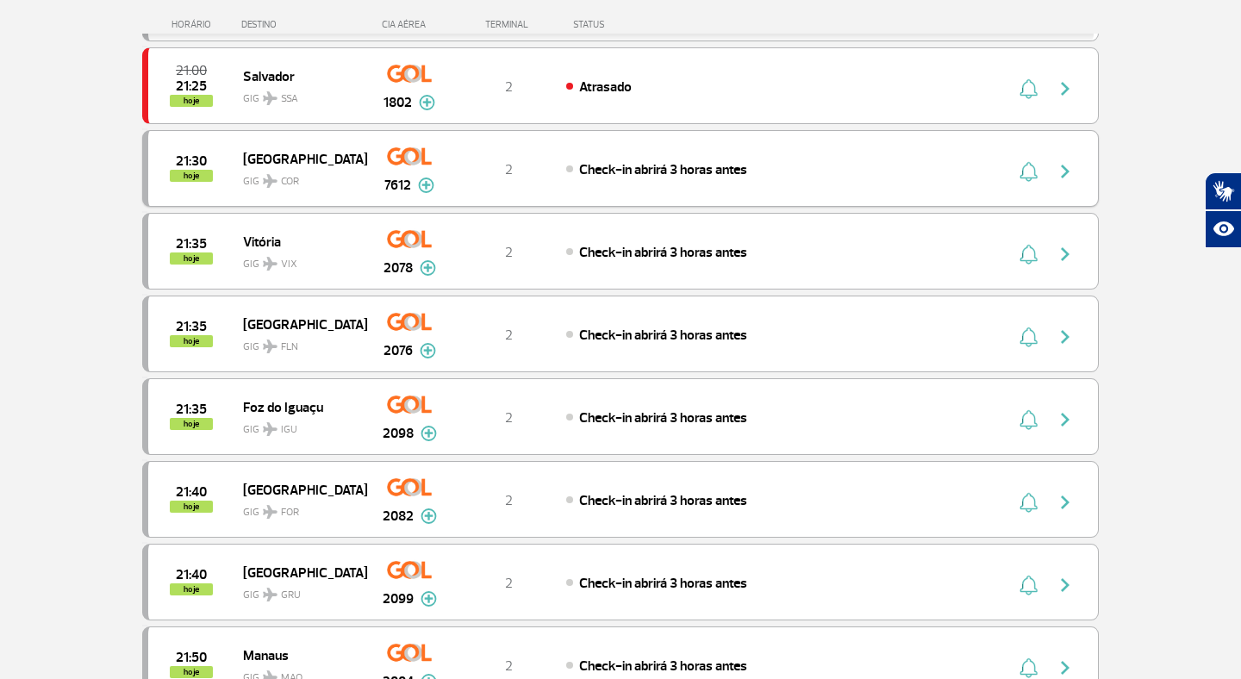
click at [1064, 172] on img "button" at bounding box center [1065, 171] width 21 height 21
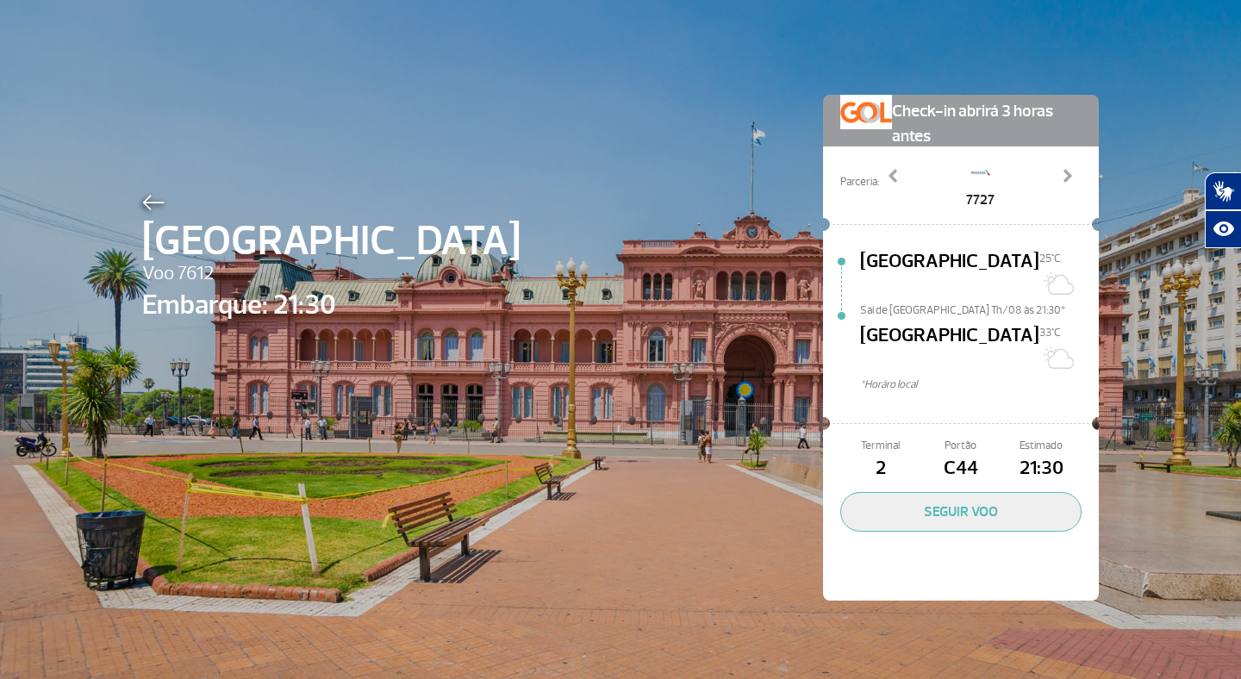
click at [145, 202] on img at bounding box center [153, 203] width 22 height 16
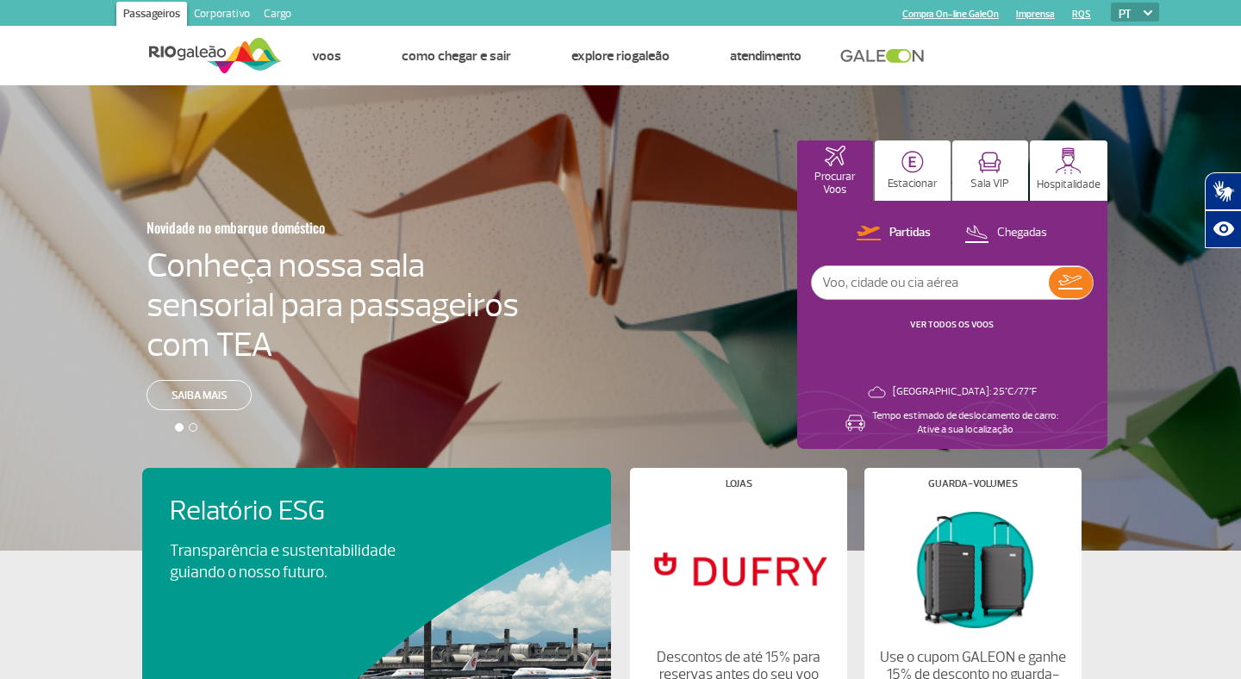
click at [846, 279] on input "text" at bounding box center [930, 282] width 237 height 33
click at [1070, 286] on img at bounding box center [1071, 282] width 24 height 15
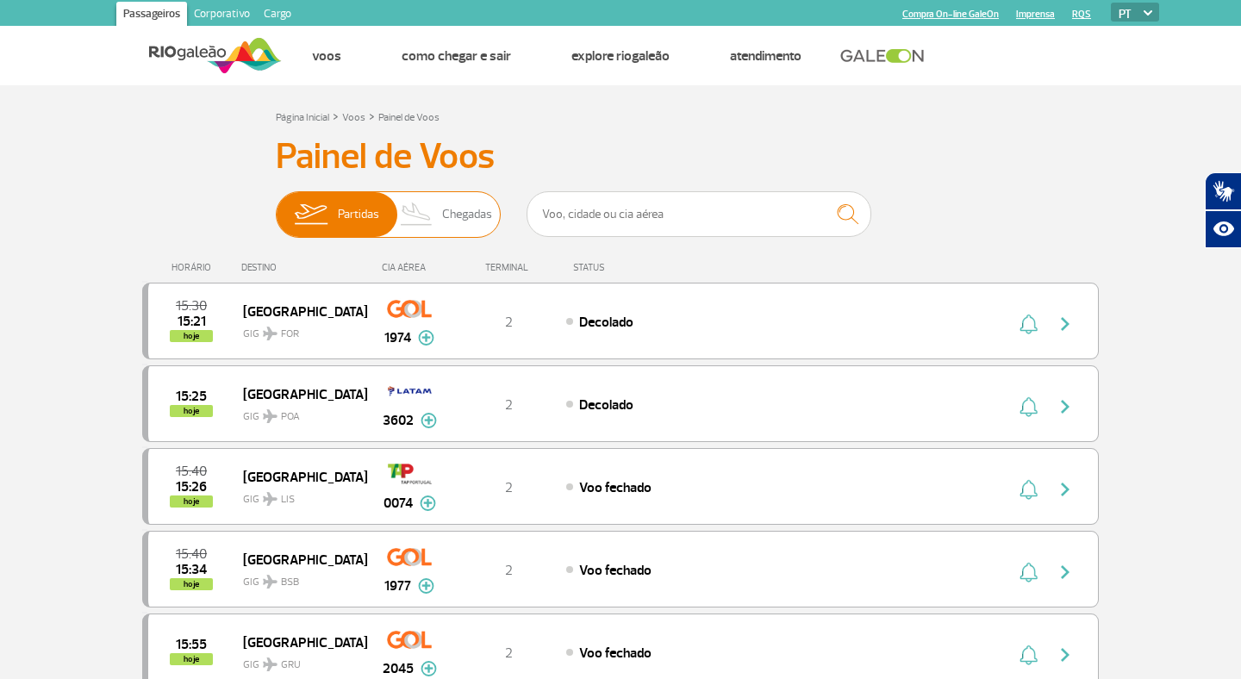
click at [446, 219] on span "Chegadas" at bounding box center [467, 214] width 50 height 45
click at [276, 206] on input "Partidas Chegadas" at bounding box center [276, 206] width 0 height 0
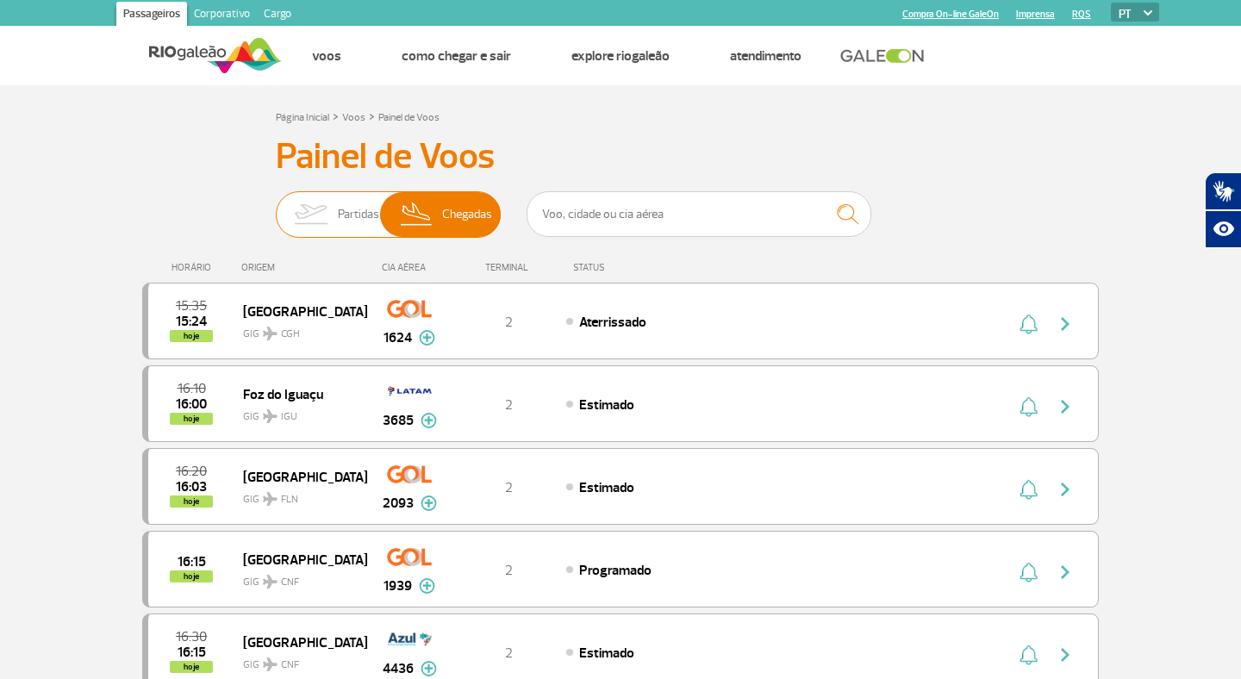
click at [322, 217] on img at bounding box center [311, 214] width 54 height 45
click at [276, 206] on input "Partidas Chegadas" at bounding box center [276, 206] width 0 height 0
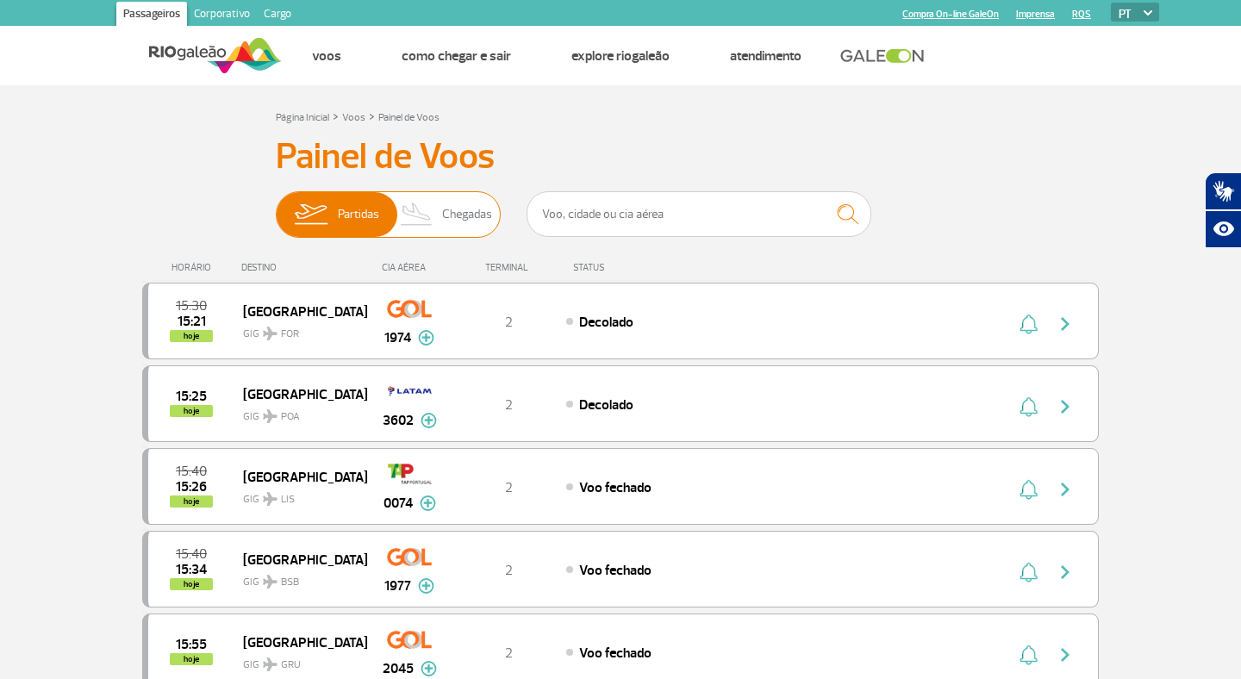
click at [457, 216] on span "Chegadas" at bounding box center [467, 214] width 50 height 45
click at [276, 206] on input "Partidas Chegadas" at bounding box center [276, 206] width 0 height 0
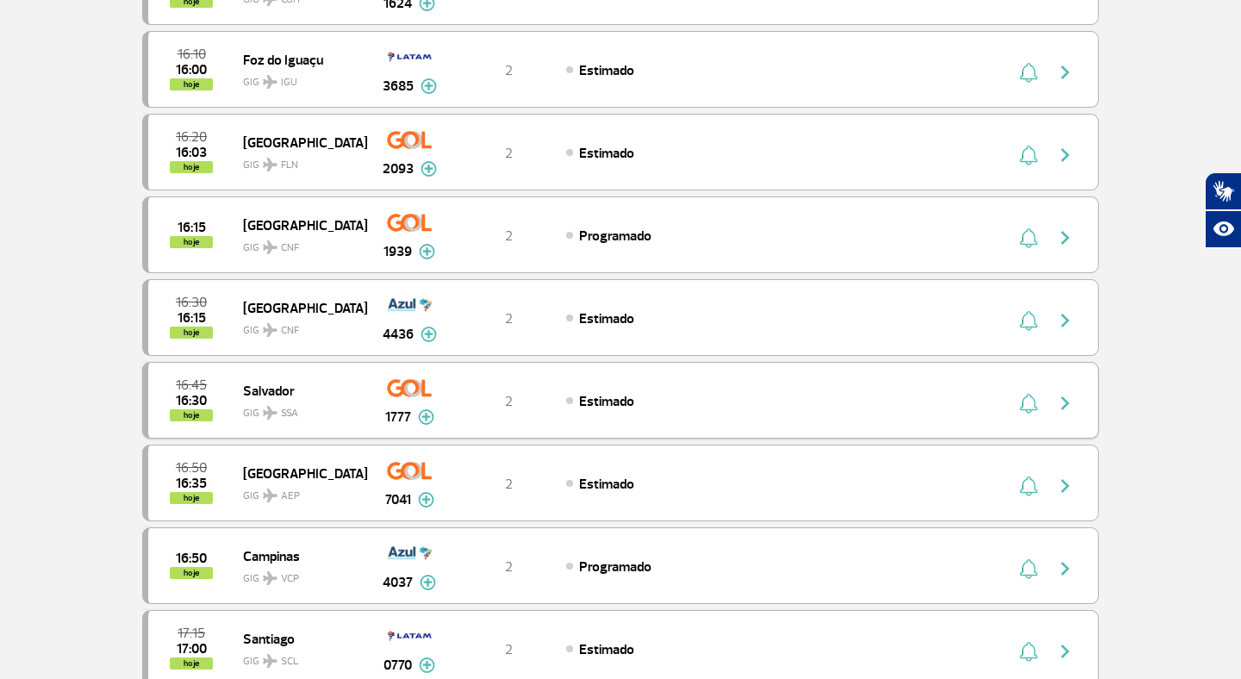
scroll to position [397, 0]
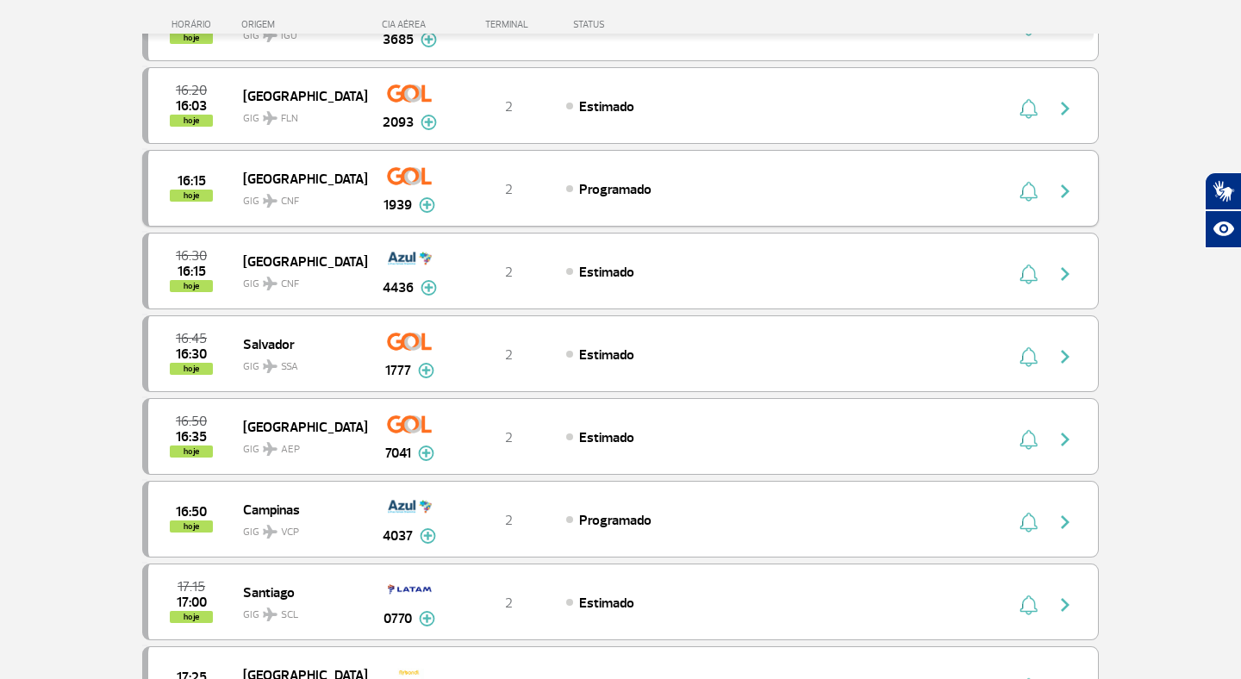
click at [1069, 186] on img "button" at bounding box center [1065, 191] width 21 height 21
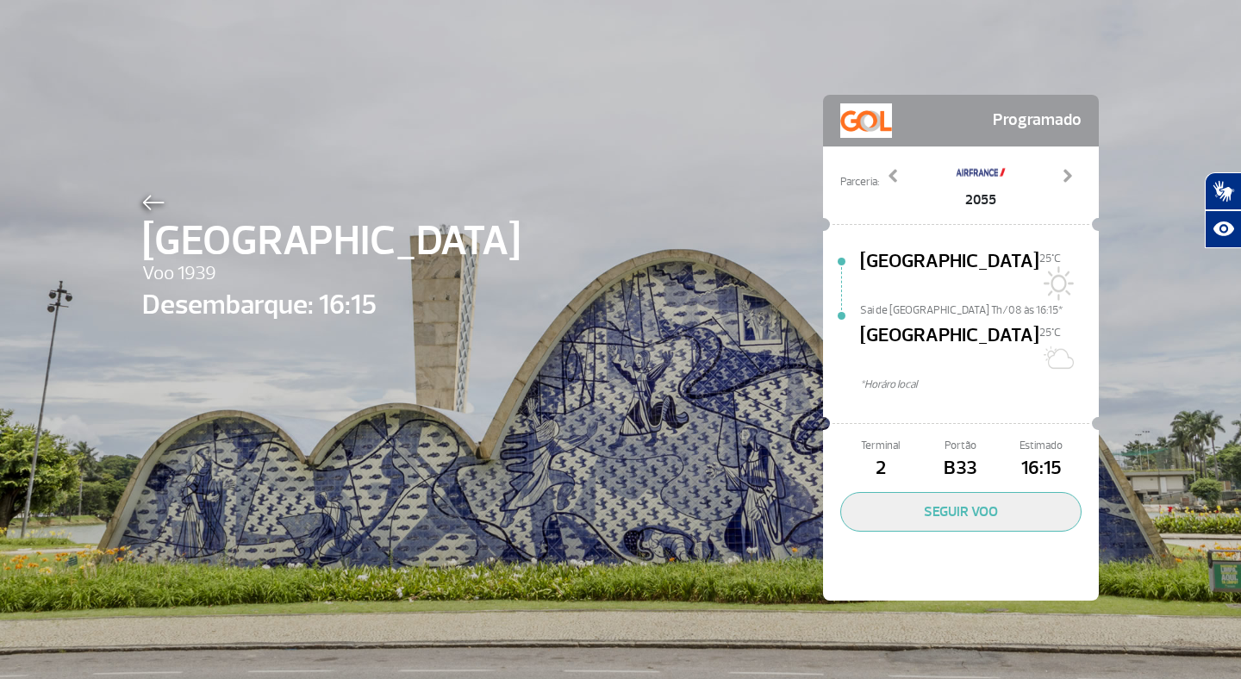
click at [153, 203] on img at bounding box center [153, 203] width 22 height 16
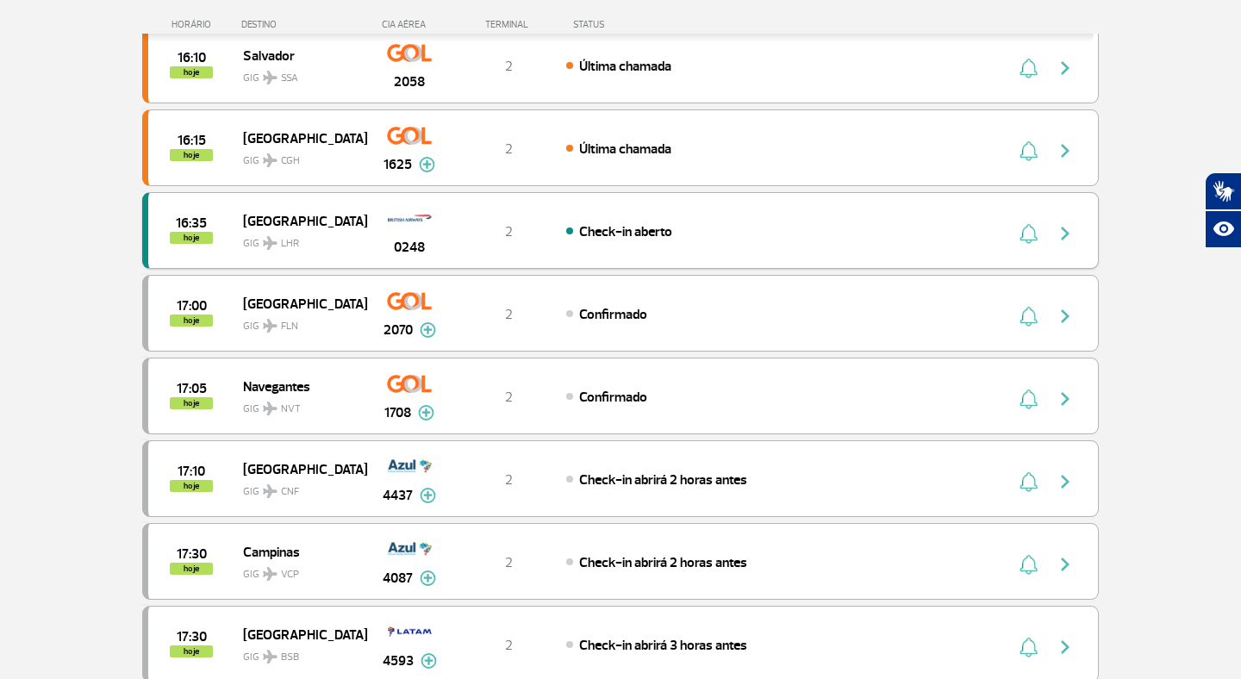
scroll to position [928, 0]
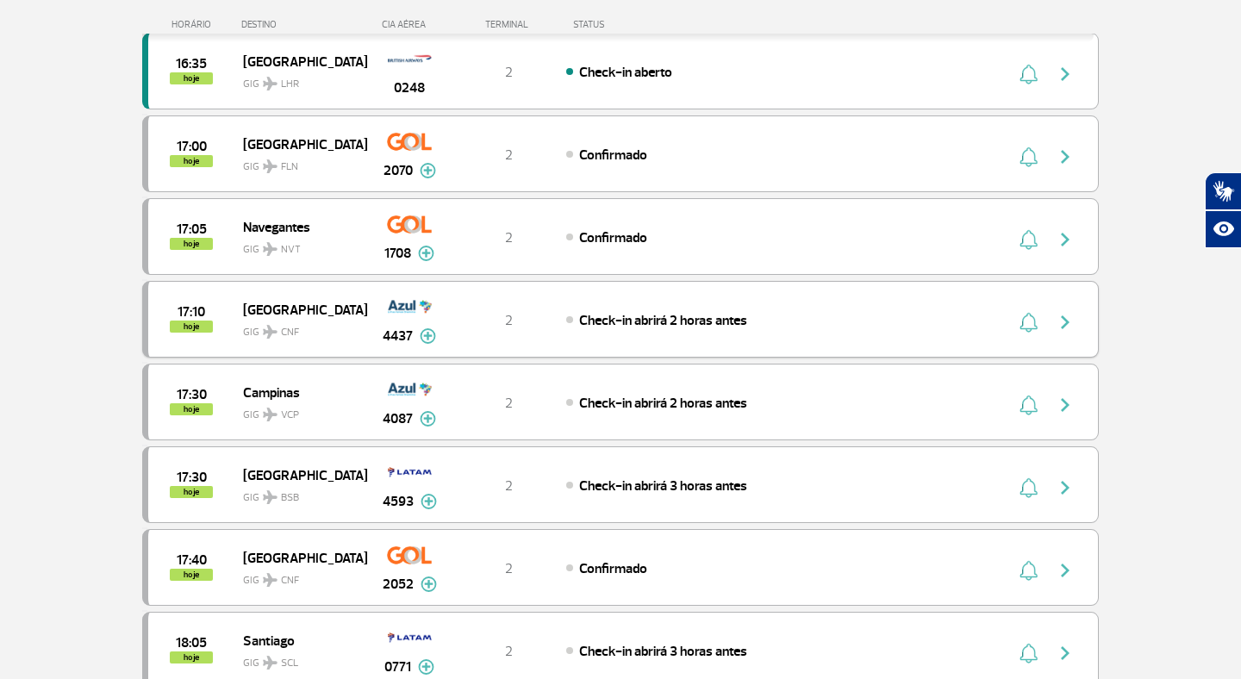
click at [1071, 320] on img "button" at bounding box center [1065, 322] width 21 height 21
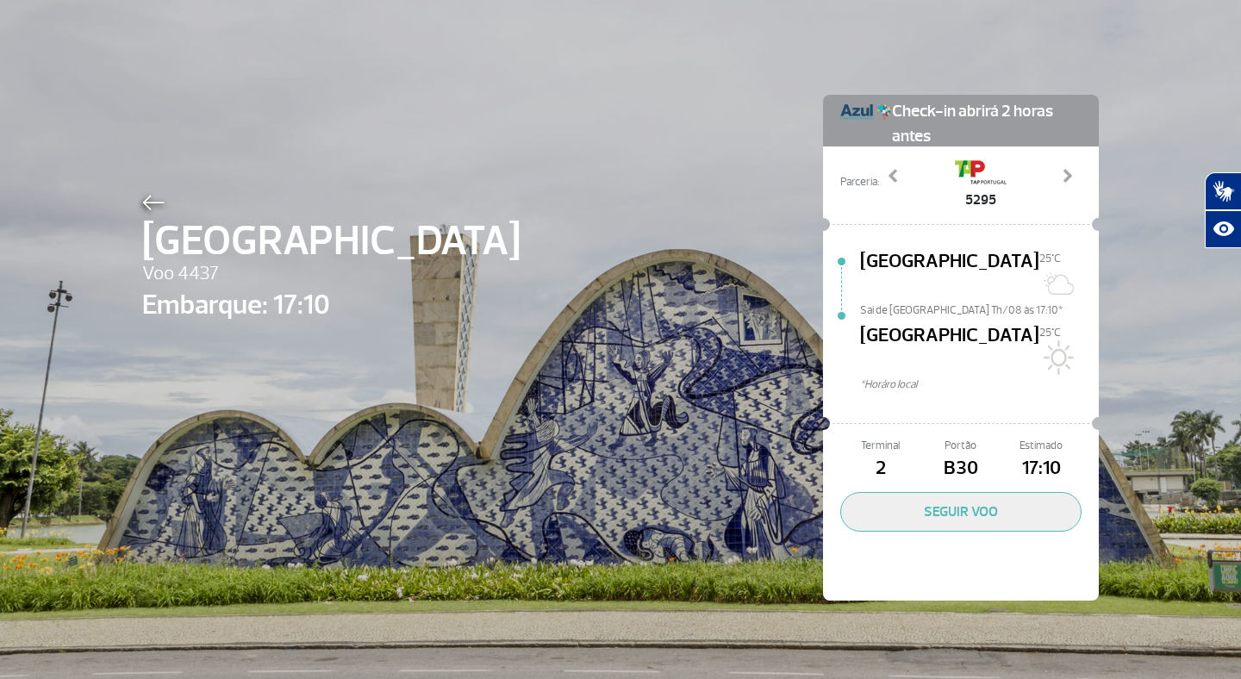
click at [153, 200] on img at bounding box center [153, 203] width 22 height 16
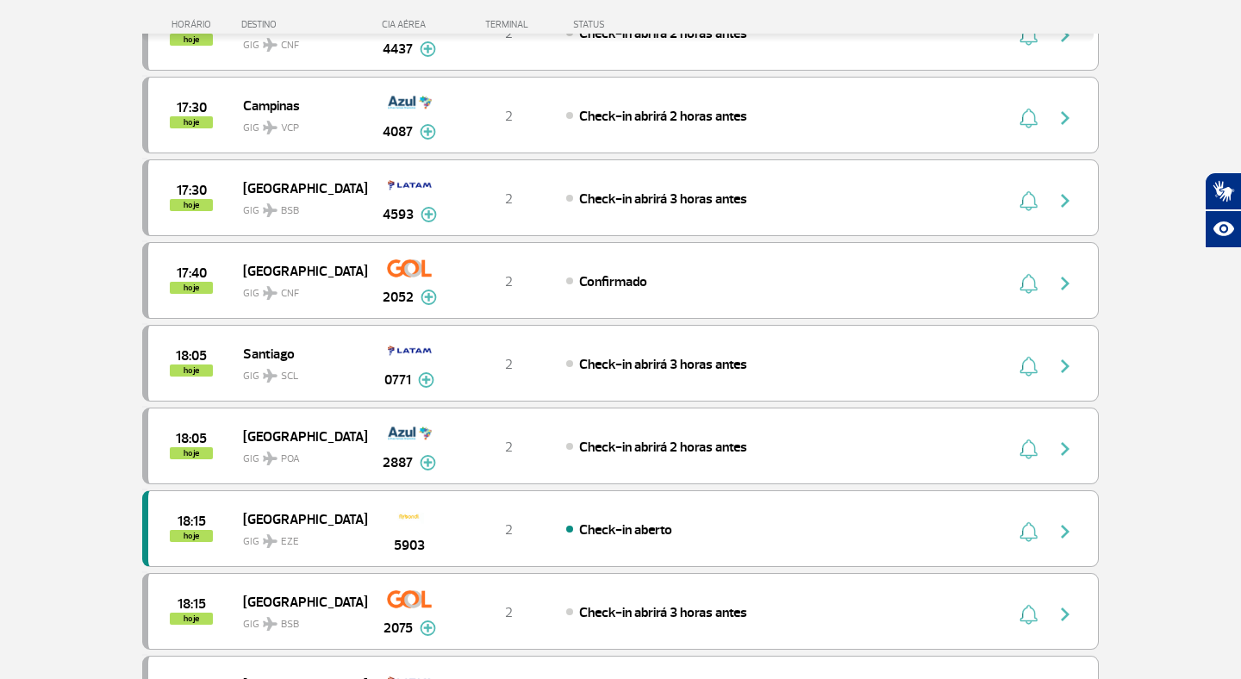
scroll to position [1293, 0]
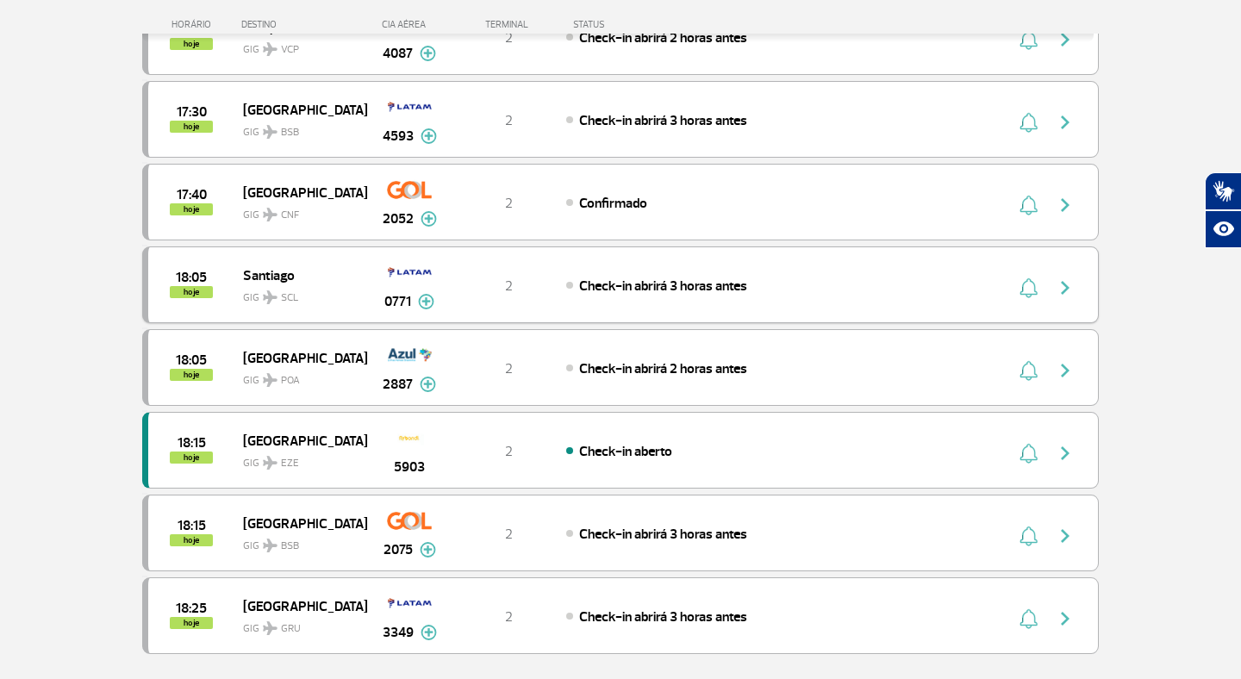
click at [1066, 286] on img "button" at bounding box center [1065, 288] width 21 height 21
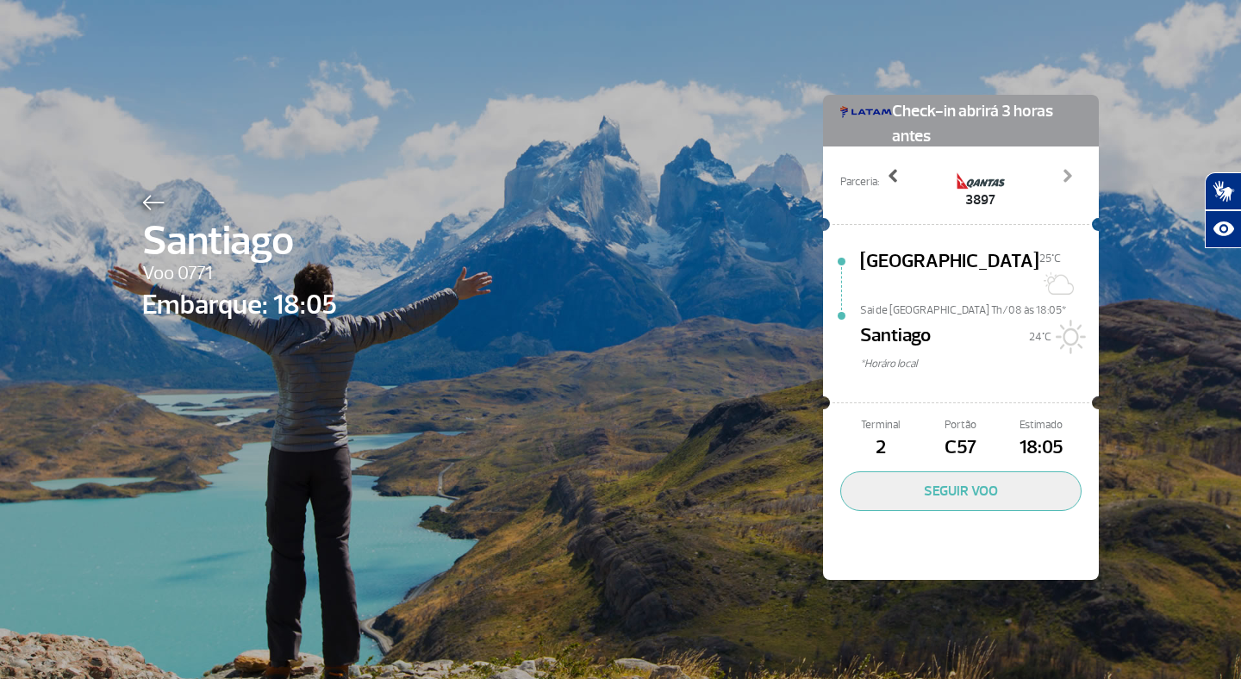
click at [893, 178] on span at bounding box center [893, 175] width 17 height 17
click at [1069, 175] on span at bounding box center [1067, 175] width 17 height 17
click at [1069, 176] on span at bounding box center [1067, 175] width 17 height 17
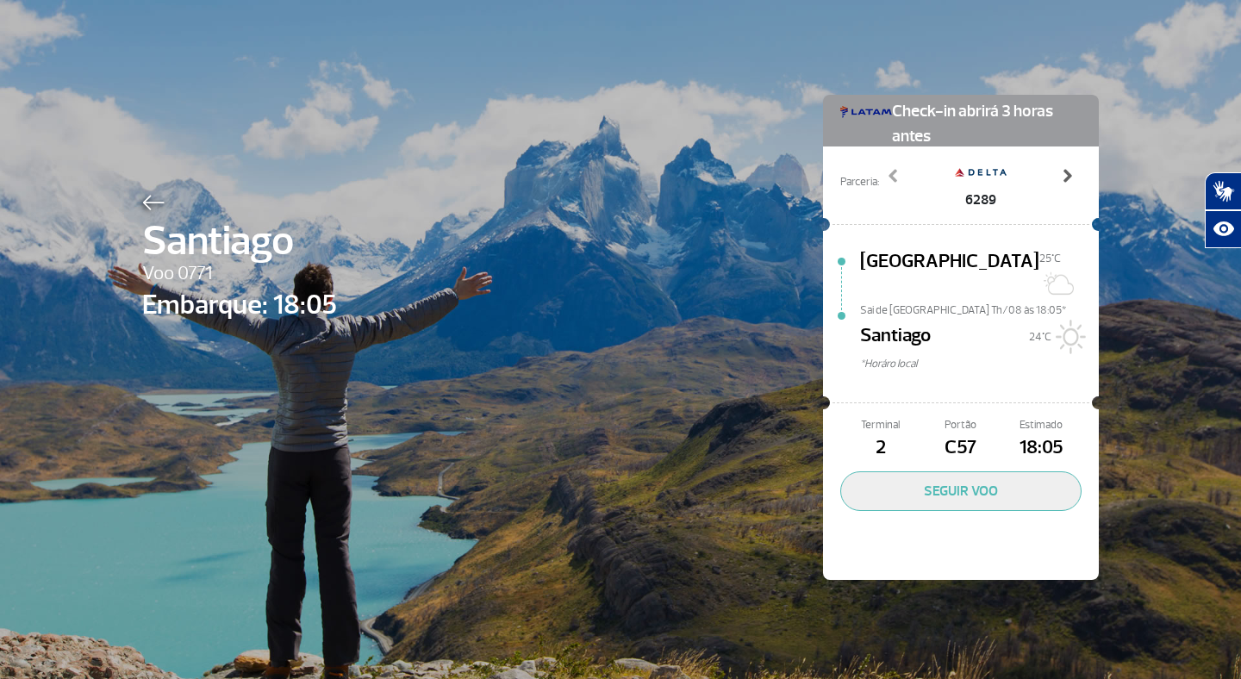
click at [1069, 176] on span at bounding box center [1067, 175] width 17 height 17
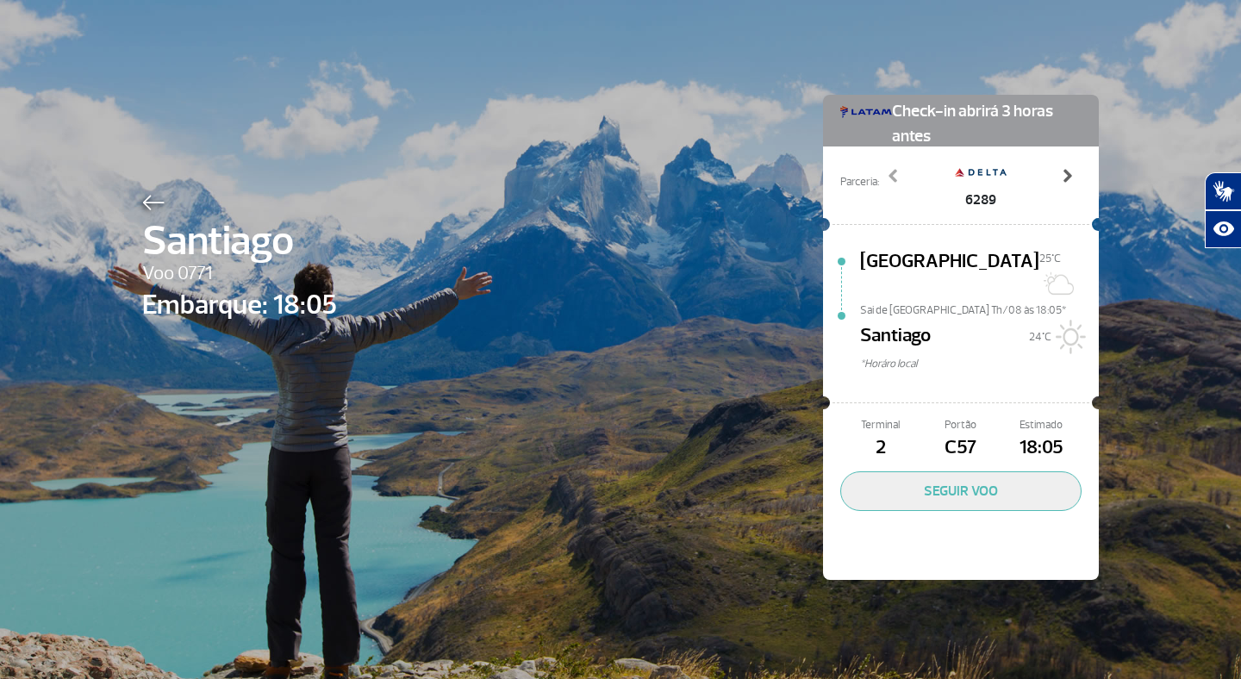
click at [1069, 176] on span at bounding box center [1067, 175] width 17 height 17
click at [148, 200] on img at bounding box center [153, 203] width 22 height 16
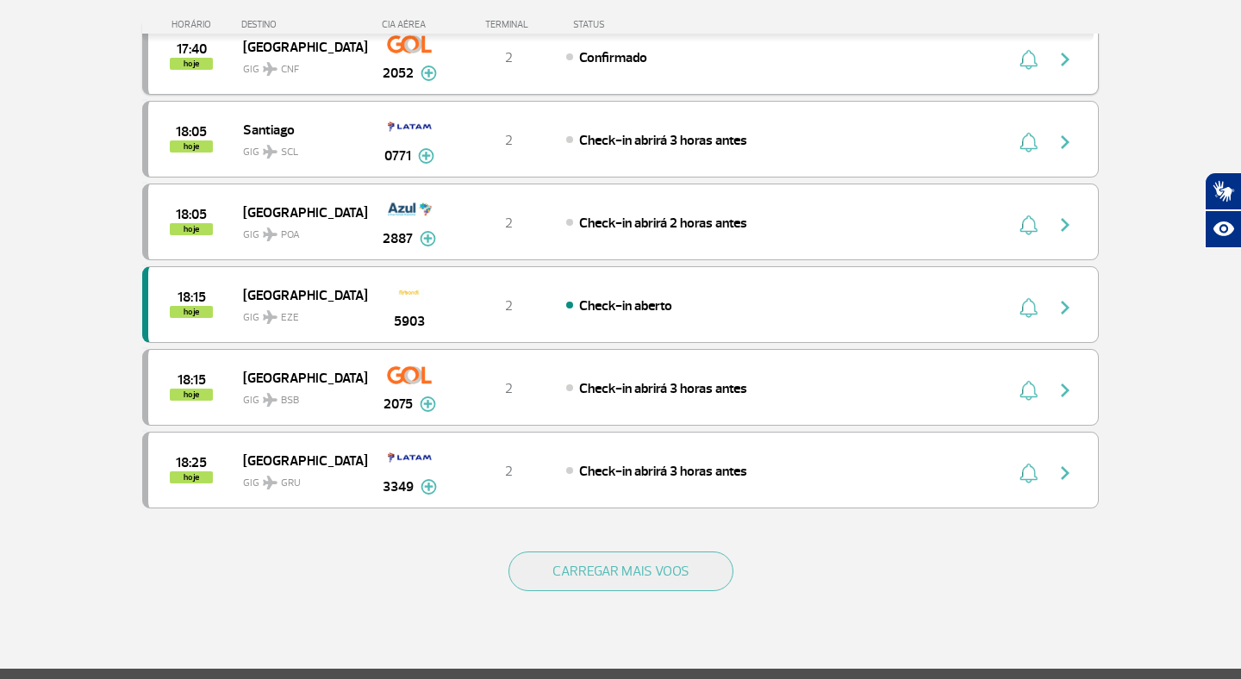
scroll to position [1446, 0]
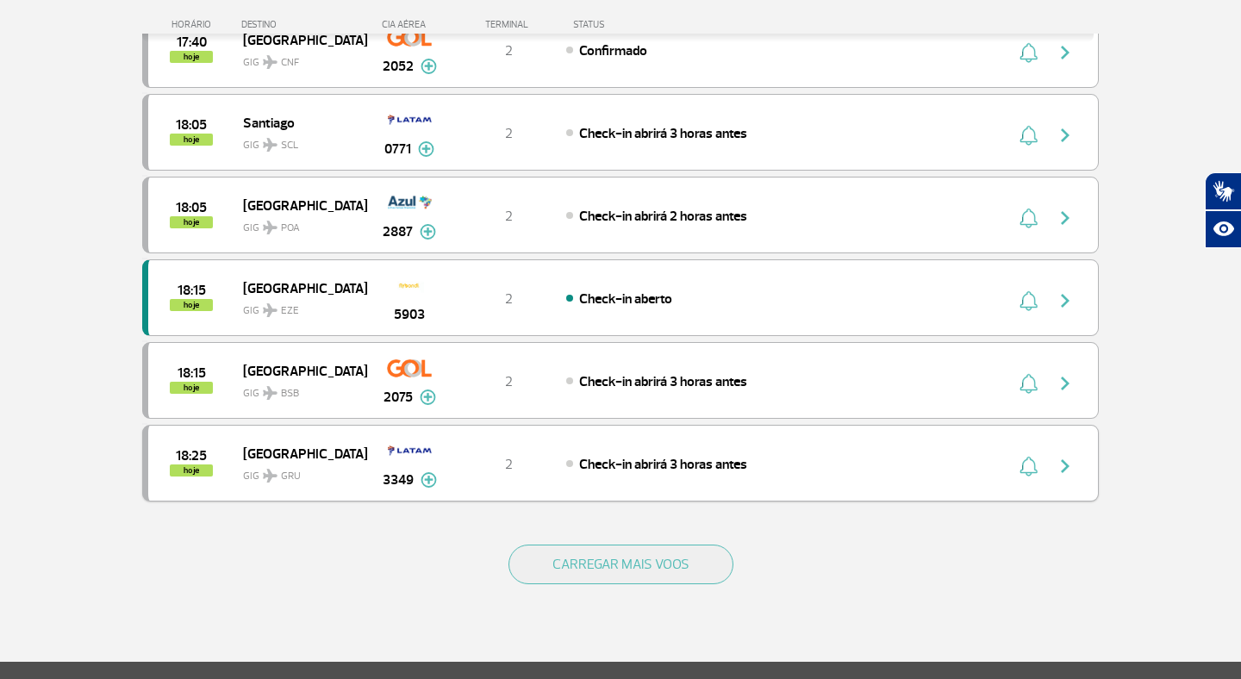
click at [1065, 459] on img "button" at bounding box center [1065, 466] width 21 height 21
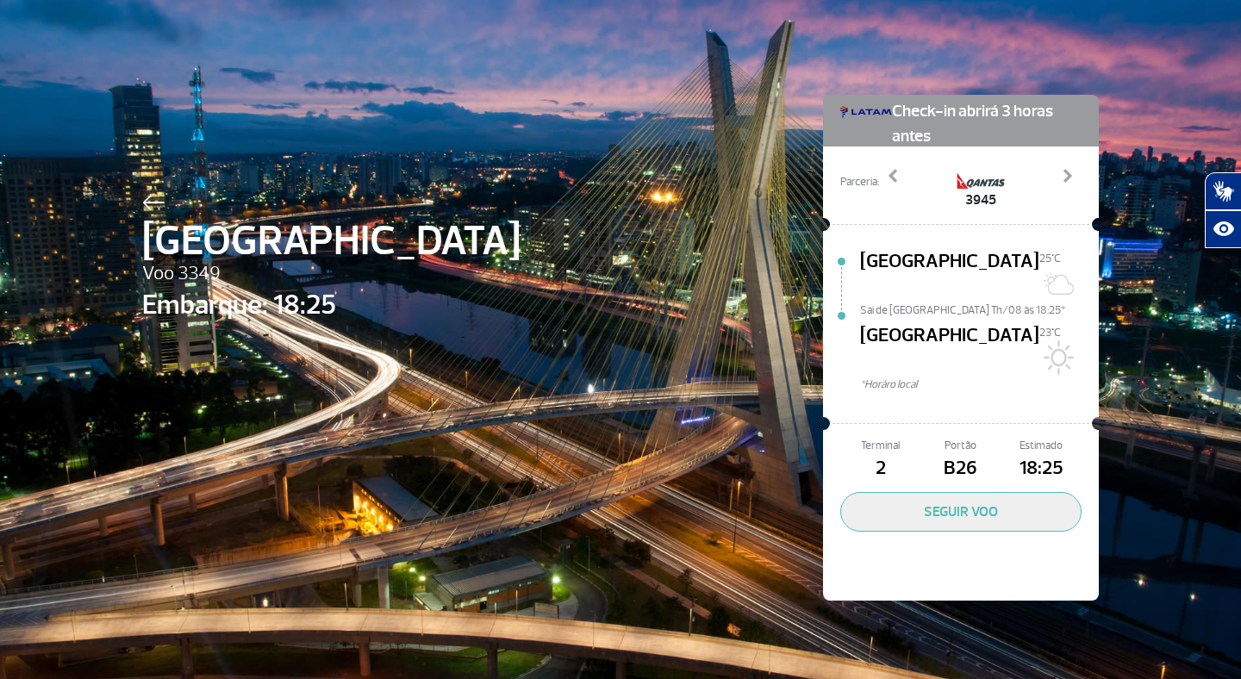
click at [151, 198] on img at bounding box center [153, 203] width 22 height 16
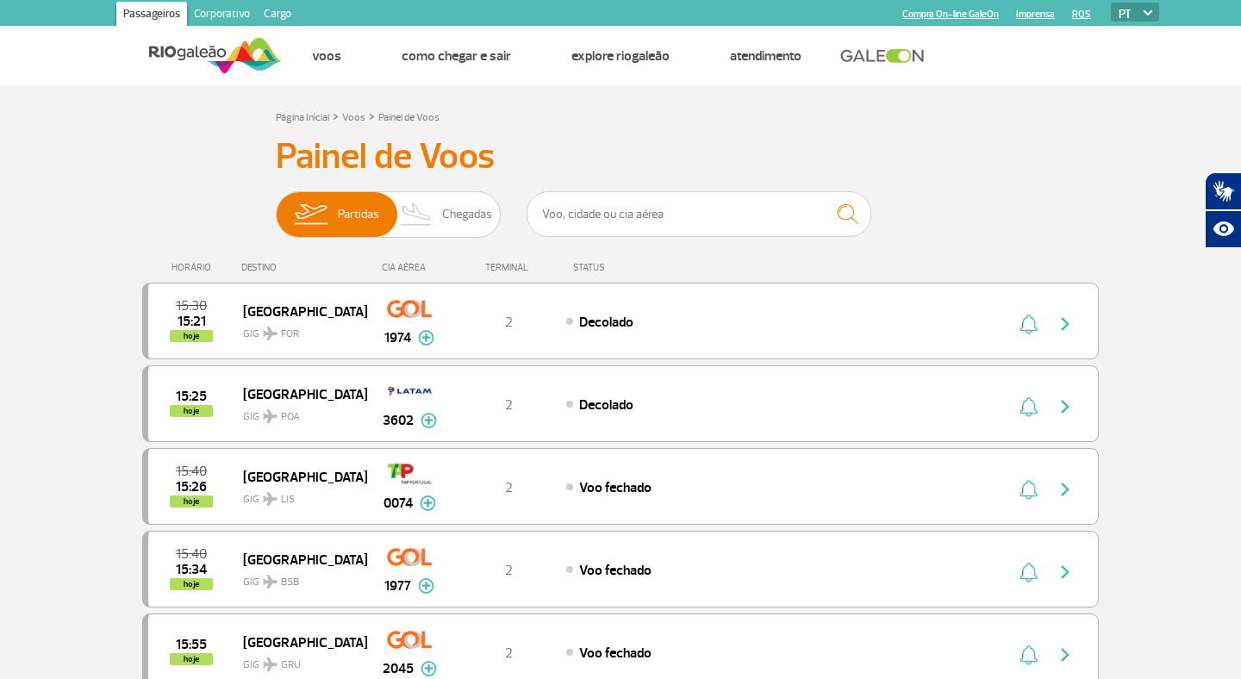
click at [201, 54] on img at bounding box center [215, 55] width 133 height 42
